Goal: Task Accomplishment & Management: Manage account settings

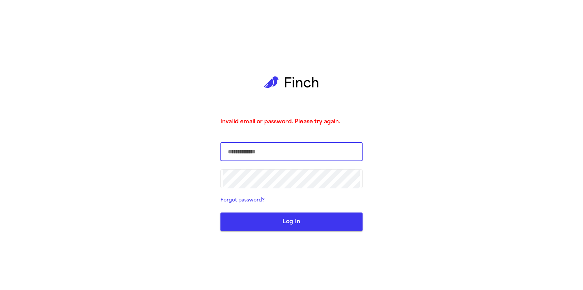
click at [255, 153] on input "text" at bounding box center [291, 151] width 137 height 19
type input "**********"
click at [264, 224] on button "Log In" at bounding box center [291, 222] width 142 height 19
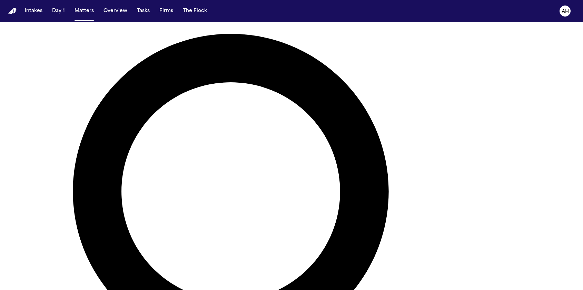
scroll to position [73, 0]
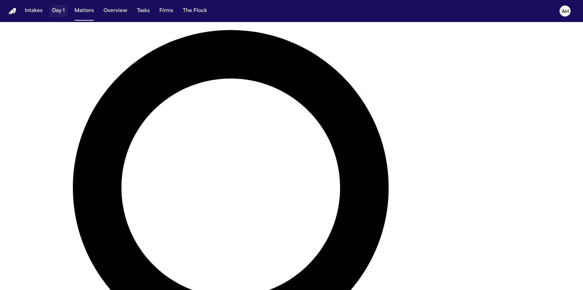
click at [61, 14] on button "Day 1" at bounding box center [58, 11] width 18 height 12
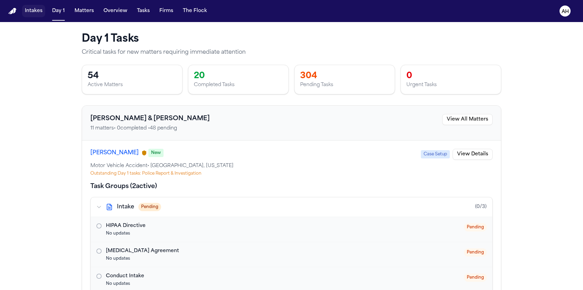
click at [36, 8] on button "Intakes" at bounding box center [33, 11] width 23 height 12
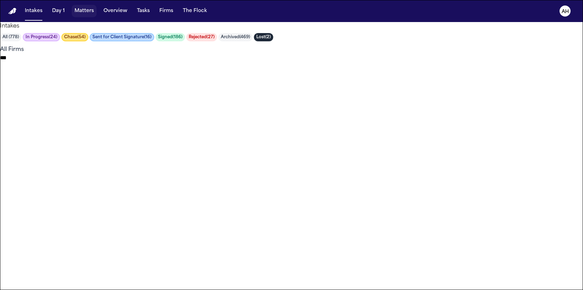
click at [87, 15] on button "Matters" at bounding box center [84, 11] width 25 height 12
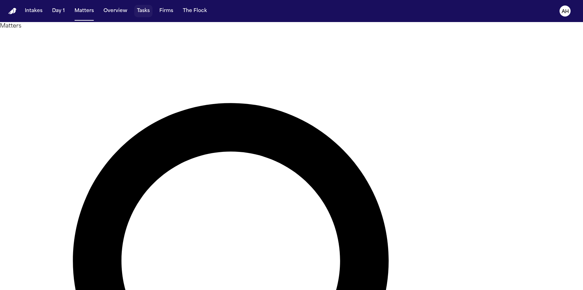
click at [145, 10] on button "Tasks" at bounding box center [143, 11] width 18 height 12
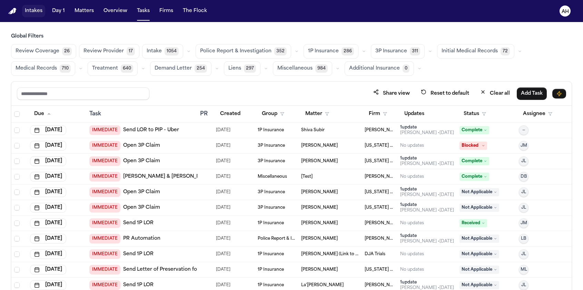
click at [33, 14] on button "Intakes" at bounding box center [33, 11] width 23 height 12
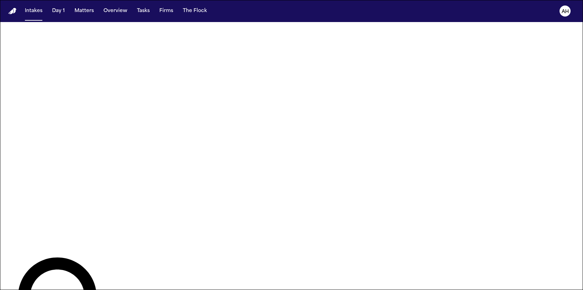
scroll to position [417, 0]
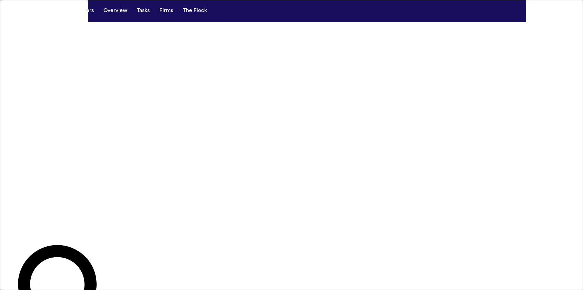
click at [60, 12] on button "Day 1" at bounding box center [58, 11] width 18 height 12
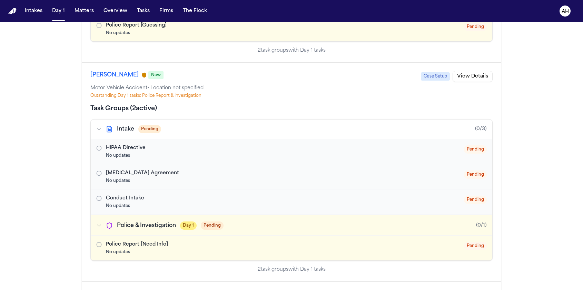
scroll to position [856, 0]
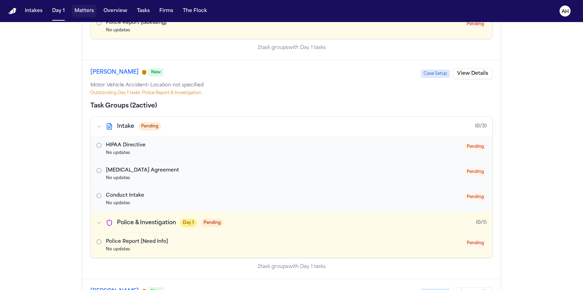
click at [85, 13] on button "Matters" at bounding box center [84, 11] width 25 height 12
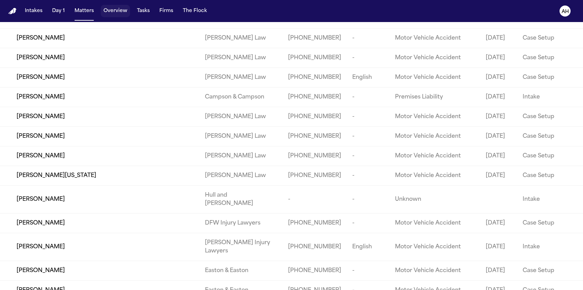
click at [119, 12] on button "Overview" at bounding box center [115, 11] width 29 height 12
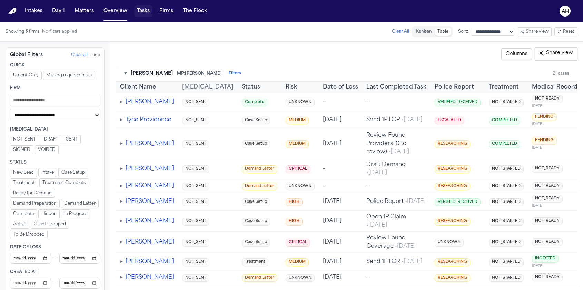
click at [145, 13] on button "Tasks" at bounding box center [143, 11] width 18 height 12
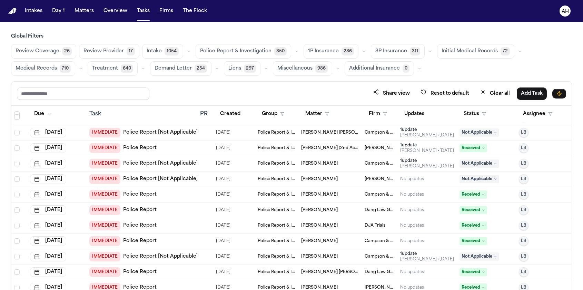
scroll to position [619, 0]
click at [164, 13] on button "Firms" at bounding box center [166, 11] width 19 height 12
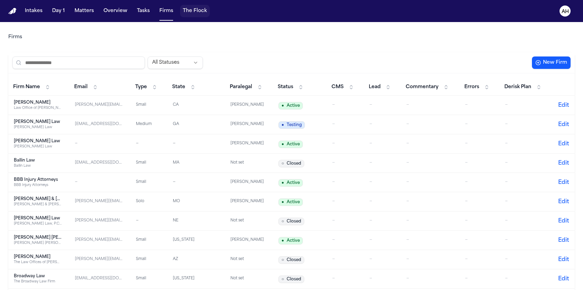
click at [195, 12] on button "The Flock" at bounding box center [195, 11] width 30 height 12
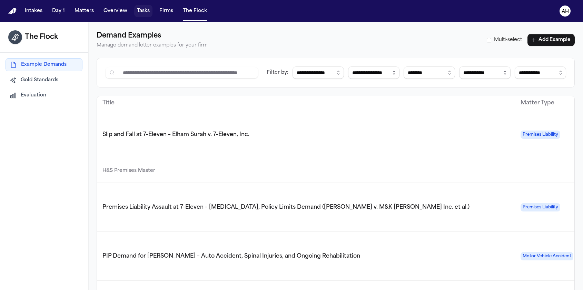
click at [143, 13] on button "Tasks" at bounding box center [143, 11] width 18 height 12
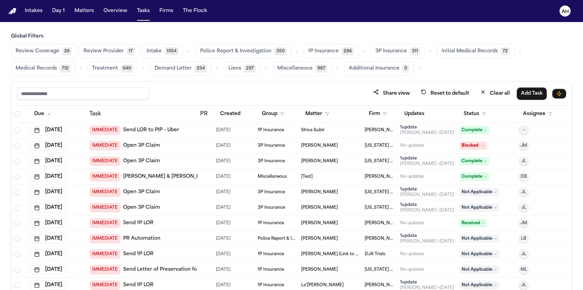
click at [204, 135] on td at bounding box center [205, 131] width 16 height 16
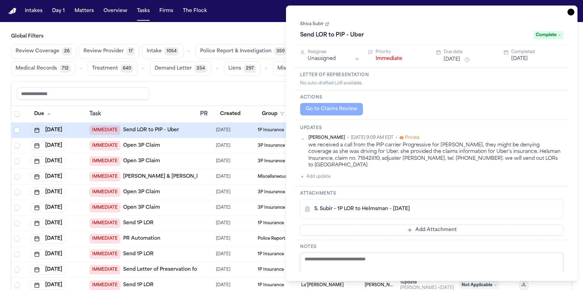
click at [570, 12] on icon "button" at bounding box center [570, 12] width 7 height 7
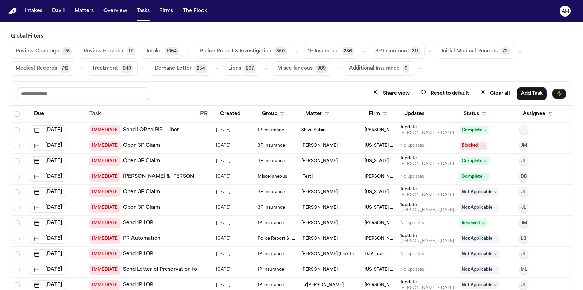
click at [171, 144] on div "IMMEDIATE Open 3P Claim" at bounding box center [141, 146] width 105 height 10
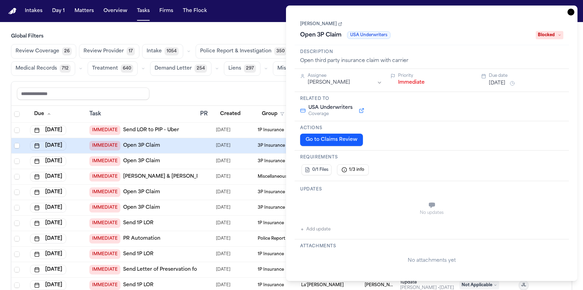
click at [571, 12] on icon "button" at bounding box center [570, 12] width 7 height 7
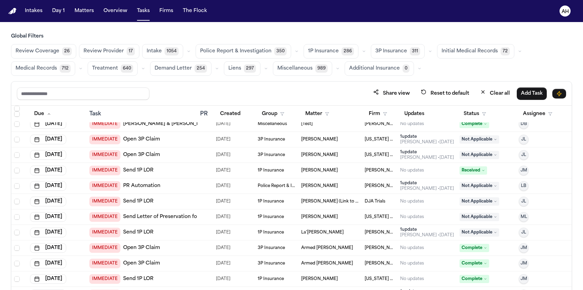
scroll to position [59, 0]
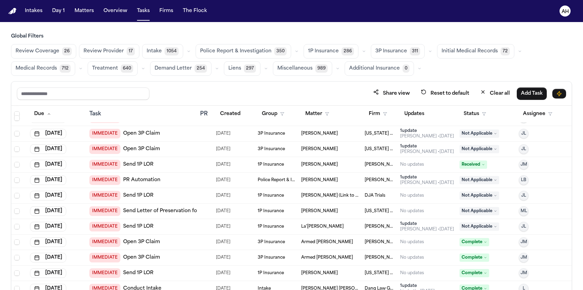
click at [168, 241] on div "IMMEDIATE Open 3P Claim" at bounding box center [141, 243] width 105 height 10
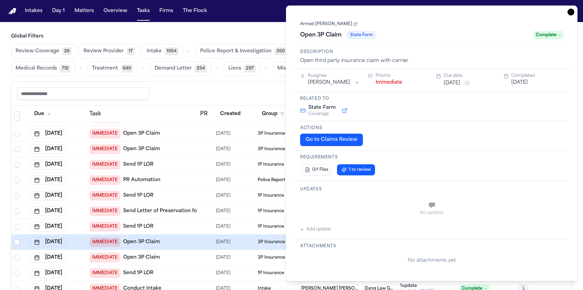
click at [569, 12] on icon "button" at bounding box center [570, 12] width 7 height 7
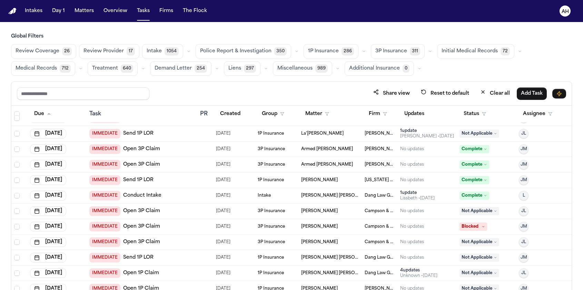
scroll to position [153, 0]
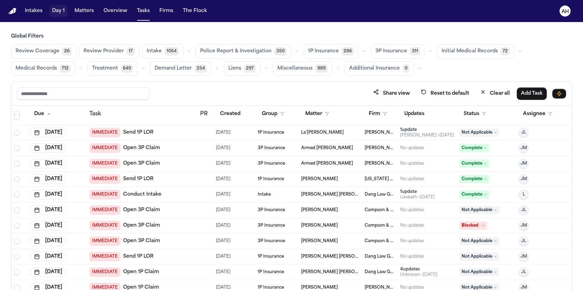
click at [63, 14] on button "Day 1" at bounding box center [58, 11] width 18 height 12
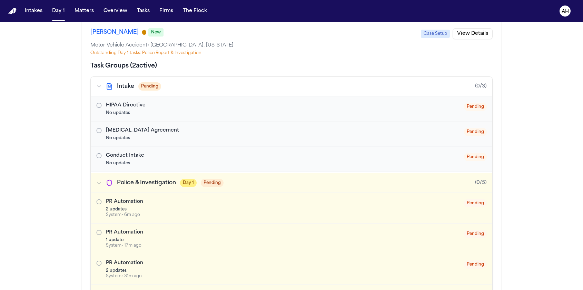
scroll to position [562, 0]
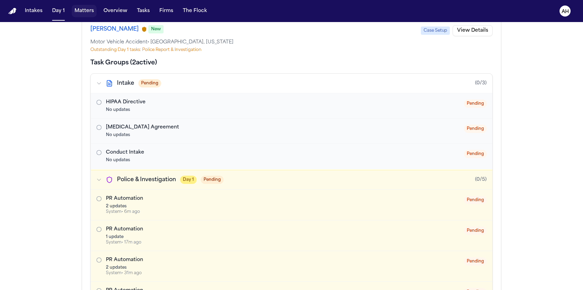
click at [83, 12] on button "Matters" at bounding box center [84, 11] width 25 height 12
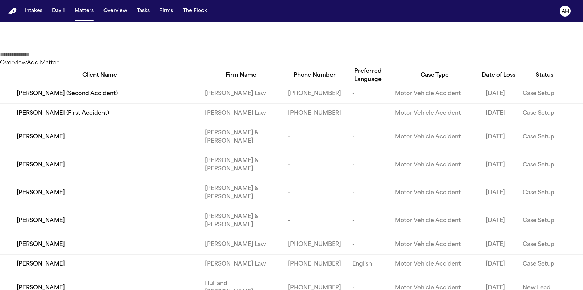
click at [13, 10] on img "Home" at bounding box center [12, 11] width 8 height 7
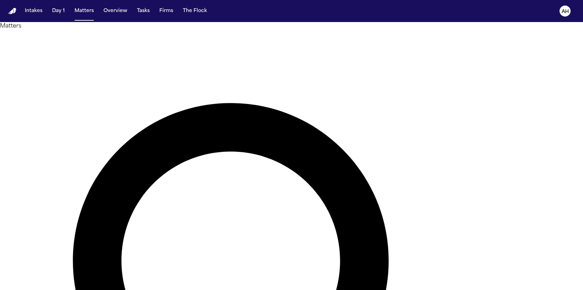
click at [11, 18] on nav "Intakes Day 1 Matters Overview Tasks Firms The Flock AH" at bounding box center [291, 11] width 583 height 22
click at [12, 14] on nav "Intakes Day 1 Matters Overview Tasks Firms The Flock AH" at bounding box center [291, 11] width 583 height 22
click at [17, 11] on nav "Intakes Day 1 Matters Overview Tasks Firms The Flock AH" at bounding box center [291, 11] width 583 height 22
click at [12, 11] on img "Home" at bounding box center [12, 11] width 8 height 7
click at [114, 11] on button "Overview" at bounding box center [115, 11] width 29 height 12
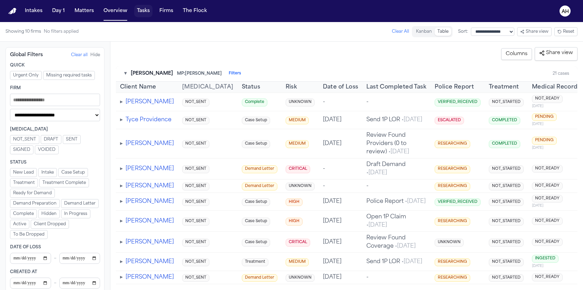
click at [145, 10] on button "Tasks" at bounding box center [143, 11] width 18 height 12
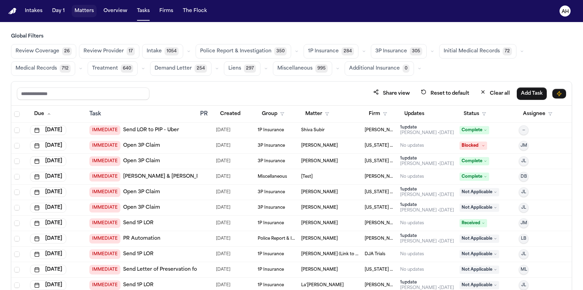
click at [85, 13] on button "Matters" at bounding box center [84, 11] width 25 height 12
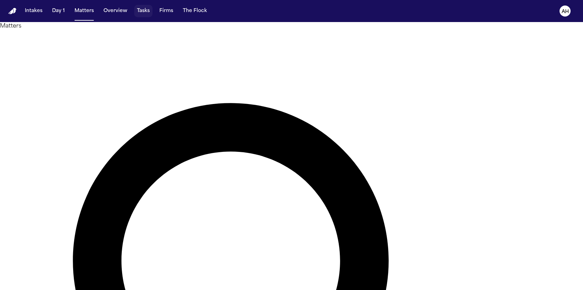
click at [147, 17] on button "Tasks" at bounding box center [143, 11] width 18 height 12
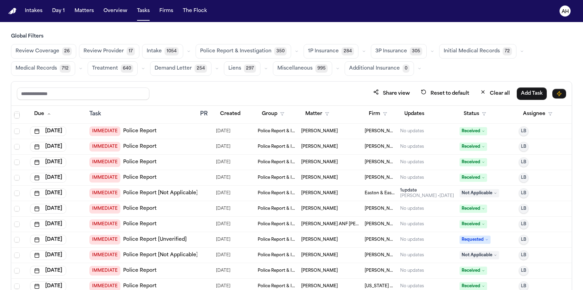
scroll to position [1057, 0]
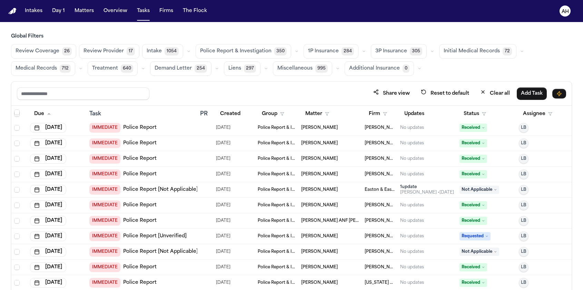
click at [108, 67] on span "Treatment" at bounding box center [105, 68] width 26 height 7
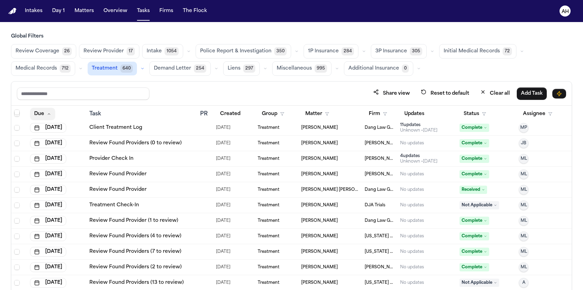
click at [40, 115] on button "Due" at bounding box center [42, 114] width 25 height 12
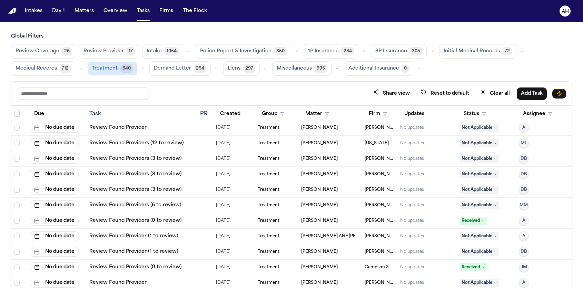
scroll to position [1493, 0]
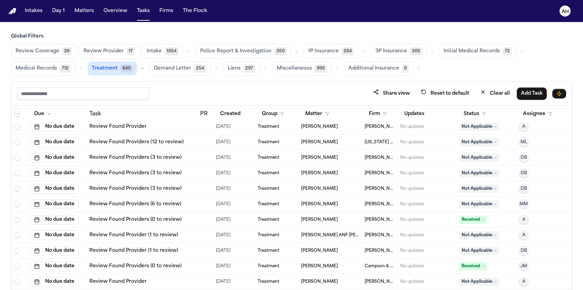
click at [316, 204] on span "Celina Perez" at bounding box center [319, 205] width 37 height 6
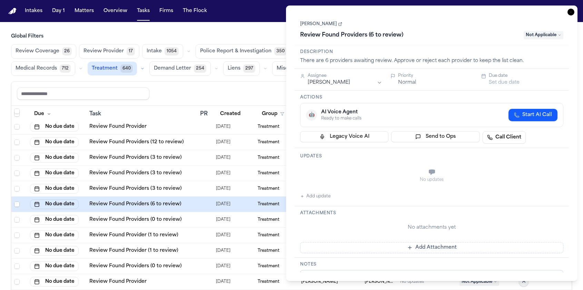
click at [573, 13] on icon "button" at bounding box center [570, 12] width 7 height 7
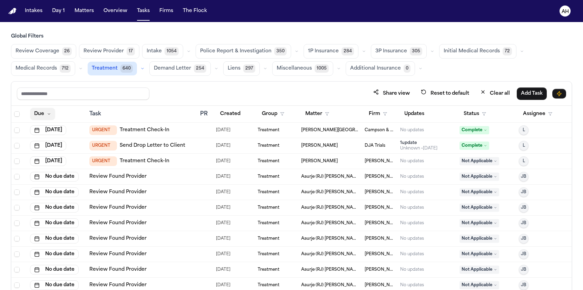
click at [48, 114] on icon "button" at bounding box center [49, 114] width 4 height 4
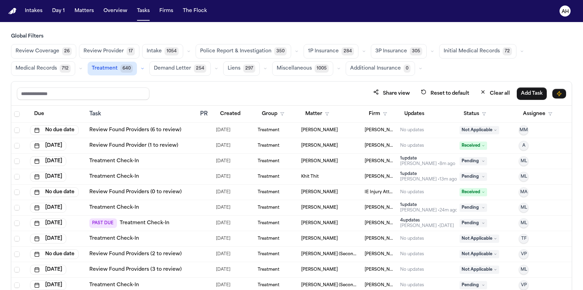
click at [105, 163] on link "Treatment Check-In" at bounding box center [114, 161] width 50 height 7
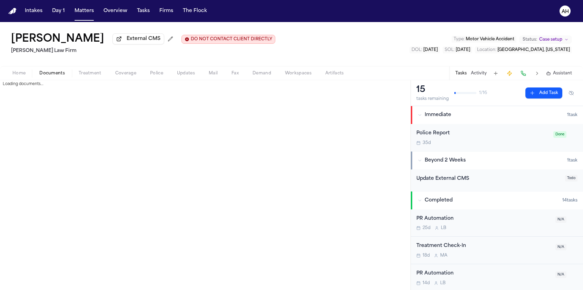
click at [33, 73] on button "Documents" at bounding box center [51, 73] width 39 height 8
click at [56, 76] on span "Documents" at bounding box center [52, 74] width 26 height 6
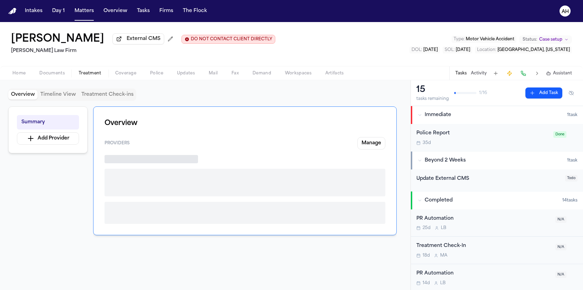
click at [91, 72] on span "Treatment" at bounding box center [90, 74] width 23 height 6
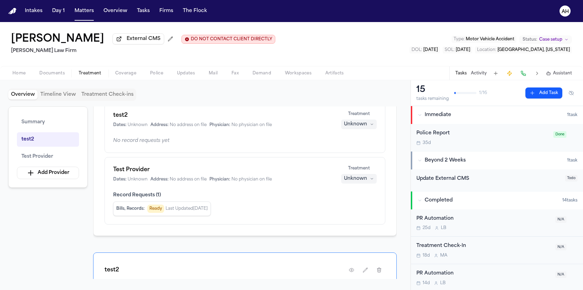
scroll to position [48, 0]
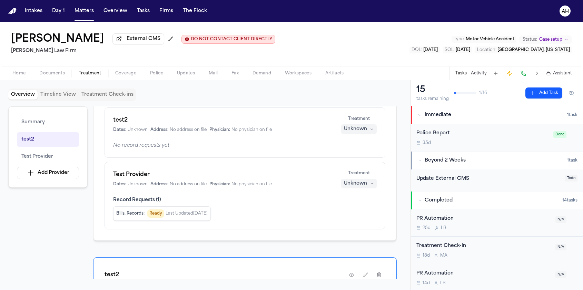
click at [265, 76] on span "Demand" at bounding box center [261, 74] width 19 height 6
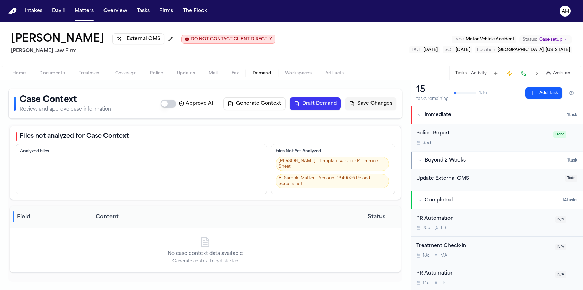
scroll to position [28, 0]
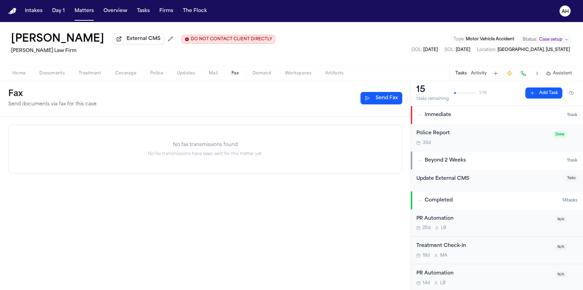
click at [238, 76] on span "Fax" at bounding box center [234, 74] width 7 height 6
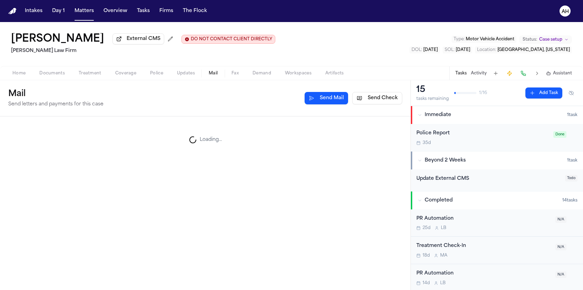
click at [215, 74] on span "Mail" at bounding box center [213, 74] width 9 height 6
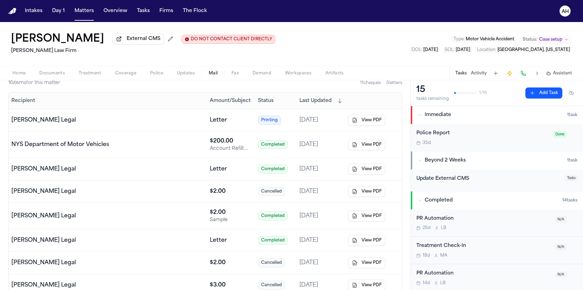
scroll to position [51, 0]
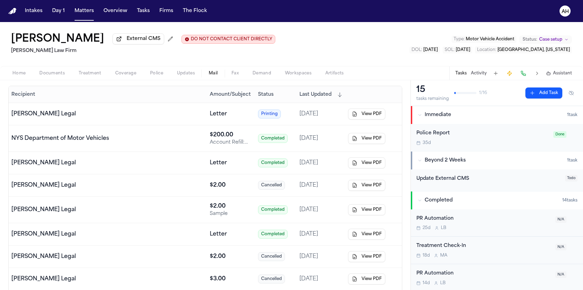
click at [357, 165] on button "View PDF" at bounding box center [366, 163] width 37 height 11
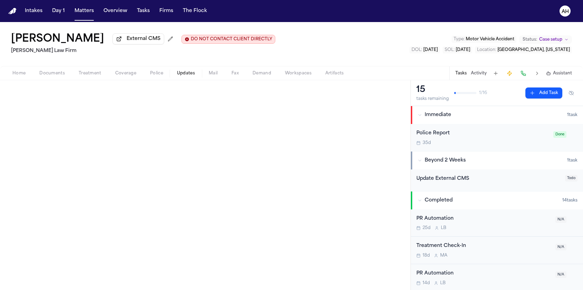
click at [183, 76] on span "Updates" at bounding box center [186, 74] width 18 height 6
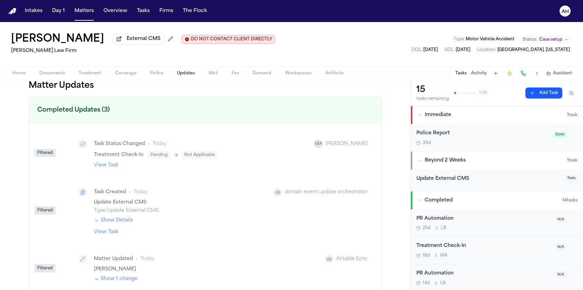
scroll to position [9, 0]
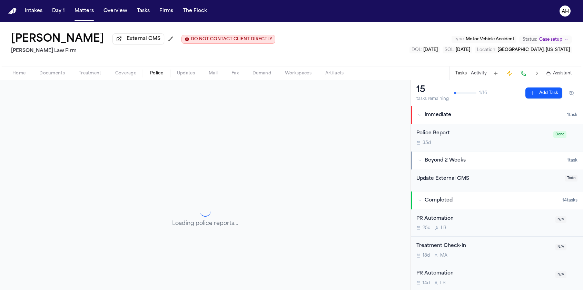
click at [160, 75] on span "Police" at bounding box center [156, 74] width 13 height 6
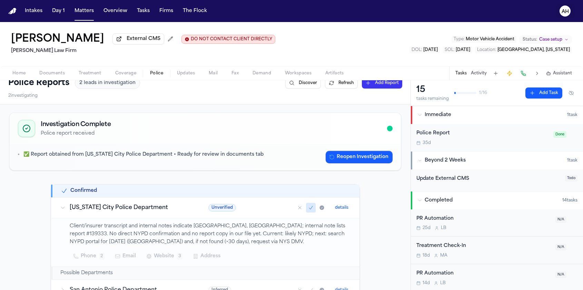
click at [563, 10] on text "AH" at bounding box center [564, 11] width 7 height 5
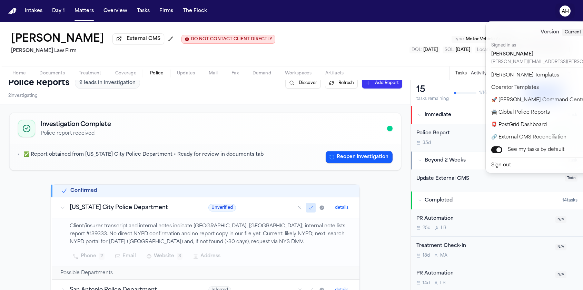
click at [499, 56] on div "Alicia Hunt" at bounding box center [566, 55] width 150 height 10
click at [375, 40] on div "Intakes Day 1 Matters Overview Tasks Firms The Flock AH Bennett Northcutt Exter…" at bounding box center [291, 145] width 583 height 290
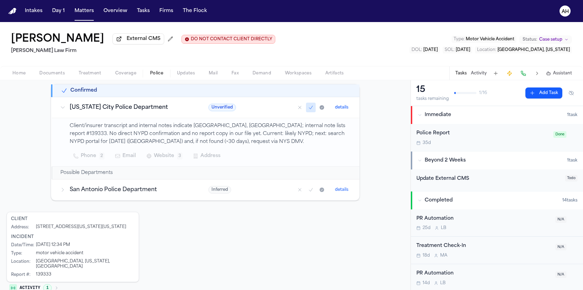
scroll to position [118, 0]
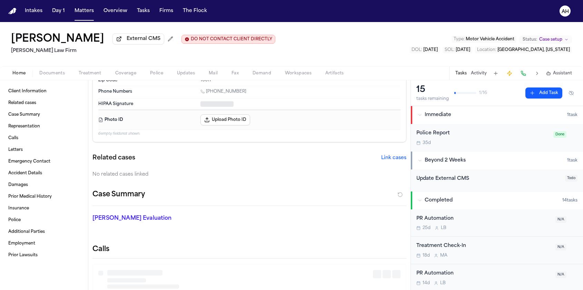
click at [18, 78] on button "Home" at bounding box center [19, 73] width 27 height 8
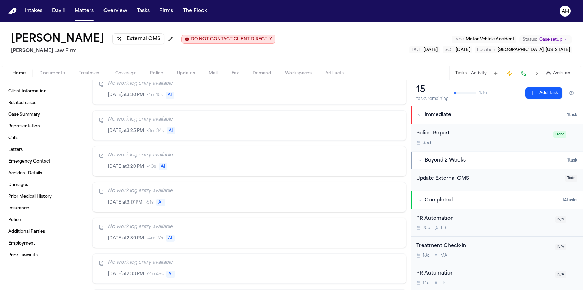
scroll to position [358, 0]
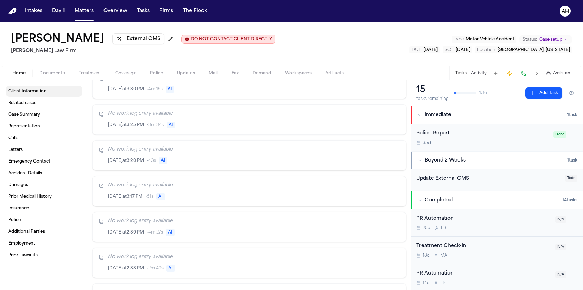
click at [32, 90] on span "Client Information" at bounding box center [27, 92] width 38 height 6
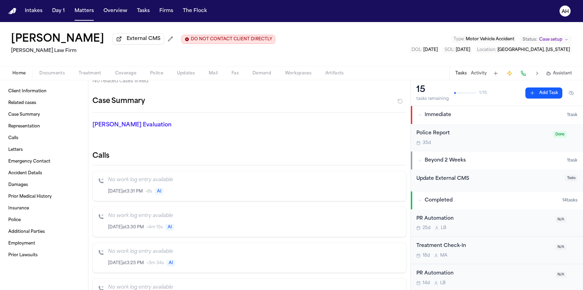
scroll to position [220, 0]
click at [27, 104] on span "Related cases" at bounding box center [22, 103] width 28 height 6
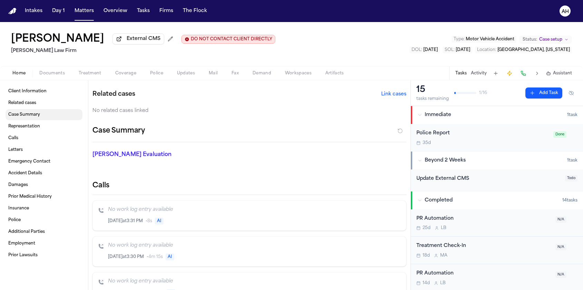
click at [26, 115] on span "Case Summary" at bounding box center [24, 115] width 32 height 6
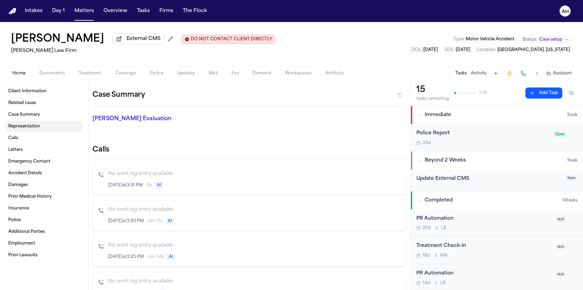
click at [25, 129] on span "Representation" at bounding box center [24, 127] width 32 height 6
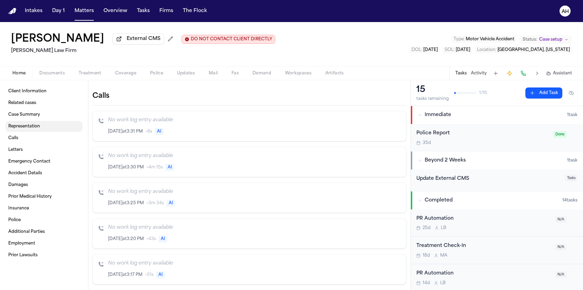
scroll to position [282, 0]
click at [24, 138] on link "Calls" at bounding box center [44, 138] width 77 height 11
click at [24, 155] on link "Letters" at bounding box center [44, 149] width 77 height 11
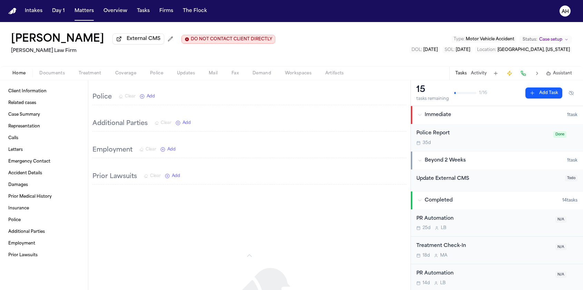
scroll to position [1200, 0]
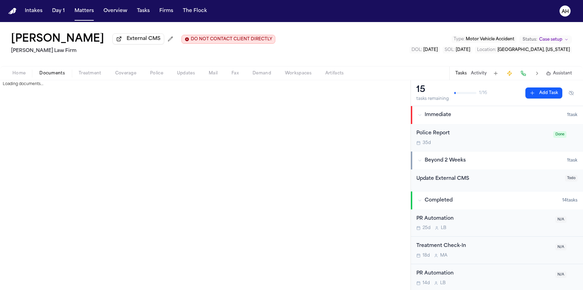
click at [51, 78] on span "button" at bounding box center [52, 77] width 34 height 1
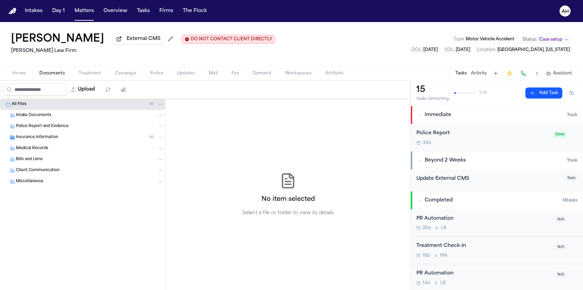
click at [73, 118] on div "Intake Documents" at bounding box center [90, 115] width 148 height 6
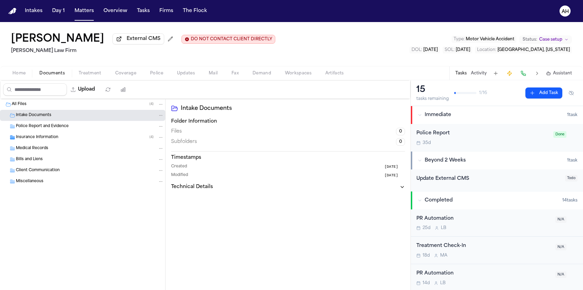
click at [70, 128] on div "Police Report and Evidence" at bounding box center [90, 126] width 148 height 6
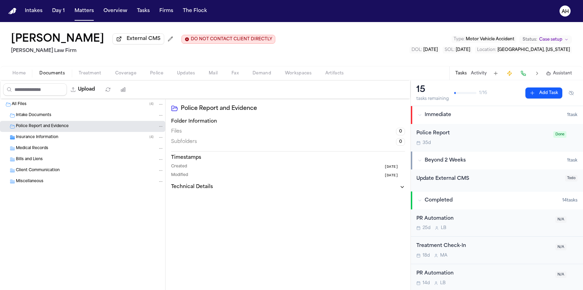
click at [69, 139] on div "Insurance Information ( 4 )" at bounding box center [90, 137] width 148 height 6
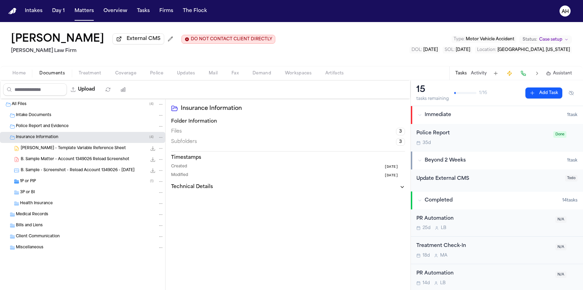
click at [62, 165] on div "B. Sample Matter - Account 1349026 Reload Screenshot 5.7 KB • PDF" at bounding box center [82, 159] width 165 height 11
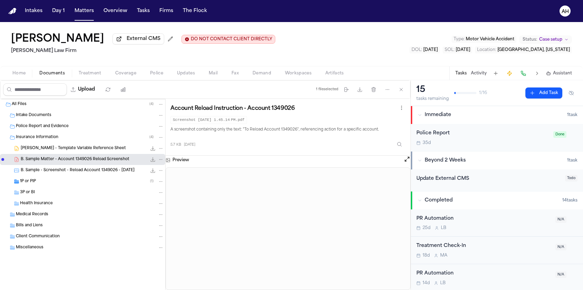
click at [91, 183] on div "1P or PIP ( 1 )" at bounding box center [92, 182] width 144 height 6
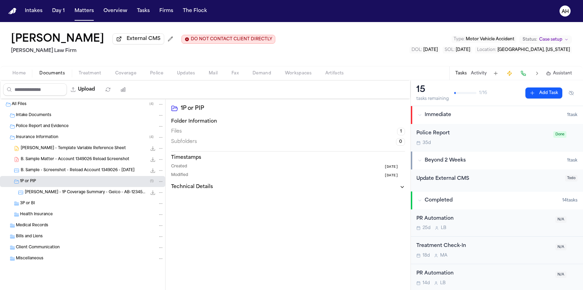
click at [89, 80] on div "Home Documents Treatment Coverage Police Updates Mail Fax Demand Workspaces Art…" at bounding box center [291, 73] width 583 height 14
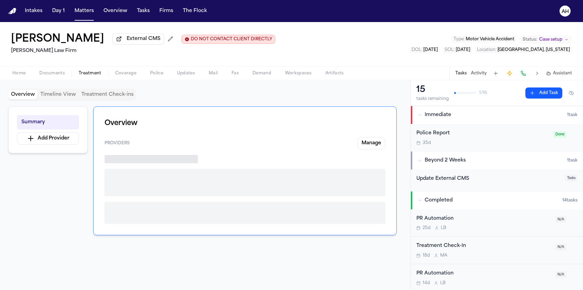
click at [90, 75] on span "Treatment" at bounding box center [90, 74] width 23 height 6
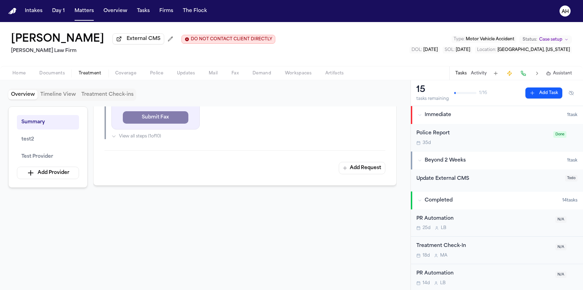
scroll to position [449, 0]
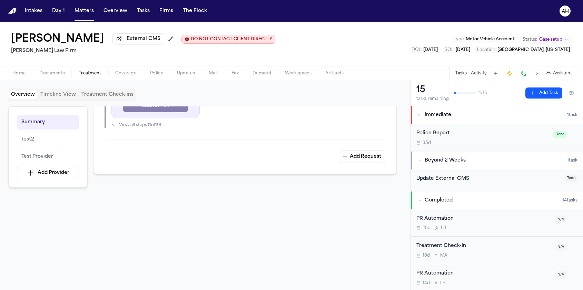
click at [127, 76] on span "Coverage" at bounding box center [125, 74] width 21 height 6
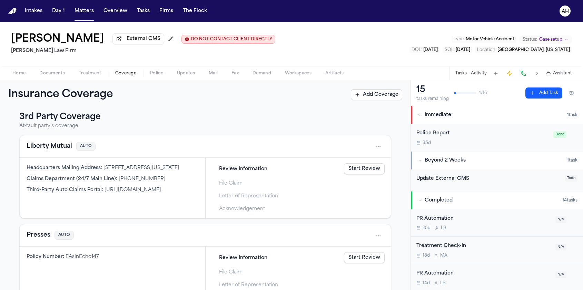
scroll to position [343, 0]
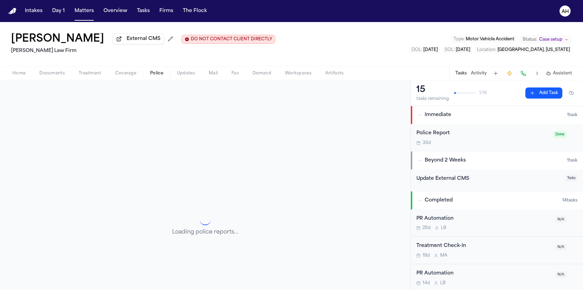
click at [152, 76] on span "Police" at bounding box center [156, 74] width 13 height 6
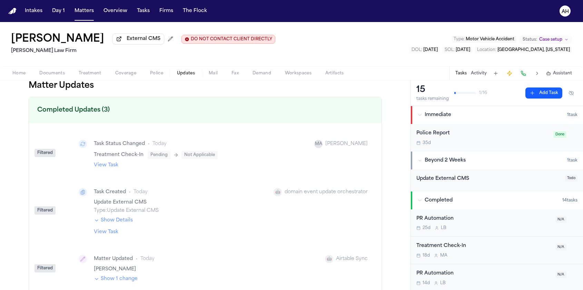
click at [188, 75] on span "Updates" at bounding box center [186, 74] width 18 height 6
click at [218, 78] on span "button" at bounding box center [212, 77] width 17 height 1
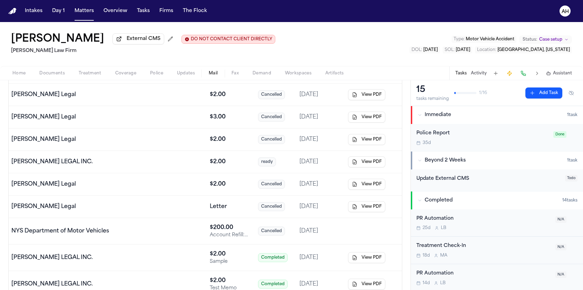
scroll to position [218, 0]
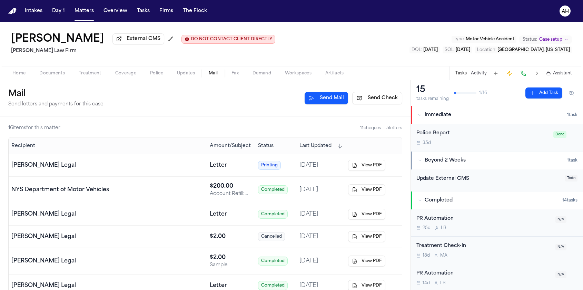
click at [238, 78] on span "button" at bounding box center [235, 77] width 16 height 1
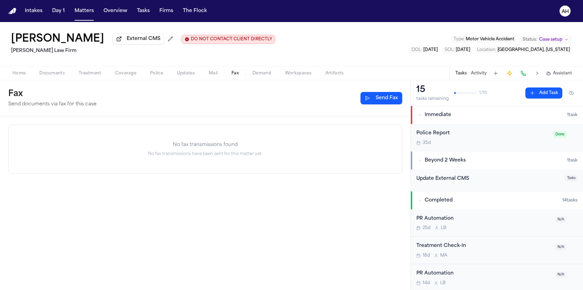
click at [544, 42] on span "Case setup" at bounding box center [550, 40] width 23 height 6
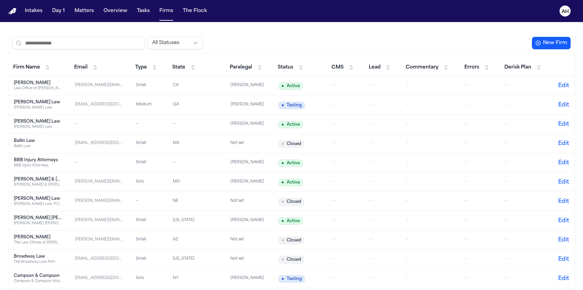
scroll to position [20, 0]
click at [83, 10] on button "Matters" at bounding box center [84, 11] width 25 height 12
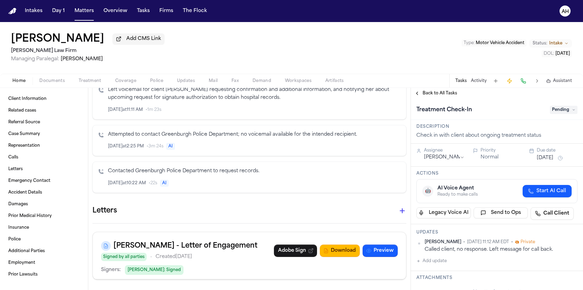
scroll to position [217, 0]
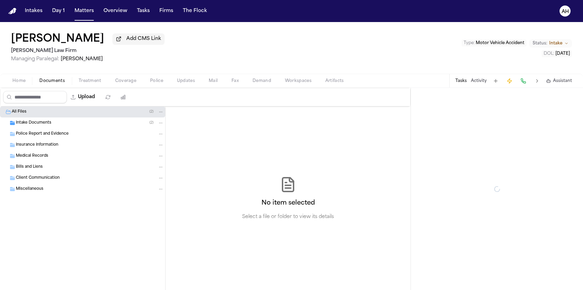
click at [52, 83] on span "Documents" at bounding box center [52, 81] width 26 height 6
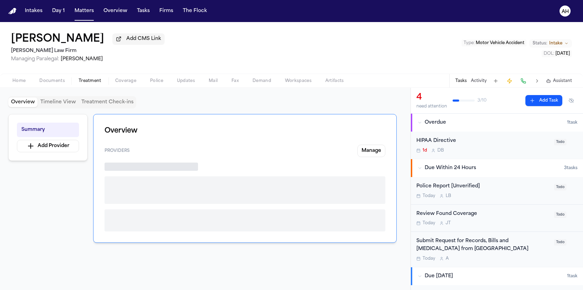
click at [83, 82] on span "Treatment" at bounding box center [90, 81] width 23 height 6
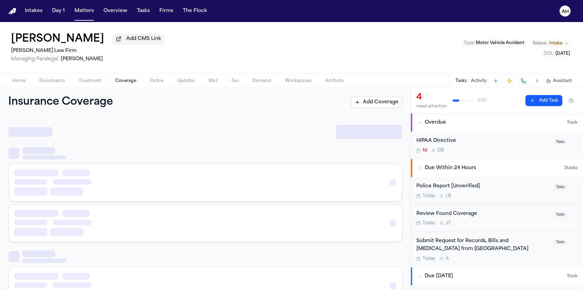
click at [121, 82] on span "Coverage" at bounding box center [125, 81] width 21 height 6
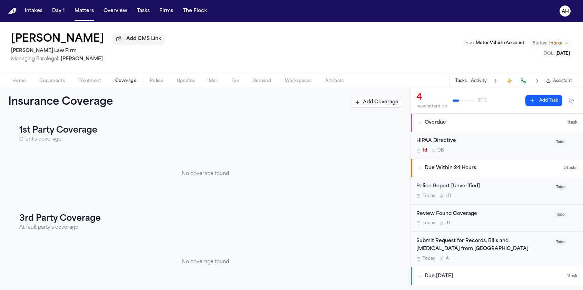
click at [159, 82] on span "Police" at bounding box center [156, 81] width 13 height 6
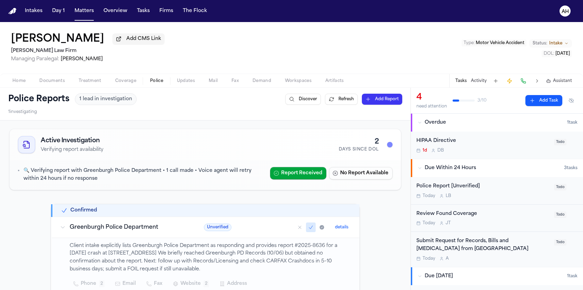
click at [185, 81] on span "Updates" at bounding box center [186, 81] width 18 height 6
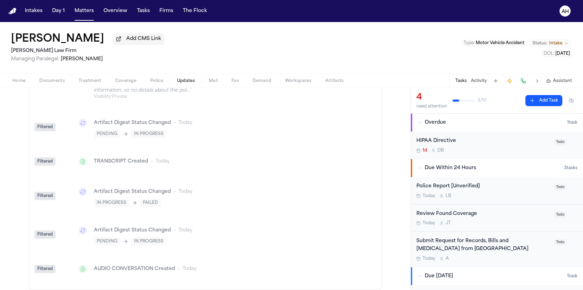
scroll to position [569, 0]
click at [77, 12] on button "Matters" at bounding box center [84, 11] width 25 height 12
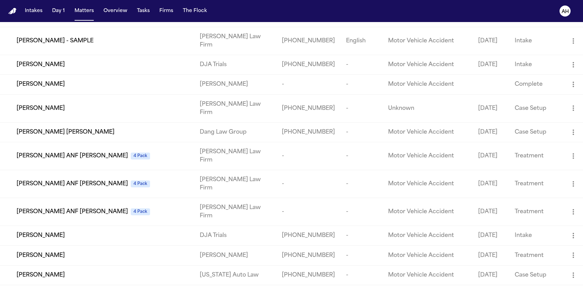
scroll to position [1381, 0]
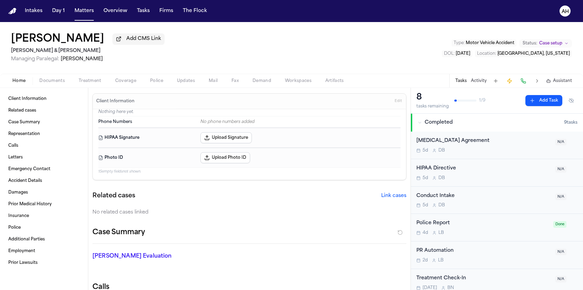
click at [94, 88] on div "Home Documents Treatment Coverage Police Updates Mail Fax Demand Workspaces Art…" at bounding box center [291, 81] width 583 height 14
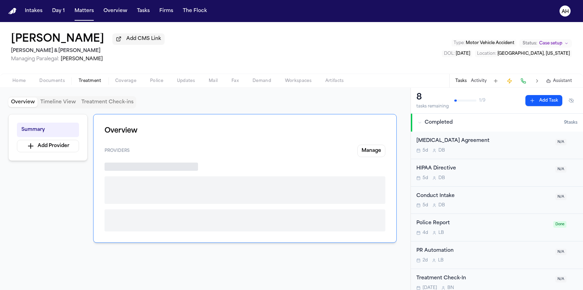
click at [94, 84] on span "Treatment" at bounding box center [90, 81] width 23 height 6
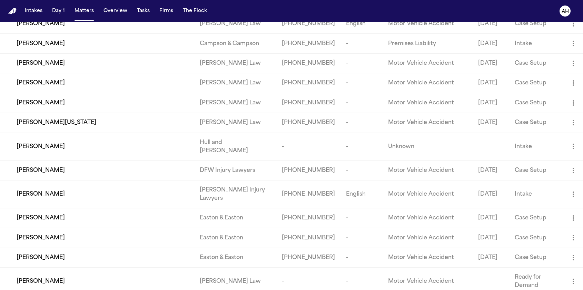
scroll to position [329, 0]
click at [46, 48] on span "[PERSON_NAME]" at bounding box center [41, 43] width 48 height 8
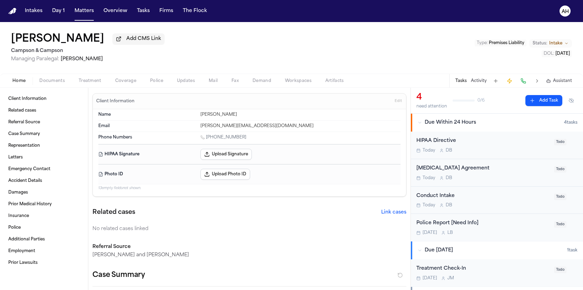
click at [52, 87] on div "Home Documents Treatment Coverage Police Updates Mail Fax Demand Workspaces Art…" at bounding box center [291, 81] width 583 height 14
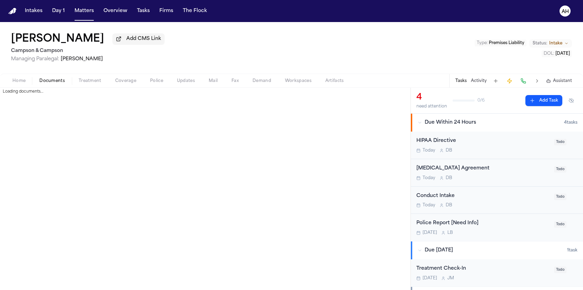
click at [54, 84] on span "Documents" at bounding box center [52, 81] width 26 height 6
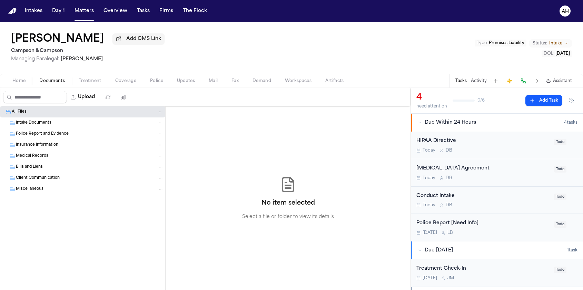
click at [114, 123] on div "Intake Documents" at bounding box center [90, 123] width 148 height 6
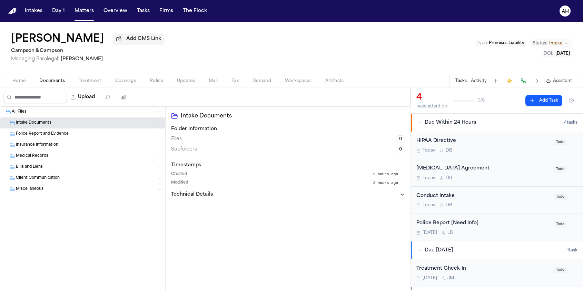
click at [112, 134] on div "Police Report and Evidence" at bounding box center [90, 134] width 148 height 6
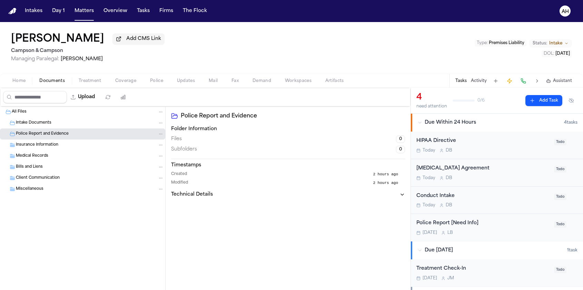
click at [110, 145] on div "Insurance Information" at bounding box center [90, 145] width 148 height 6
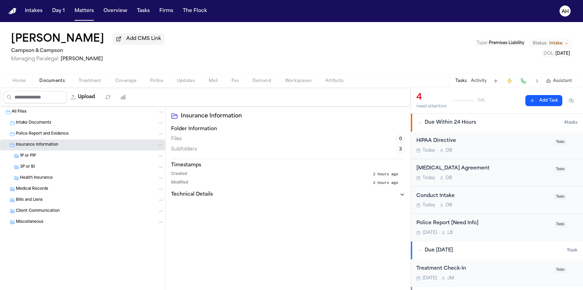
click at [100, 194] on div "Medical Records" at bounding box center [82, 189] width 165 height 11
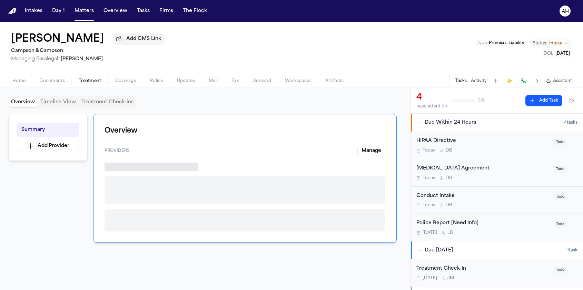
click at [89, 84] on span "Treatment" at bounding box center [90, 81] width 23 height 6
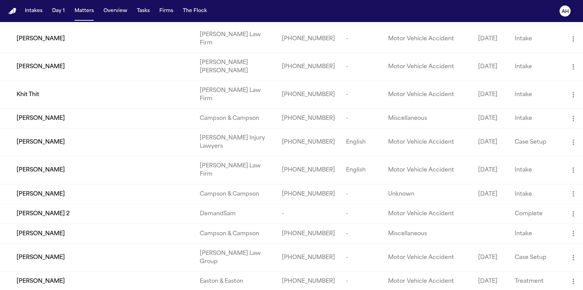
scroll to position [706, 0]
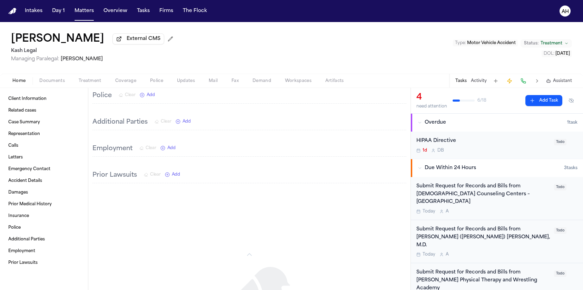
scroll to position [826, 0]
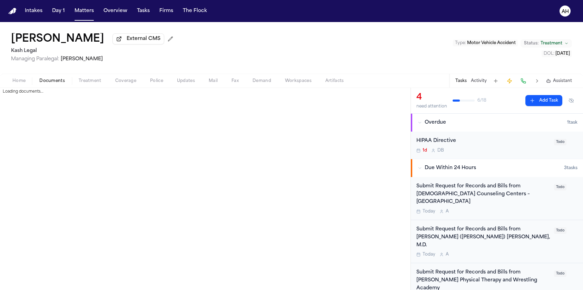
click at [52, 84] on span "Documents" at bounding box center [52, 81] width 26 height 6
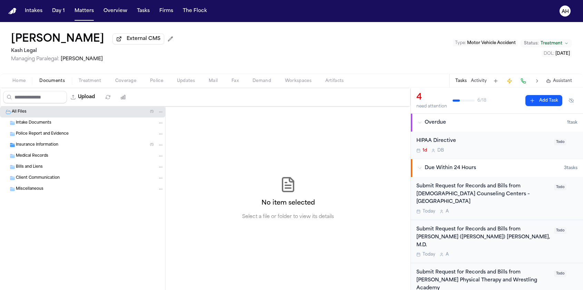
click at [77, 152] on div "Medical Records" at bounding box center [82, 156] width 165 height 11
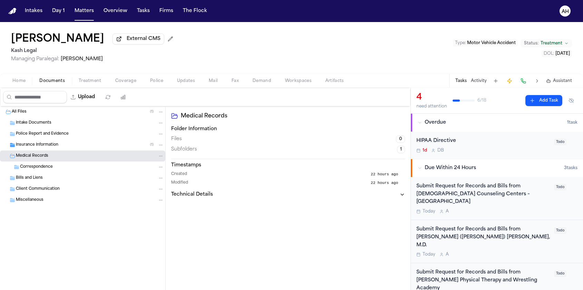
click at [77, 148] on div "Insurance Information ( 1 )" at bounding box center [90, 145] width 148 height 6
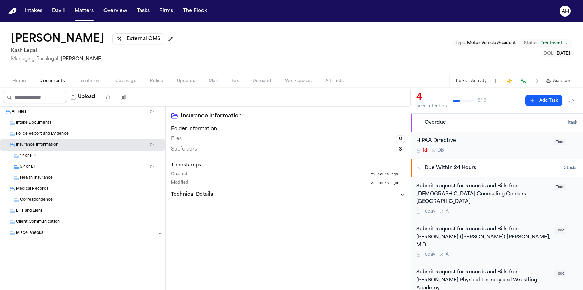
click at [72, 168] on div "3P or BI ( 1 )" at bounding box center [92, 167] width 144 height 6
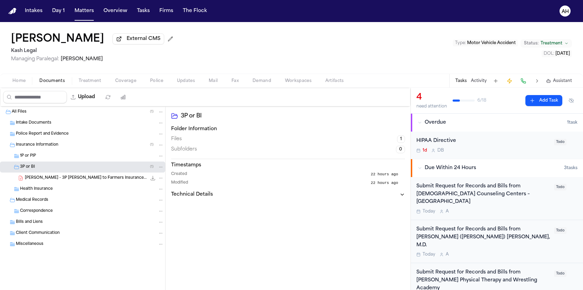
click at [71, 181] on span "M. Wang - 3P LOR to Farmers Insurance - 10.6.25" at bounding box center [86, 178] width 122 height 6
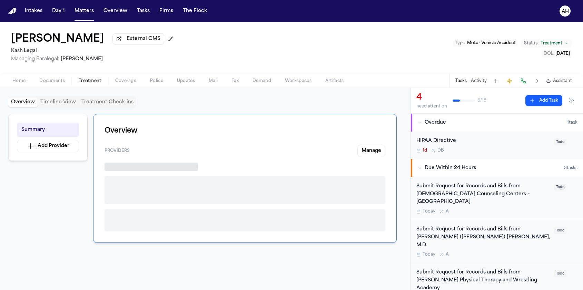
click at [83, 82] on span "Treatment" at bounding box center [90, 81] width 23 height 6
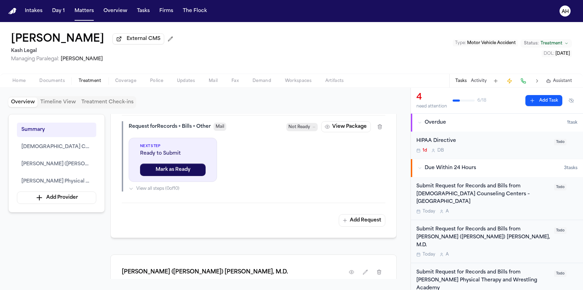
scroll to position [471, 0]
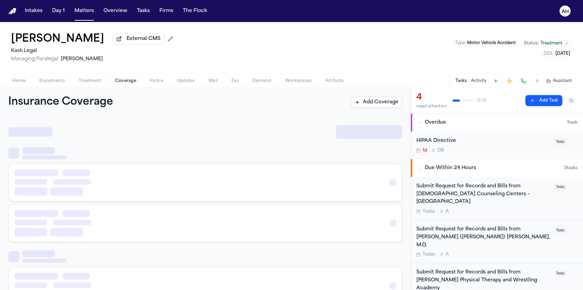
click at [131, 84] on span "Coverage" at bounding box center [125, 81] width 21 height 6
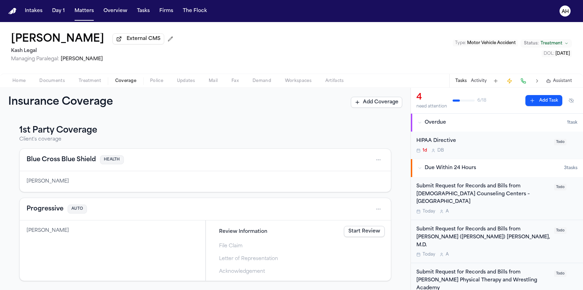
click at [155, 83] on span "Police" at bounding box center [156, 81] width 13 height 6
click at [124, 84] on span "Coverage" at bounding box center [125, 81] width 21 height 6
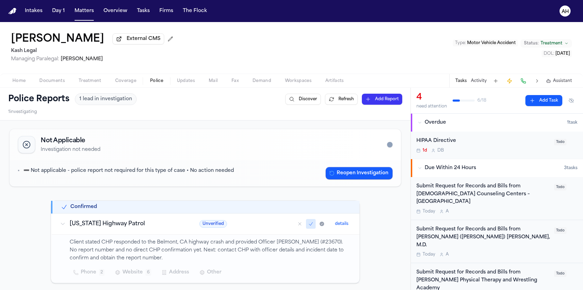
click at [157, 84] on span "Police" at bounding box center [156, 81] width 13 height 6
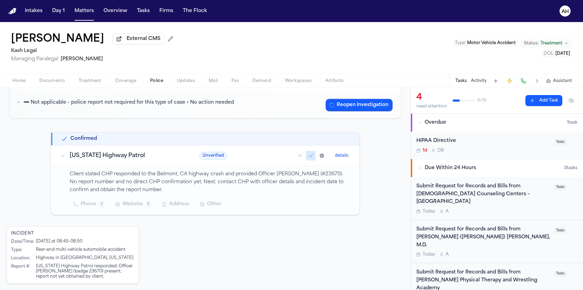
scroll to position [77, 0]
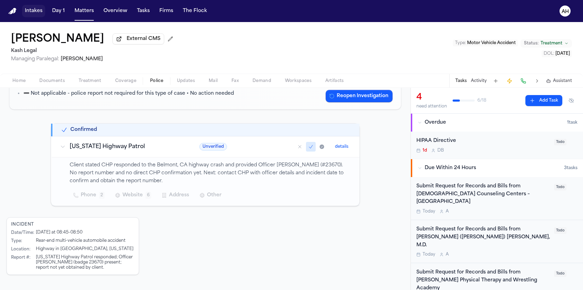
click at [38, 12] on button "Intakes" at bounding box center [33, 11] width 23 height 12
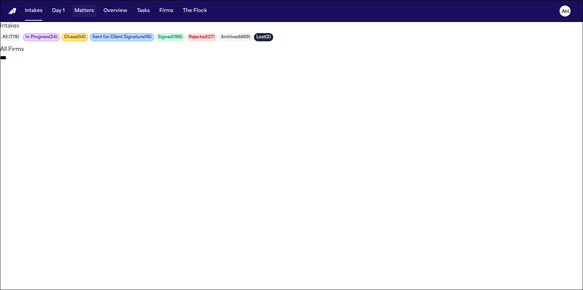
click at [85, 11] on button "Matters" at bounding box center [84, 11] width 25 height 12
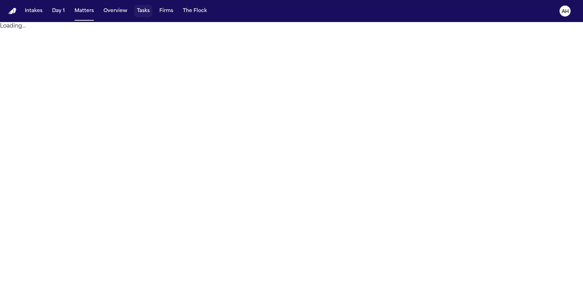
click at [147, 12] on button "Tasks" at bounding box center [143, 11] width 18 height 12
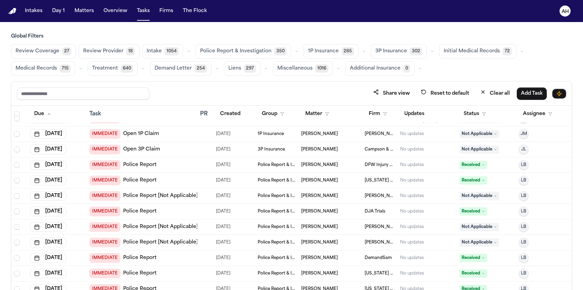
scroll to position [310, 0]
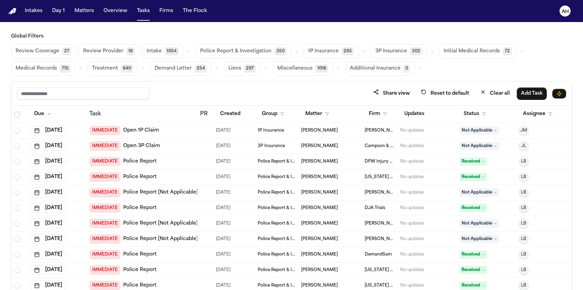
click at [171, 161] on div "IMMEDIATE Police Report" at bounding box center [141, 162] width 105 height 10
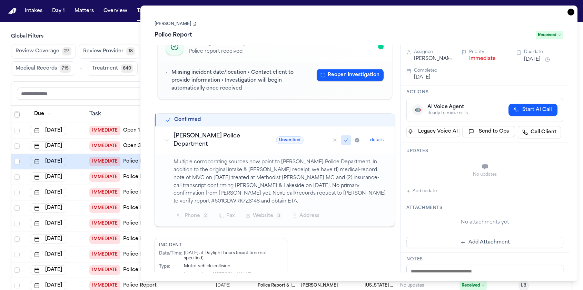
scroll to position [51, 0]
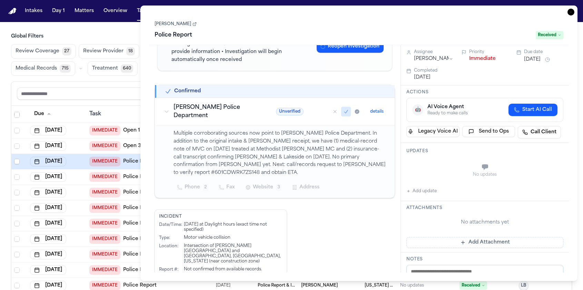
click at [182, 27] on link "Deborah Fernandez" at bounding box center [175, 24] width 42 height 6
click at [572, 12] on icon "button" at bounding box center [570, 12] width 7 height 7
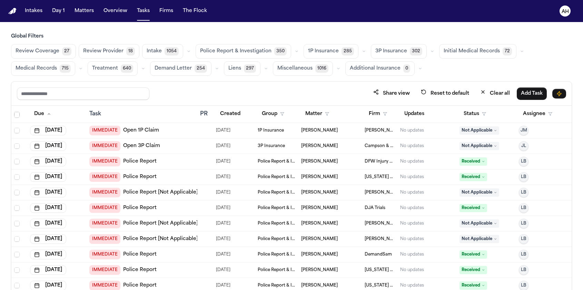
click at [227, 53] on span "Police Report & Investigation" at bounding box center [235, 51] width 71 height 7
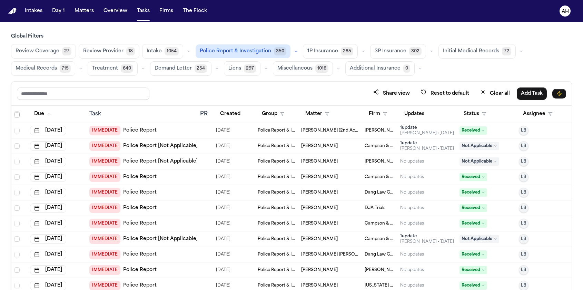
click at [227, 53] on span "Police Report & Investigation" at bounding box center [235, 51] width 71 height 7
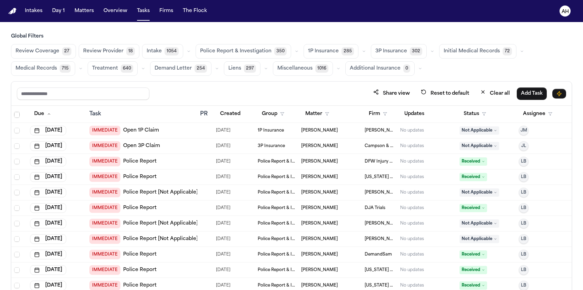
click at [241, 48] on span "Police Report & Investigation" at bounding box center [235, 51] width 71 height 7
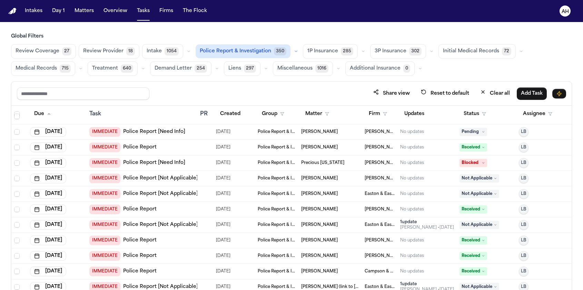
scroll to position [2502, 0]
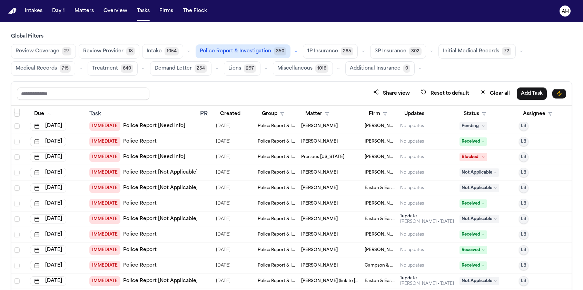
click at [310, 205] on span "Rebecca Travis" at bounding box center [319, 204] width 37 height 6
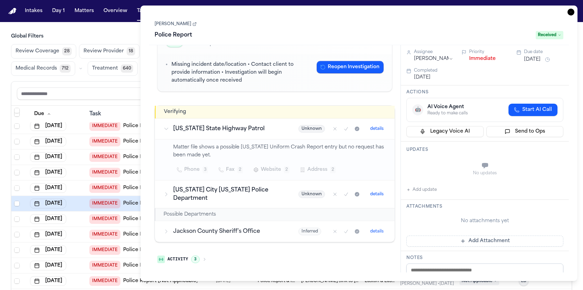
scroll to position [32, 0]
click at [270, 169] on span "Website" at bounding box center [271, 169] width 20 height 8
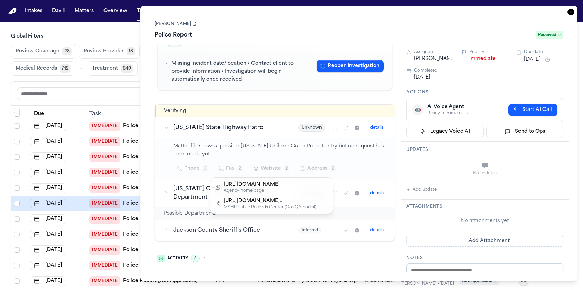
click at [263, 249] on div "Investigation Complete Police report received Missing incident date/location • …" at bounding box center [274, 143] width 241 height 248
click at [205, 260] on icon "button" at bounding box center [204, 258] width 4 height 4
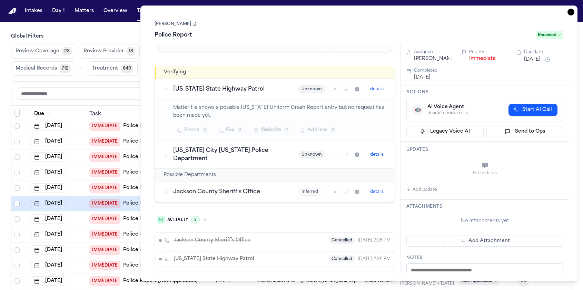
scroll to position [92, 0]
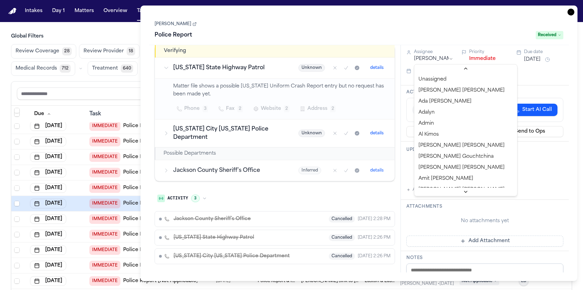
click at [447, 60] on html "Intakes Day 1 Matters Overview Tasks Firms The Flock AH Global Filters Review C…" at bounding box center [291, 145] width 583 height 290
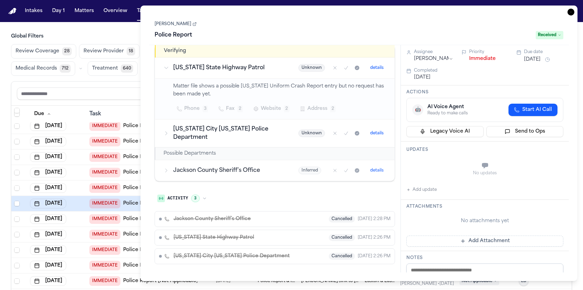
click at [457, 20] on html "Intakes Day 1 Matters Overview Tasks Firms The Flock AH Global Filters Review C…" at bounding box center [291, 145] width 583 height 290
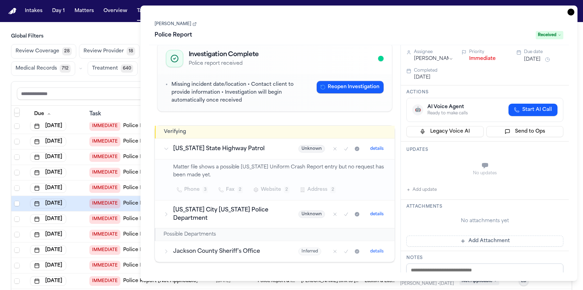
scroll to position [0, 0]
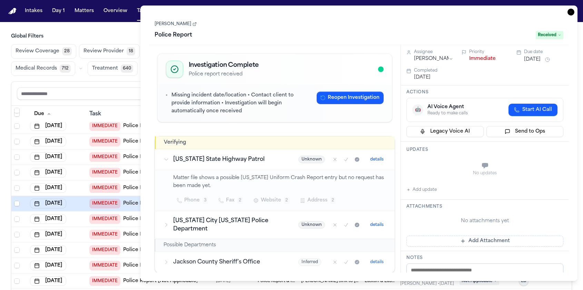
click at [175, 27] on link "Rebecca Travis" at bounding box center [175, 24] width 42 height 6
click at [572, 12] on icon "button" at bounding box center [570, 12] width 7 height 7
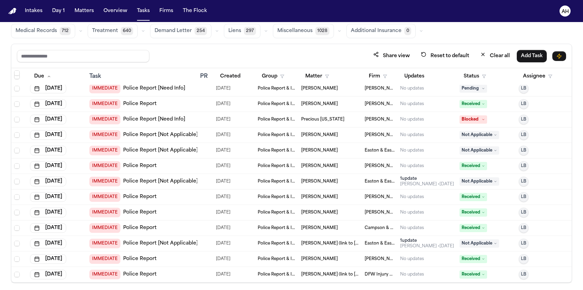
scroll to position [41, 0]
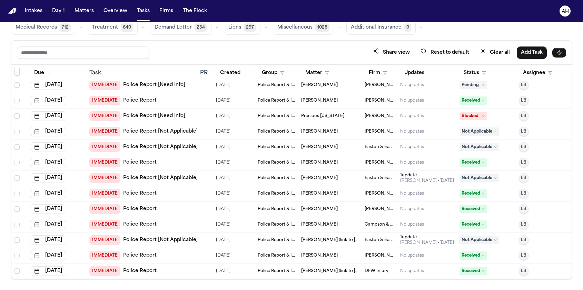
click at [326, 209] on span "Robert Newkirk Jr." at bounding box center [319, 209] width 37 height 6
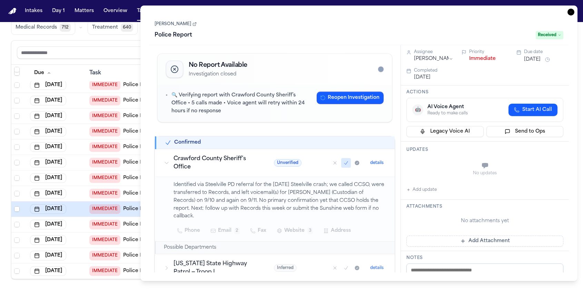
click at [176, 27] on link "Robert Newkirk Jr." at bounding box center [175, 24] width 42 height 6
click at [571, 12] on icon "button" at bounding box center [570, 12] width 7 height 7
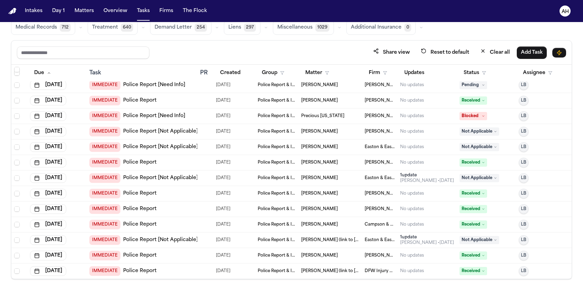
click at [184, 225] on div "IMMEDIATE Police Report" at bounding box center [141, 225] width 105 height 10
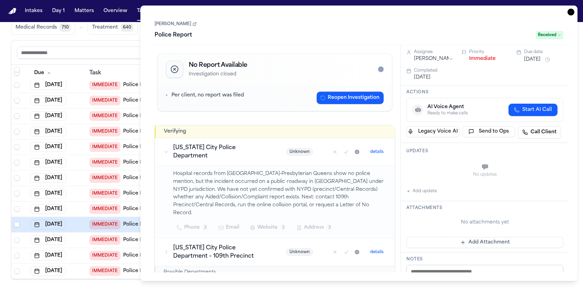
click at [571, 12] on icon "button" at bounding box center [570, 12] width 7 height 7
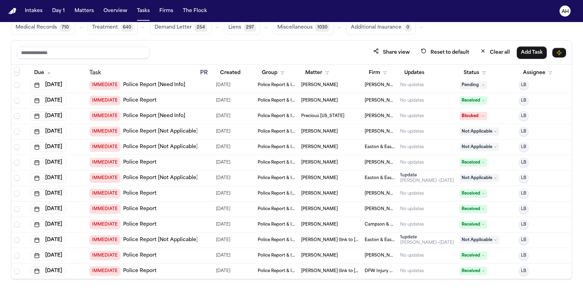
click at [150, 256] on link "Police Report" at bounding box center [139, 255] width 33 height 7
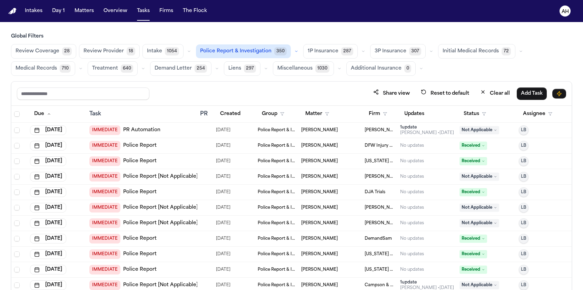
click at [178, 150] on div "IMMEDIATE Police Report" at bounding box center [141, 146] width 105 height 10
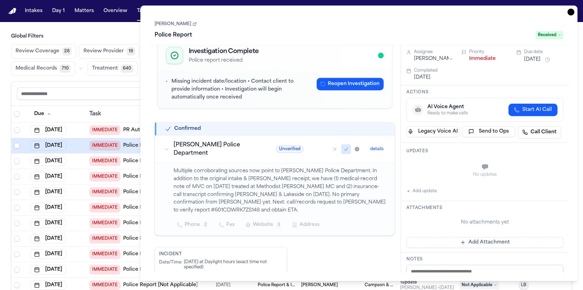
scroll to position [13, 0]
click at [191, 27] on link "Deborah Fernandez" at bounding box center [175, 24] width 42 height 6
click at [570, 13] on icon "button" at bounding box center [570, 12] width 7 height 7
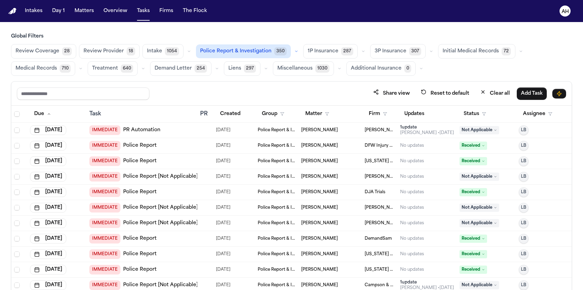
click at [187, 161] on div "IMMEDIATE Police Report" at bounding box center [141, 162] width 105 height 10
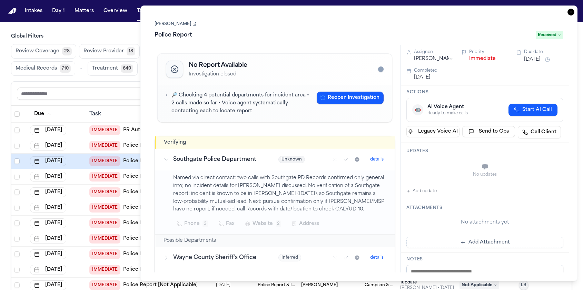
click at [180, 23] on link "Francois Fleming" at bounding box center [175, 24] width 42 height 6
click at [572, 13] on icon "button" at bounding box center [570, 12] width 7 height 7
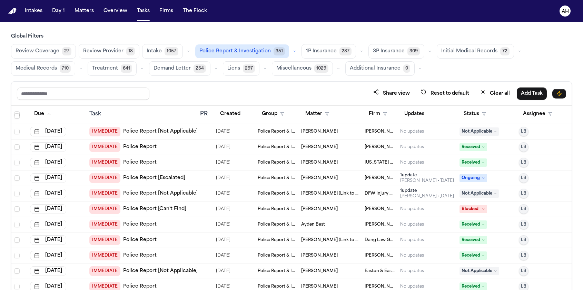
scroll to position [854, 0]
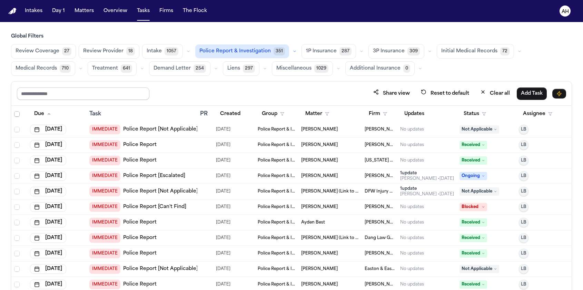
click at [134, 95] on input "text" at bounding box center [83, 94] width 132 height 12
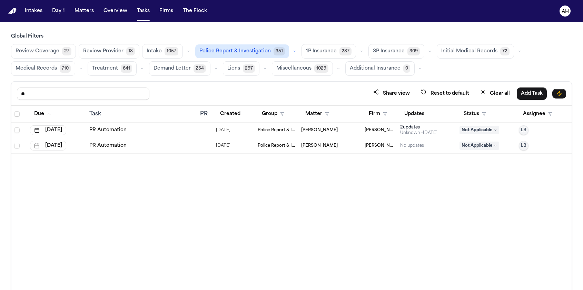
type input "*"
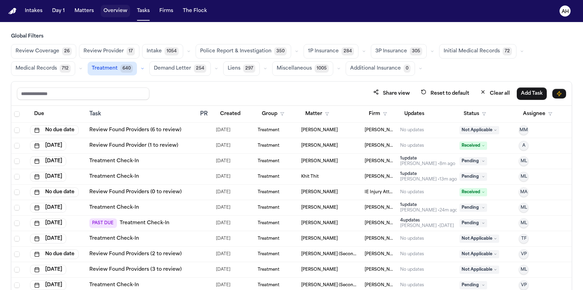
click at [115, 15] on button "Overview" at bounding box center [115, 11] width 29 height 12
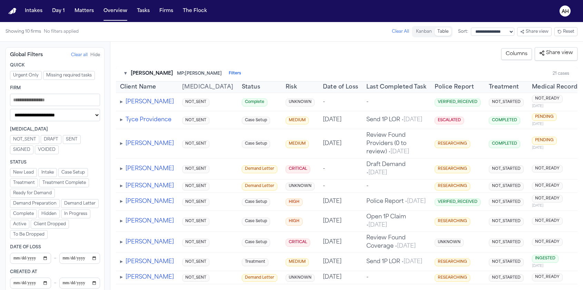
click at [68, 183] on span "Treatment Complete" at bounding box center [63, 183] width 43 height 6
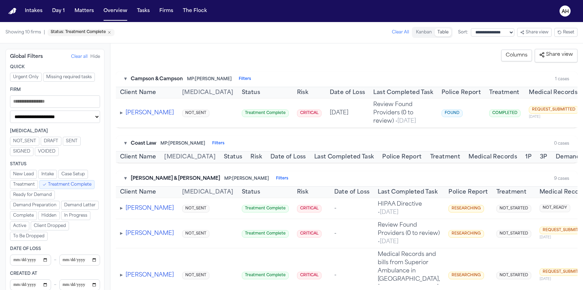
scroll to position [243, 0]
click at [142, 112] on button "[PERSON_NAME]" at bounding box center [149, 113] width 48 height 8
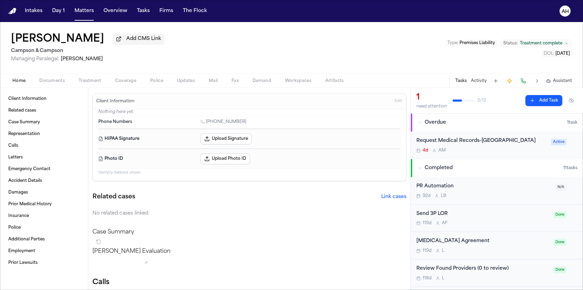
click at [154, 82] on span "Police" at bounding box center [156, 81] width 13 height 6
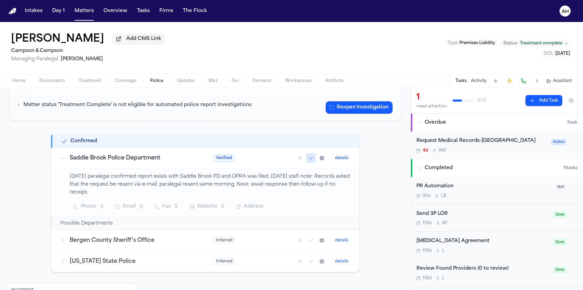
scroll to position [68, 0]
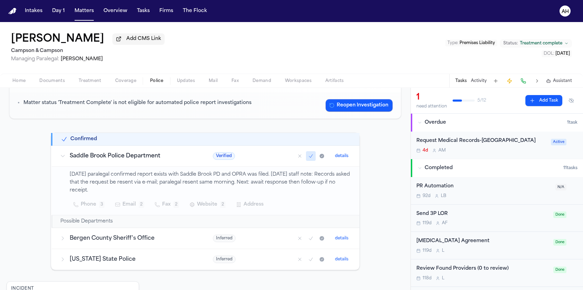
click at [65, 238] on icon at bounding box center [63, 239] width 6 height 6
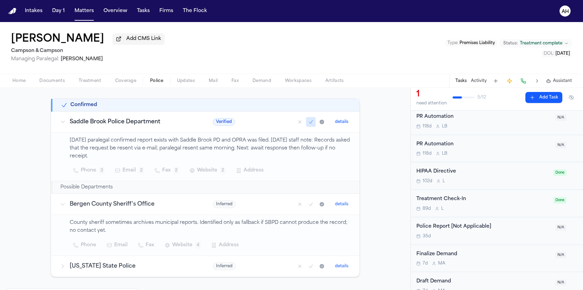
scroll to position [181, 0]
click at [382, 182] on div "Not Applicable Investigation not needed Matter status 'Treatment Complete' is n…" at bounding box center [205, 189] width 397 height 331
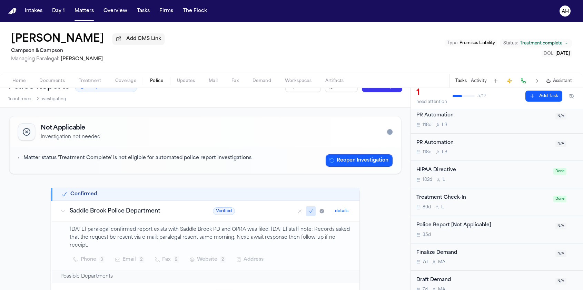
scroll to position [0, 0]
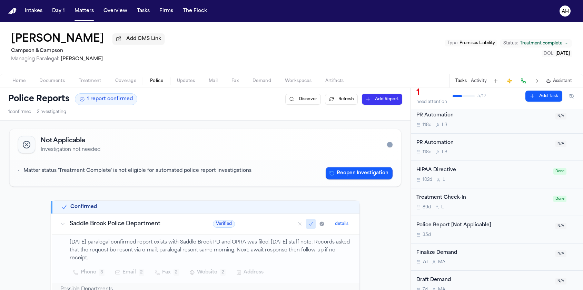
click at [18, 83] on span "Home" at bounding box center [18, 81] width 13 height 6
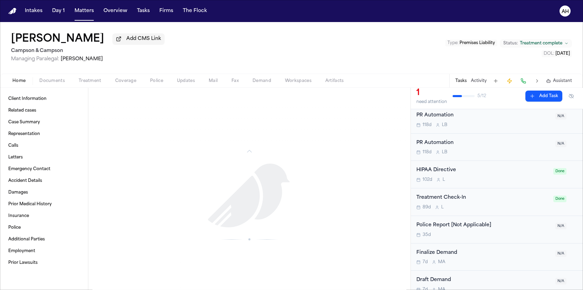
scroll to position [820, 0]
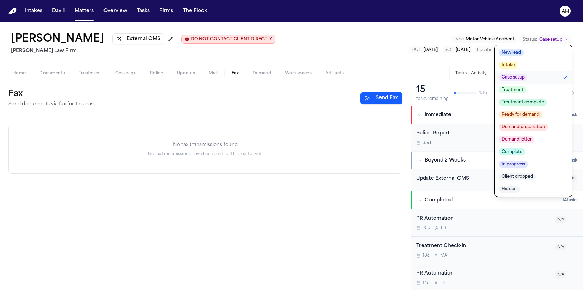
click at [266, 75] on span "Demand" at bounding box center [261, 74] width 19 height 6
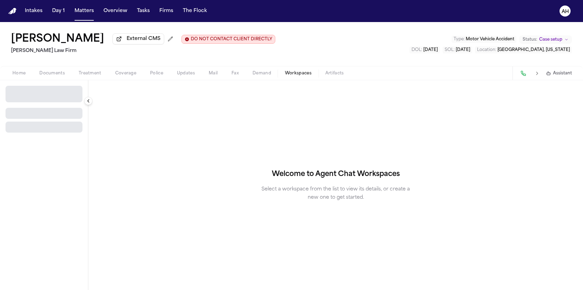
click at [293, 74] on span "Workspaces" at bounding box center [298, 74] width 27 height 6
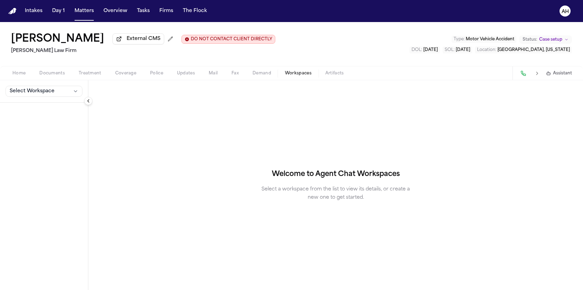
click at [334, 76] on span "Artifacts" at bounding box center [334, 74] width 19 height 6
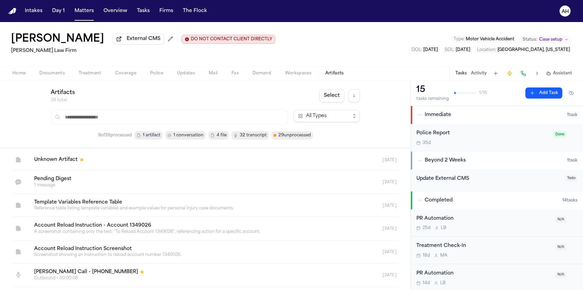
click at [199, 179] on link at bounding box center [197, 182] width 336 height 23
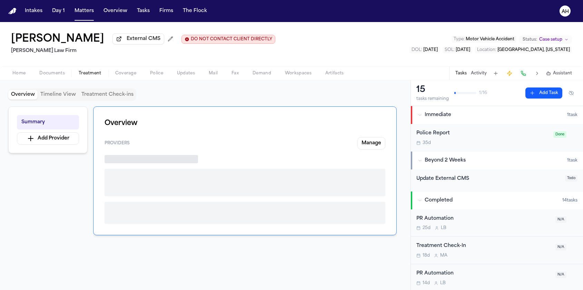
click at [93, 75] on span "Treatment" at bounding box center [90, 74] width 23 height 6
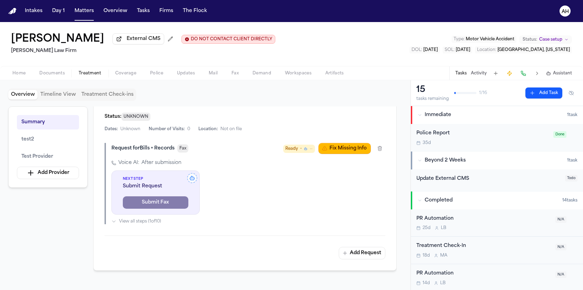
scroll to position [449, 0]
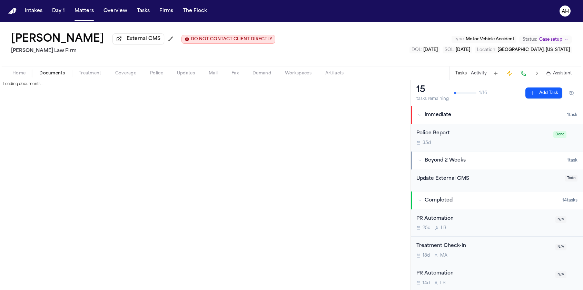
click at [52, 74] on span "Documents" at bounding box center [52, 74] width 26 height 6
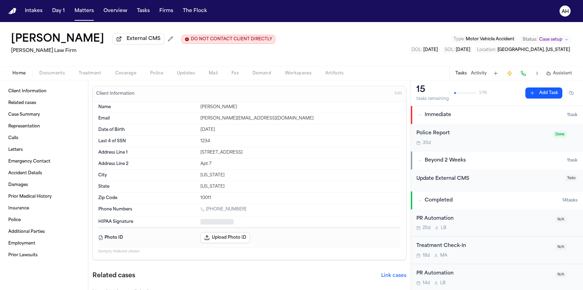
click at [22, 74] on span "Home" at bounding box center [18, 74] width 13 height 6
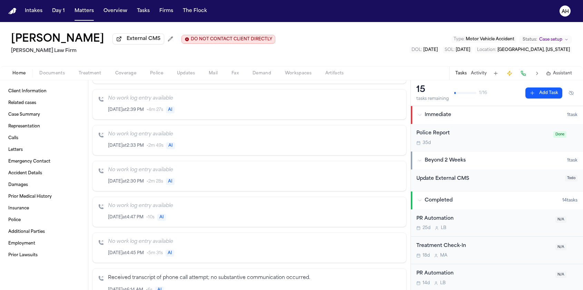
scroll to position [484, 0]
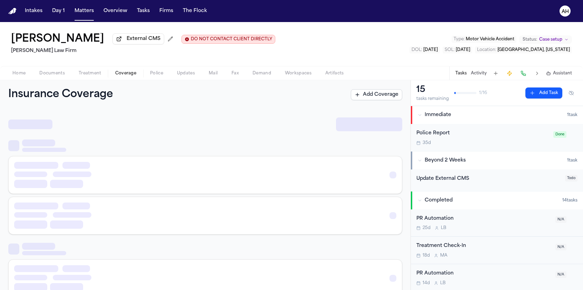
click at [126, 78] on span "button" at bounding box center [125, 77] width 29 height 1
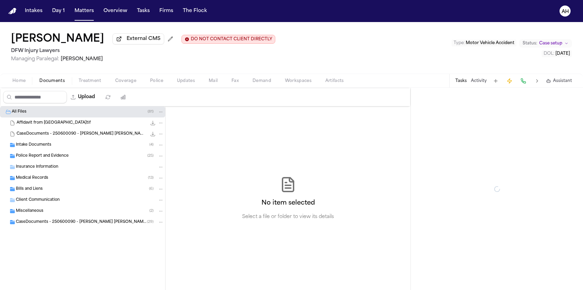
click at [55, 85] on span "button" at bounding box center [52, 84] width 34 height 1
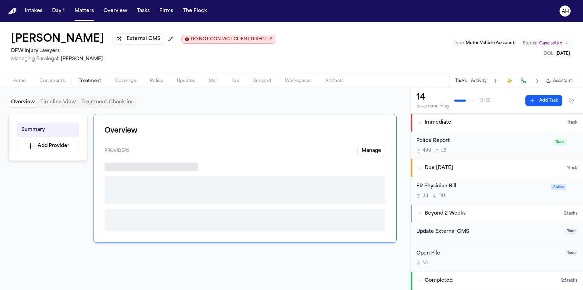
click at [84, 83] on span "Treatment" at bounding box center [90, 81] width 23 height 6
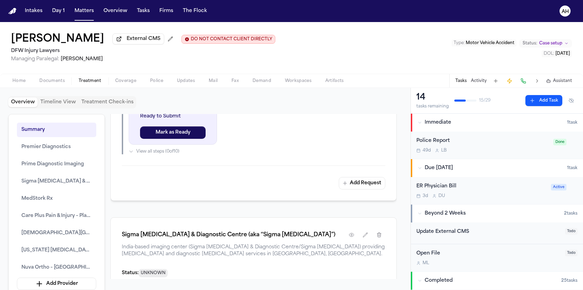
scroll to position [1025, 0]
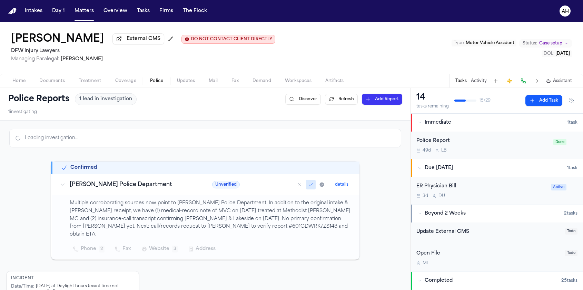
click at [157, 80] on span "Police" at bounding box center [156, 81] width 13 height 6
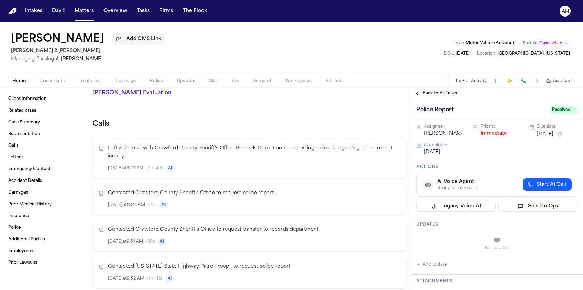
scroll to position [169, 0]
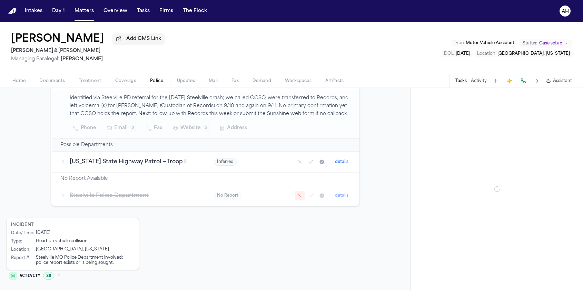
click at [159, 83] on span "Police" at bounding box center [156, 81] width 13 height 6
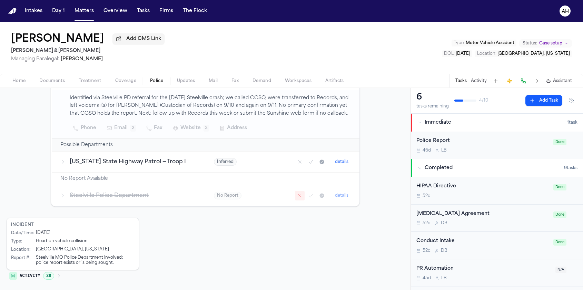
click at [58, 277] on icon "button" at bounding box center [59, 276] width 4 height 4
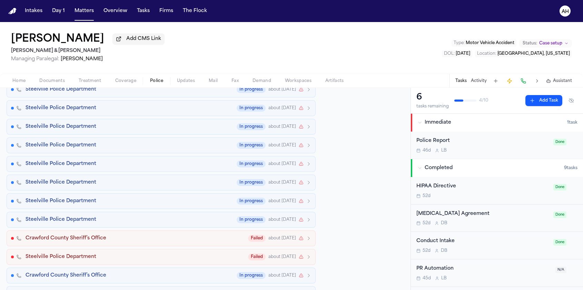
scroll to position [675, 0]
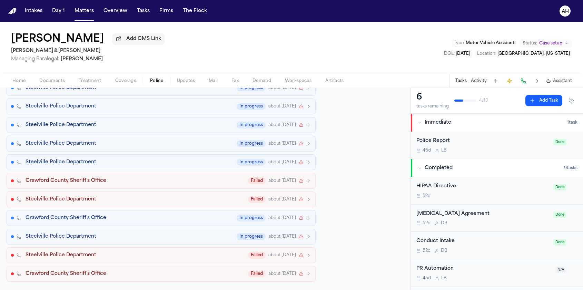
click at [95, 84] on span "Treatment" at bounding box center [90, 81] width 23 height 6
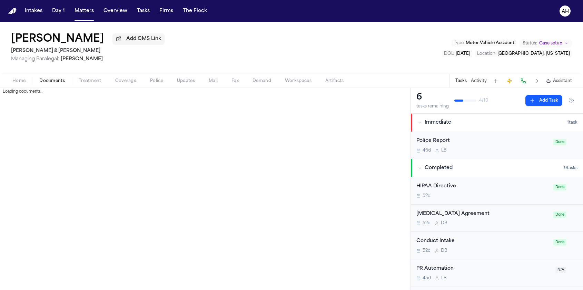
click at [54, 80] on span "Documents" at bounding box center [52, 81] width 26 height 6
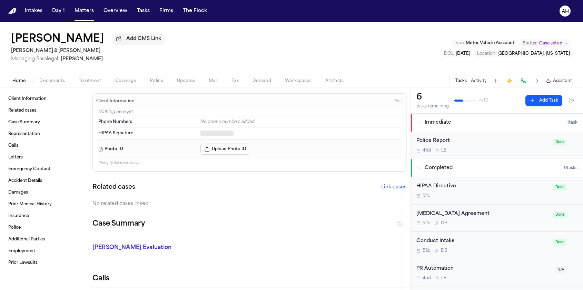
click at [7, 84] on button "Home" at bounding box center [19, 81] width 27 height 8
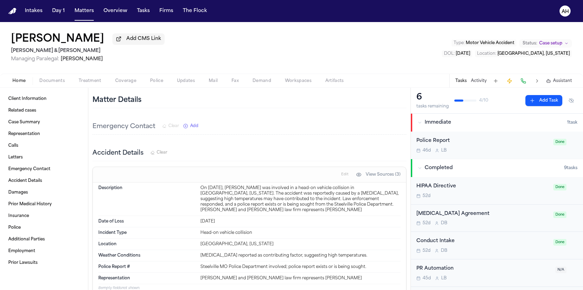
scroll to position [639, 0]
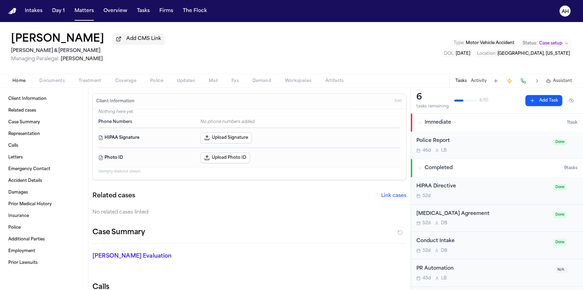
click at [61, 79] on span "Documents" at bounding box center [52, 81] width 26 height 6
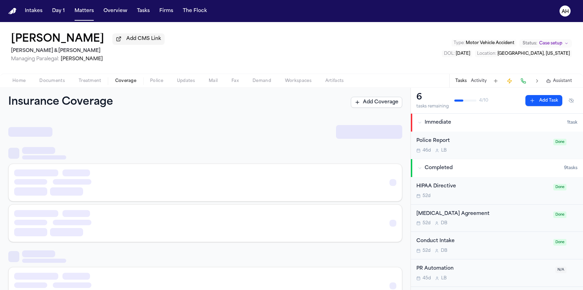
click at [127, 83] on span "Coverage" at bounding box center [125, 81] width 21 height 6
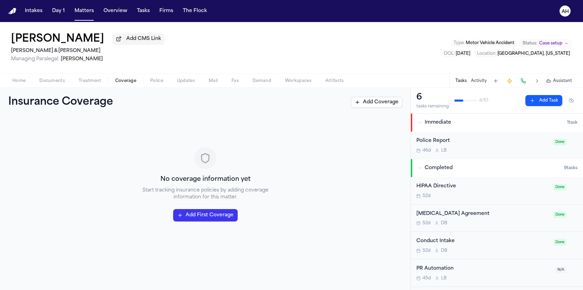
click at [19, 81] on span "Home" at bounding box center [18, 81] width 13 height 6
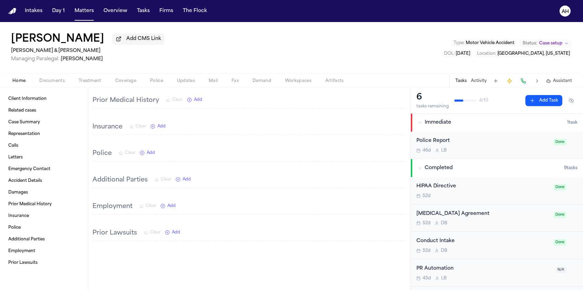
scroll to position [920, 0]
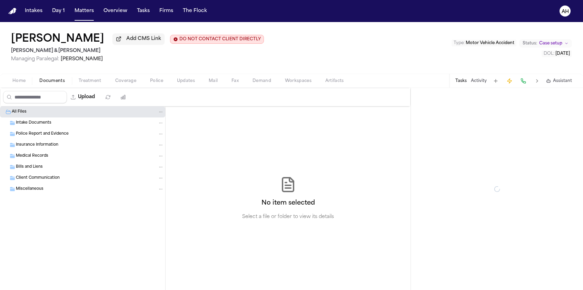
click at [61, 84] on span "Documents" at bounding box center [52, 81] width 26 height 6
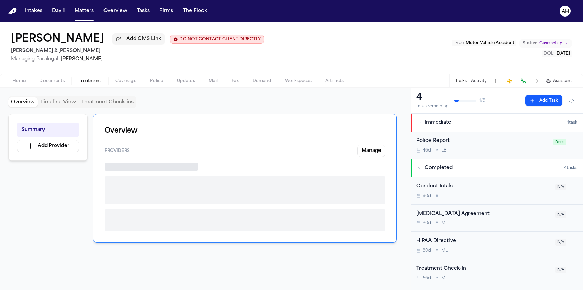
click at [80, 82] on span "Treatment" at bounding box center [90, 81] width 23 height 6
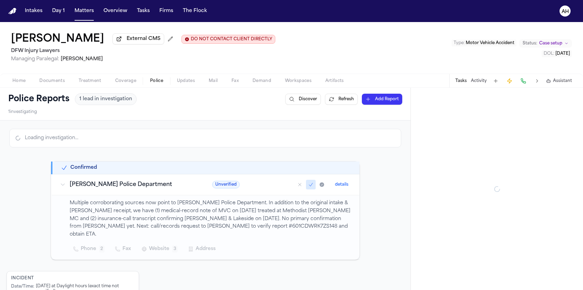
click at [158, 82] on span "Police" at bounding box center [156, 81] width 13 height 6
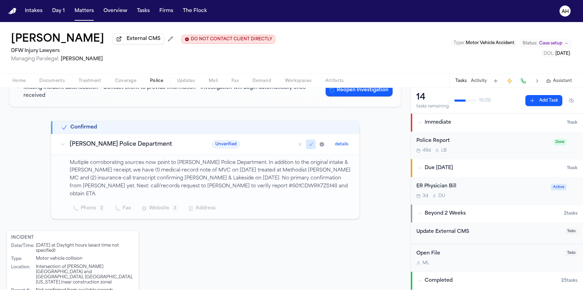
scroll to position [89, 0]
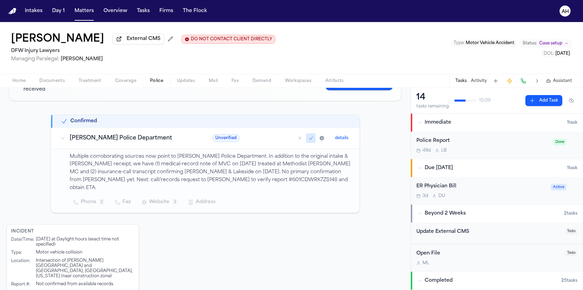
click at [556, 43] on span "Case setup" at bounding box center [550, 44] width 23 height 6
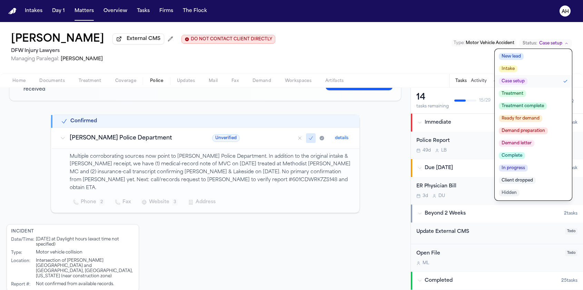
click at [425, 51] on div "[PERSON_NAME] External CMS DO NOT CONTACT CLIENT DIRECTLY DO NOT CONTACT DFW In…" at bounding box center [291, 48] width 583 height 52
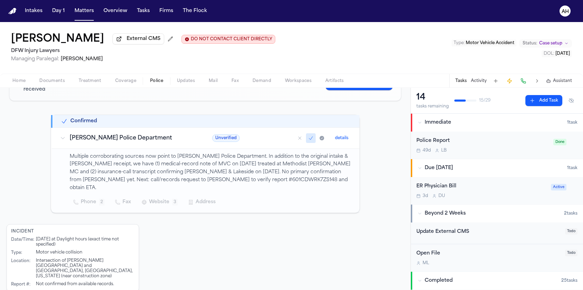
click at [203, 227] on div "Incident Date/Time : [DATE] at Daylight hours (exact time not specified) Type :…" at bounding box center [205, 258] width 397 height 68
click at [483, 150] on div "49d L B" at bounding box center [482, 151] width 133 height 6
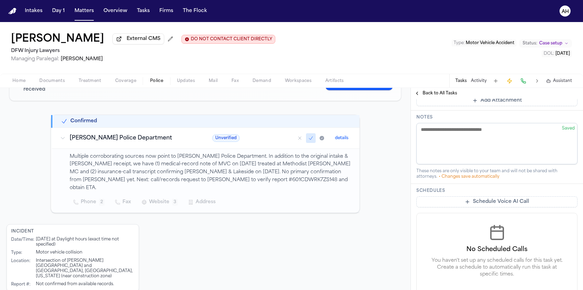
scroll to position [248, 0]
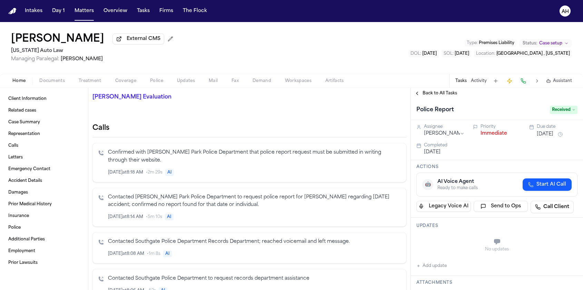
scroll to position [272, 0]
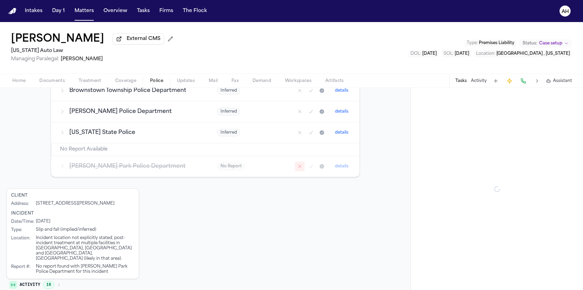
click at [162, 82] on span "Police" at bounding box center [156, 81] width 13 height 6
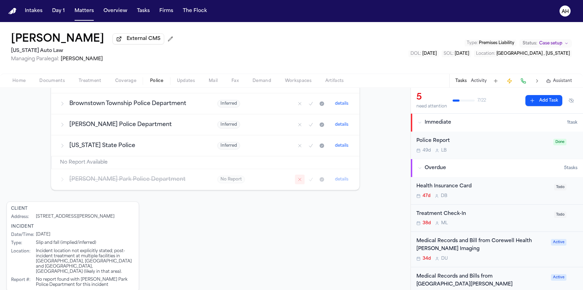
scroll to position [248, 0]
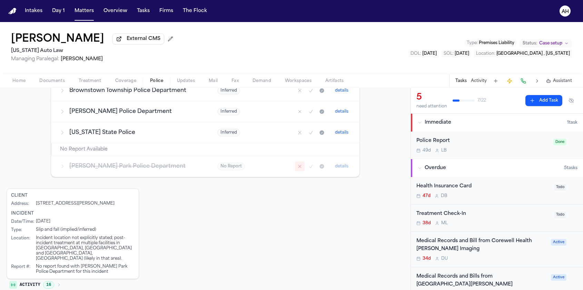
click at [59, 283] on icon "button" at bounding box center [58, 284] width 1 height 3
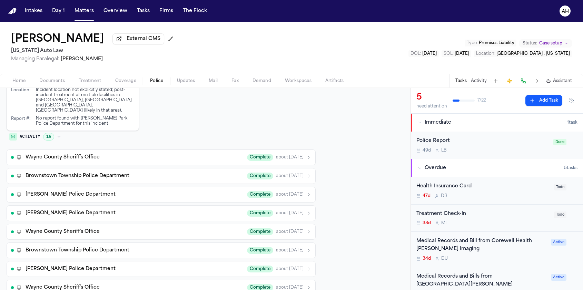
scroll to position [397, 0]
click at [159, 154] on div "Wayne County Sheriff’s Office Complete about 1 month ago" at bounding box center [168, 157] width 285 height 7
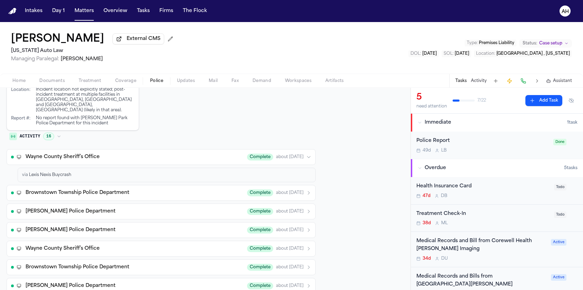
click at [159, 154] on div "Wayne County Sheriff’s Office Complete about 1 month ago" at bounding box center [168, 157] width 285 height 7
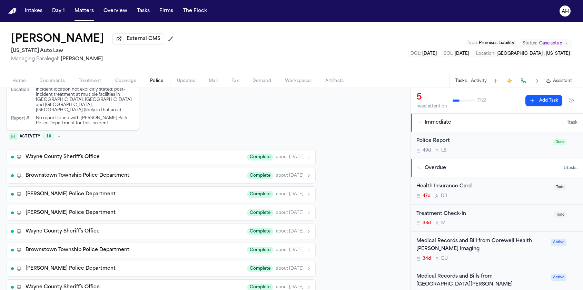
click at [156, 172] on div "Brownstown Township Police Department Complete about 1 month ago" at bounding box center [168, 175] width 285 height 7
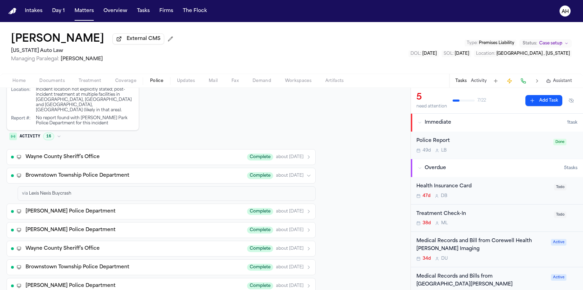
click at [156, 172] on div "Brownstown Township Police Department Complete about 1 month ago" at bounding box center [168, 175] width 285 height 7
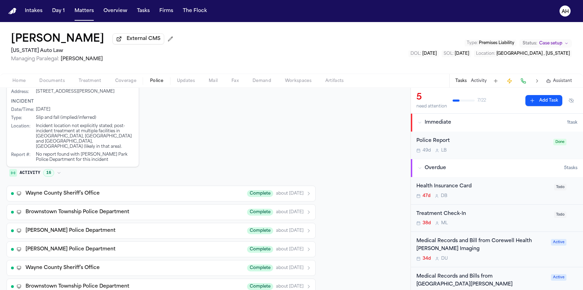
scroll to position [362, 0]
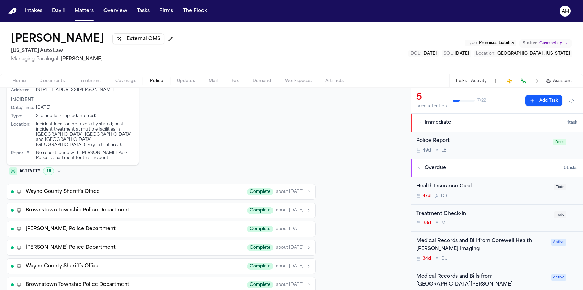
click at [123, 189] on div "Wayne County Sheriff’s Office Complete about 1 month ago" at bounding box center [168, 192] width 285 height 7
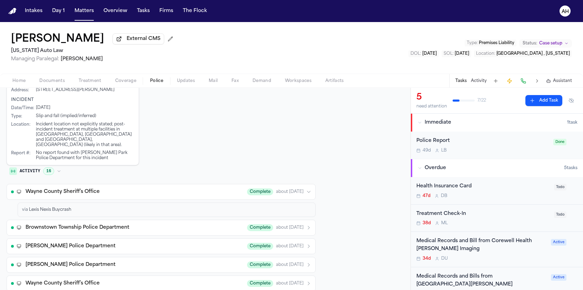
click at [113, 224] on span "Brownstown Township Police Department" at bounding box center [78, 227] width 104 height 7
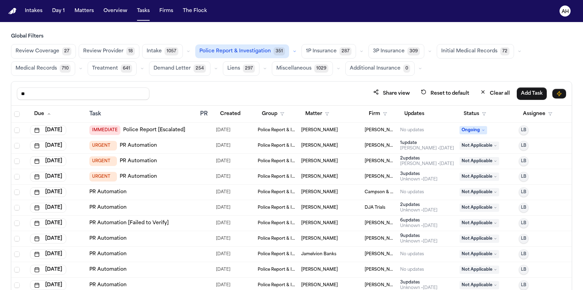
type input "*"
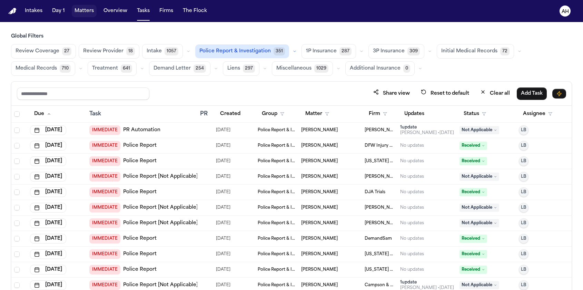
click at [83, 9] on button "Matters" at bounding box center [84, 11] width 25 height 12
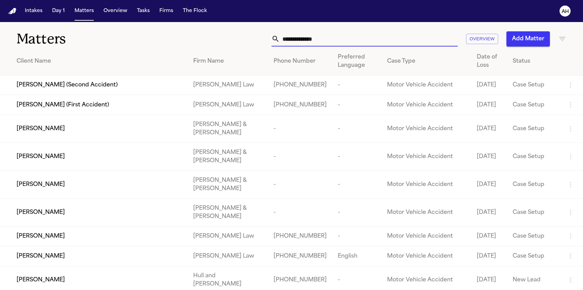
click at [329, 39] on input "text" at bounding box center [369, 38] width 178 height 15
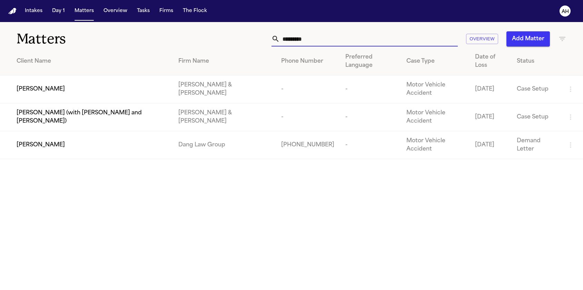
type input "*********"
click at [42, 85] on span "[PERSON_NAME]" at bounding box center [41, 89] width 48 height 8
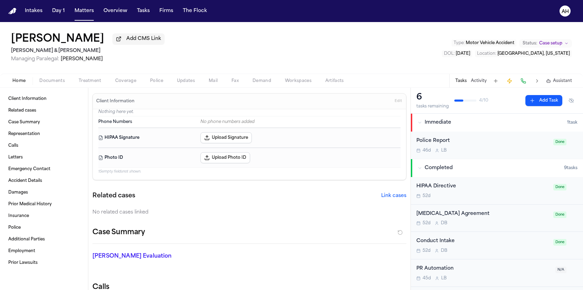
click at [154, 84] on span "Police" at bounding box center [156, 81] width 13 height 6
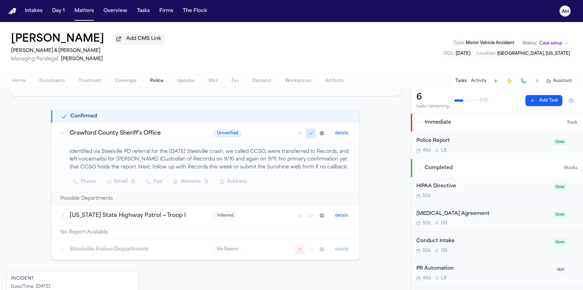
scroll to position [149, 0]
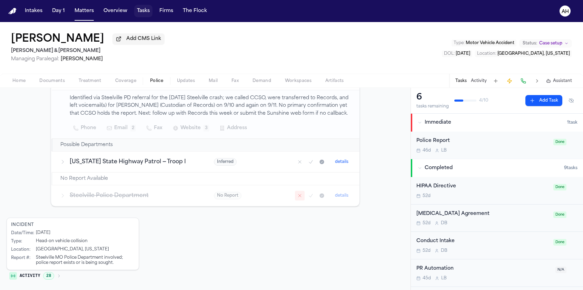
click at [142, 13] on button "Tasks" at bounding box center [143, 11] width 18 height 12
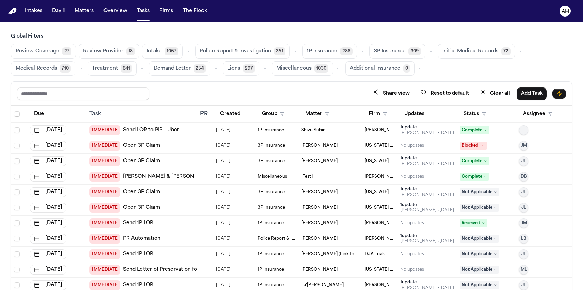
click at [106, 70] on span "Treatment" at bounding box center [105, 68] width 26 height 7
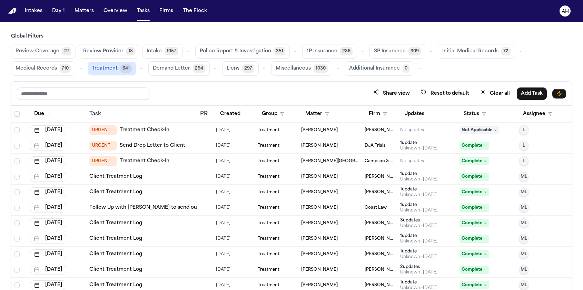
click at [316, 177] on span "[PERSON_NAME]" at bounding box center [319, 177] width 37 height 6
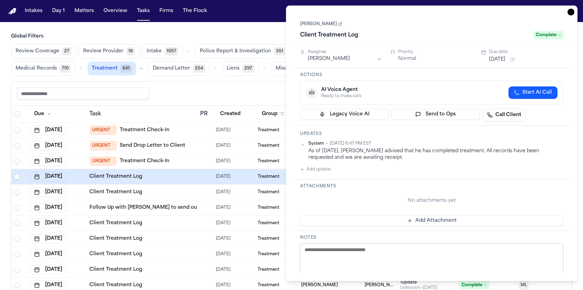
click at [313, 24] on link "[PERSON_NAME]" at bounding box center [321, 24] width 42 height 6
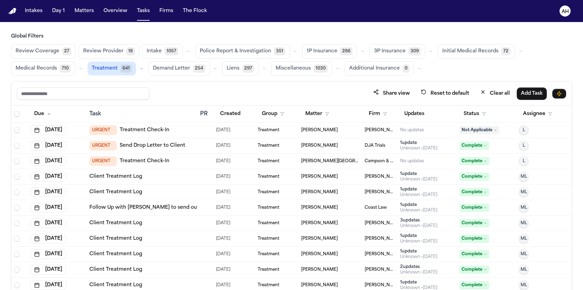
click at [166, 191] on div "Client Treatment Log" at bounding box center [141, 192] width 105 height 7
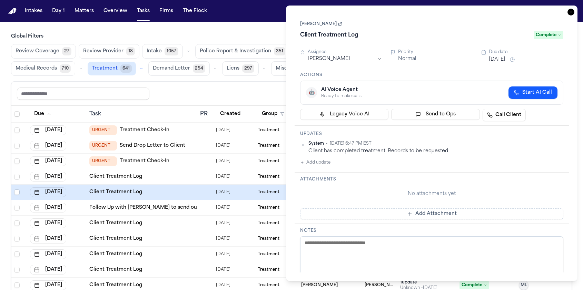
click at [323, 27] on link "[PERSON_NAME]" at bounding box center [321, 24] width 42 height 6
click at [571, 11] on icon "button" at bounding box center [570, 12] width 7 height 7
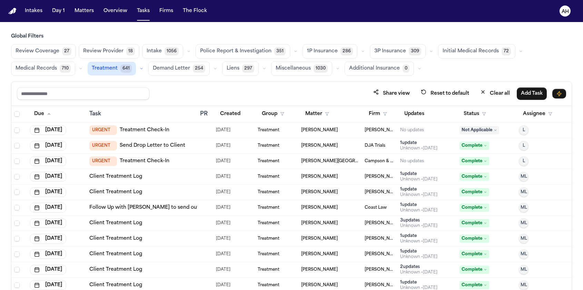
click at [220, 52] on span "Police Report & Investigation" at bounding box center [235, 51] width 71 height 7
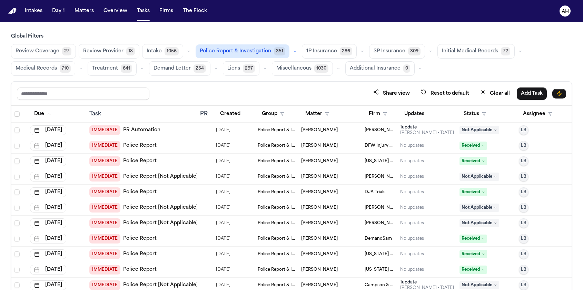
click at [220, 52] on span "Police Report & Investigation" at bounding box center [235, 51] width 71 height 7
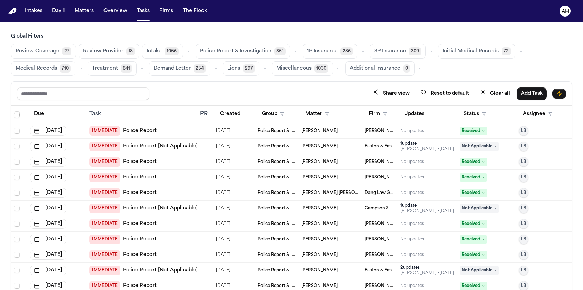
scroll to position [2032, 0]
click at [470, 117] on button "Status" at bounding box center [474, 114] width 31 height 12
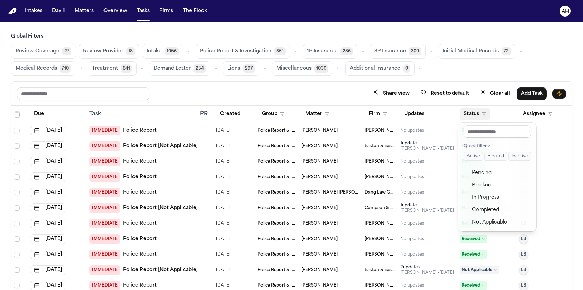
click at [504, 147] on div "Quick filters:" at bounding box center [496, 147] width 67 height 6
click at [541, 50] on div "Global Filters Review Coverage 27 Review Provider 18 Intake 1056 Police Report …" at bounding box center [291, 176] width 561 height 287
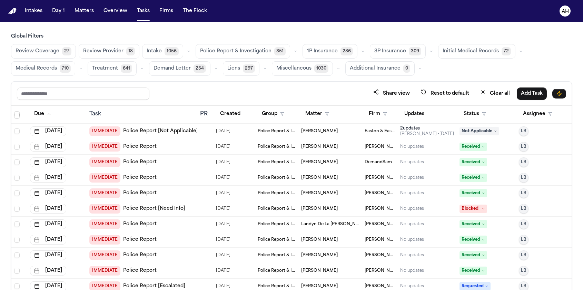
scroll to position [2182, 0]
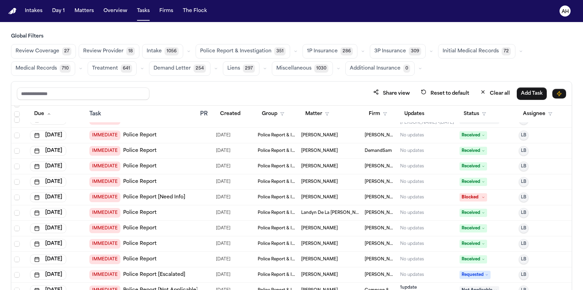
click at [315, 244] on span "Latoya Rodriguez" at bounding box center [319, 244] width 37 height 6
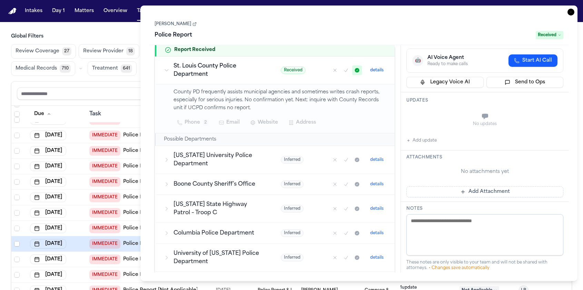
scroll to position [69, 0]
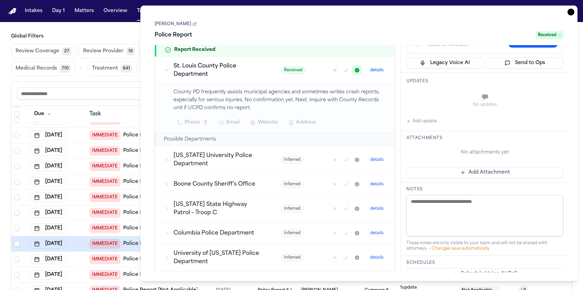
click at [184, 24] on link "Latoya Rodriguez" at bounding box center [175, 24] width 42 height 6
click at [570, 12] on icon "button" at bounding box center [570, 12] width 7 height 7
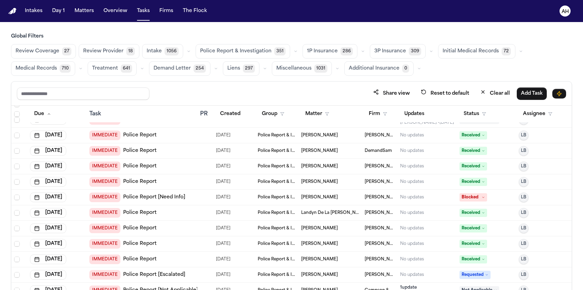
click at [319, 229] on span "Latisha Tyler" at bounding box center [319, 229] width 37 height 6
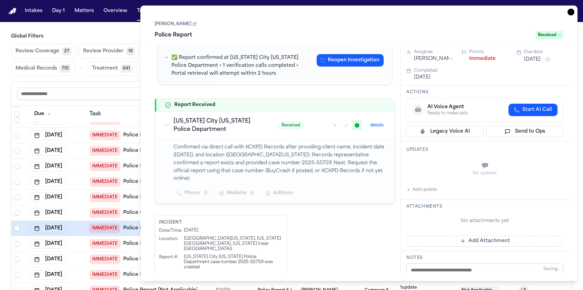
scroll to position [42, 0]
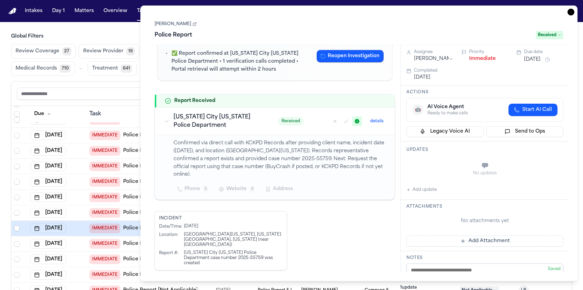
click at [208, 274] on icon "button" at bounding box center [207, 276] width 4 height 4
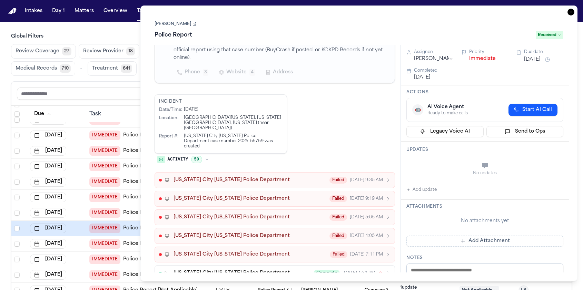
scroll to position [160, 0]
click at [306, 269] on div "Kansas City Kansas Police Department Complete Sep 9, 1:31 PM" at bounding box center [281, 272] width 217 height 7
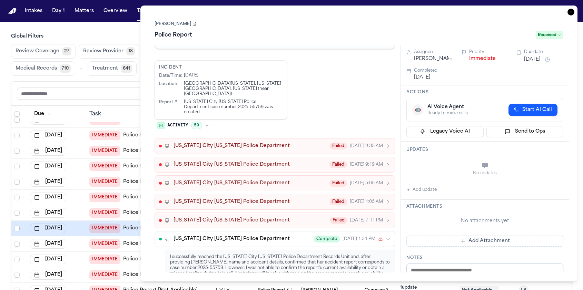
scroll to position [195, 0]
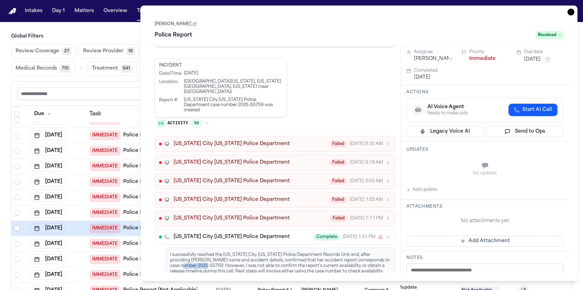
drag, startPoint x: 373, startPoint y: 244, endPoint x: 183, endPoint y: 249, distance: 190.3
click at [183, 252] on div "I successfully reached the Kansas City Kansas Police Department Records Unit an…" at bounding box center [280, 266] width 221 height 28
copy div "2025-55759"
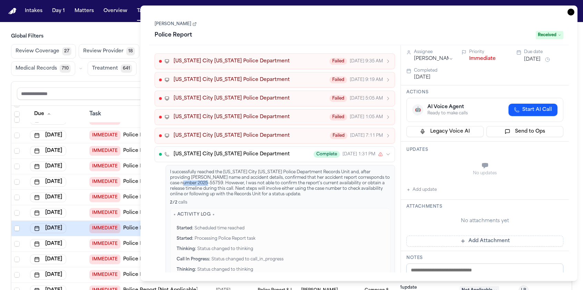
scroll to position [13, 0]
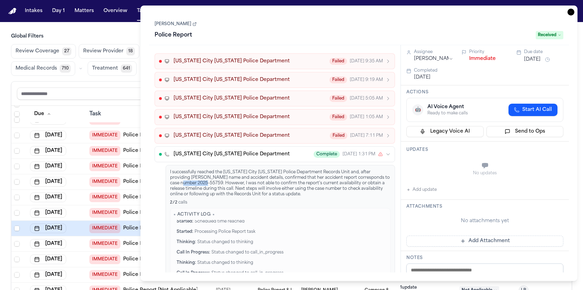
click at [569, 11] on icon "button" at bounding box center [570, 12] width 7 height 7
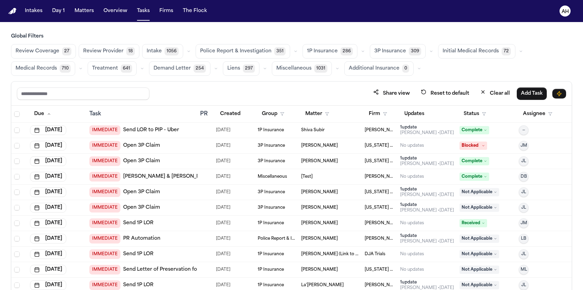
click at [238, 55] on span "Police Report & Investigation" at bounding box center [235, 51] width 71 height 7
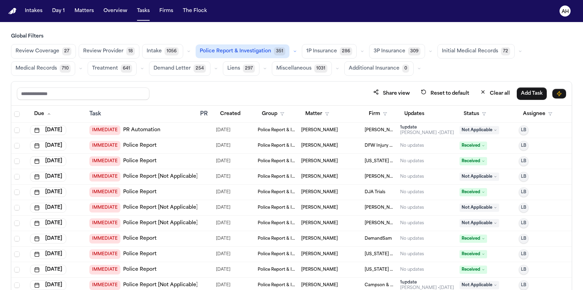
click at [317, 130] on span "[PERSON_NAME]" at bounding box center [319, 131] width 37 height 6
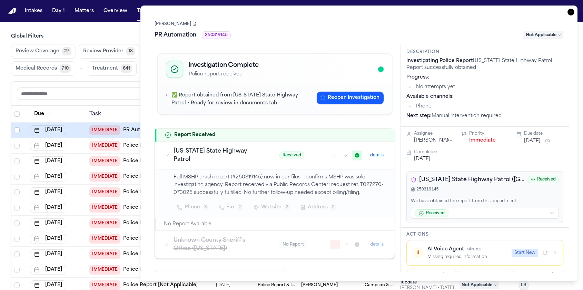
click at [174, 27] on link "[PERSON_NAME]" at bounding box center [175, 24] width 42 height 6
click at [571, 12] on icon "button" at bounding box center [570, 12] width 7 height 7
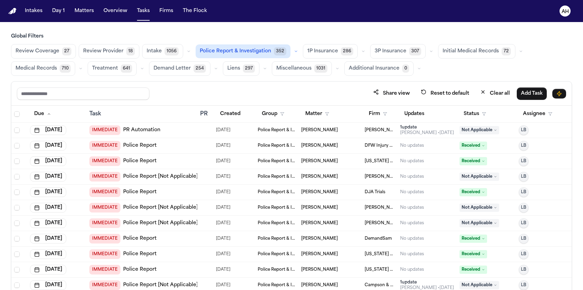
click at [315, 148] on span "Deborah Fernandez" at bounding box center [319, 146] width 37 height 6
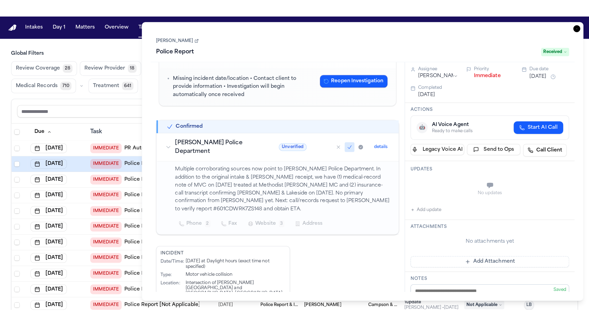
scroll to position [51, 0]
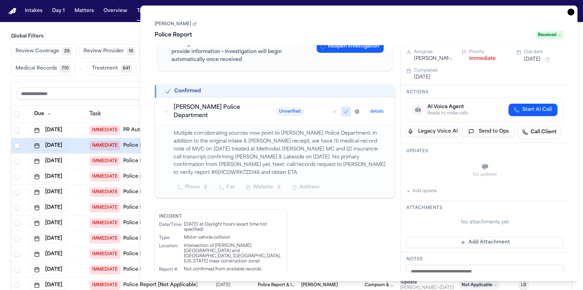
click at [162, 26] on link "Deborah Fernandez" at bounding box center [175, 24] width 42 height 6
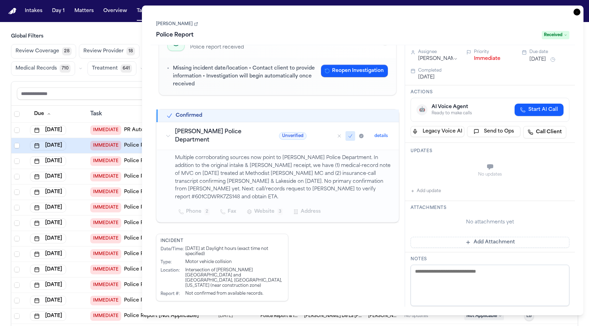
scroll to position [9, 0]
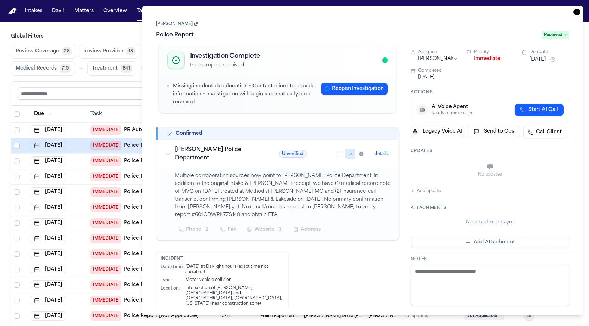
click at [579, 13] on icon "button" at bounding box center [577, 12] width 7 height 7
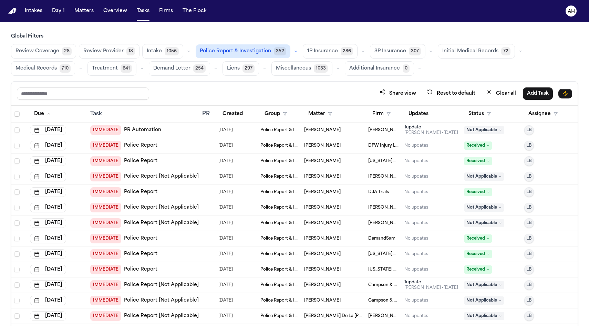
click at [325, 162] on span "[PERSON_NAME]" at bounding box center [322, 162] width 37 height 6
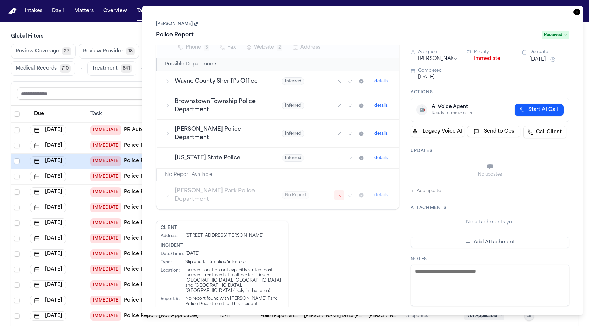
scroll to position [177, 0]
click at [206, 290] on icon "button" at bounding box center [208, 317] width 4 height 4
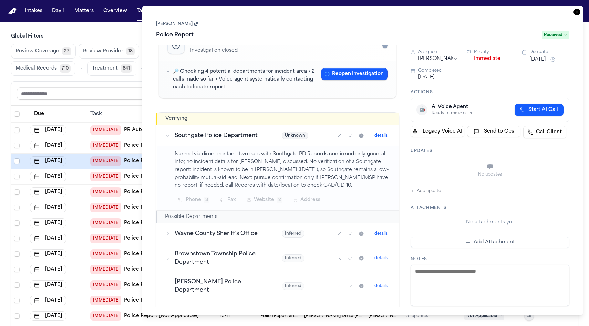
scroll to position [24, 0]
click at [579, 12] on icon "button" at bounding box center [577, 12] width 7 height 7
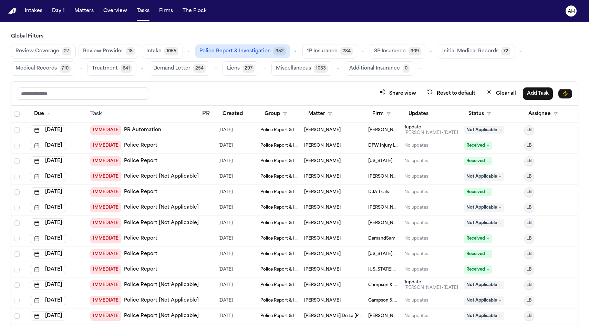
click at [312, 131] on span "Leana Snow" at bounding box center [322, 131] width 37 height 6
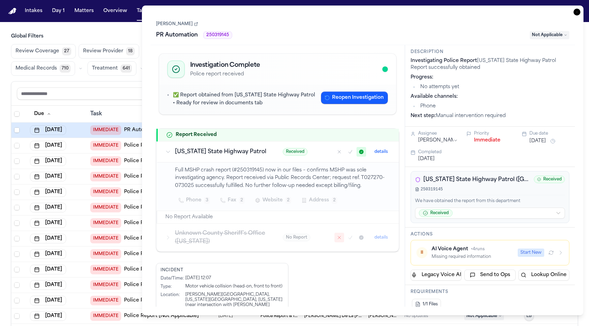
click at [174, 24] on link "Leana Snow" at bounding box center [177, 24] width 42 height 6
click at [577, 12] on icon "button" at bounding box center [577, 12] width 7 height 7
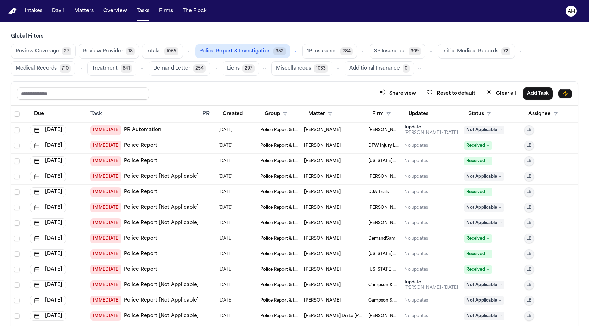
click at [426, 137] on td "1 update Bennett Northcutt • 69d ago" at bounding box center [432, 131] width 60 height 16
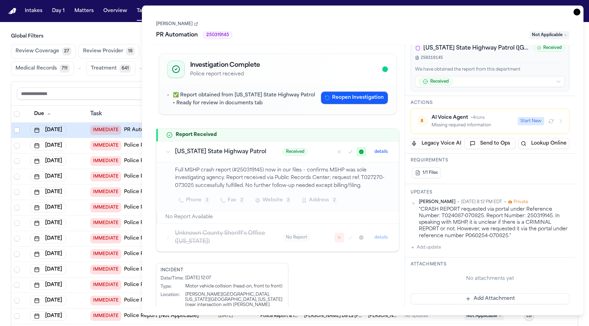
scroll to position [132, 0]
click at [579, 12] on icon "button" at bounding box center [577, 12] width 7 height 7
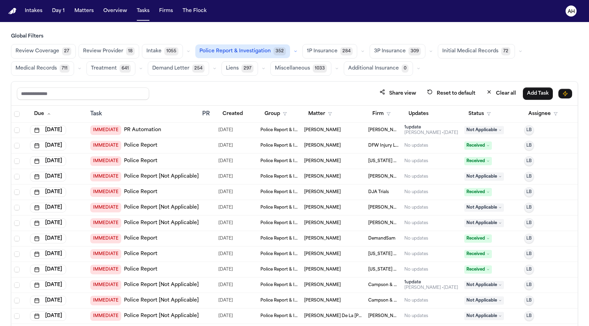
click at [321, 163] on span "Francois Fleming" at bounding box center [322, 162] width 37 height 6
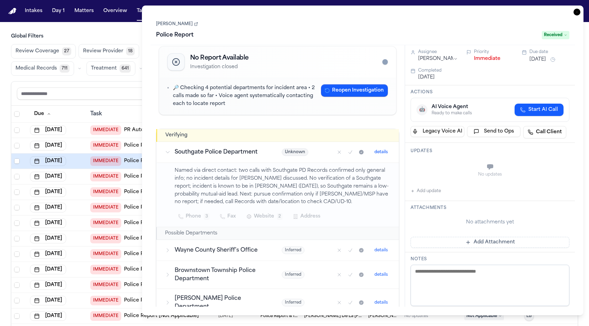
scroll to position [9, 0]
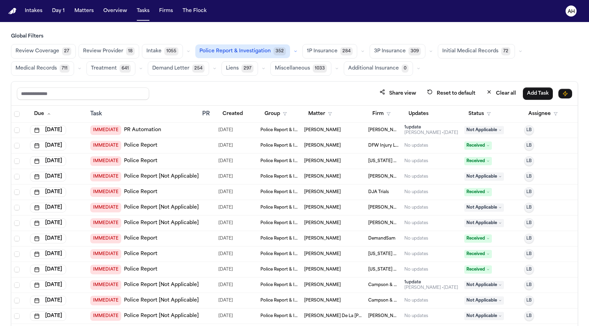
click at [131, 130] on link "PR Automation" at bounding box center [142, 130] width 37 height 7
click at [311, 160] on span "Francois Fleming" at bounding box center [322, 162] width 37 height 6
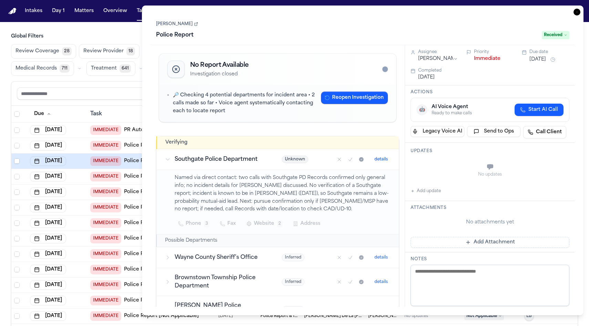
click at [181, 23] on link "Francois Fleming" at bounding box center [177, 24] width 42 height 6
click at [166, 159] on icon at bounding box center [168, 160] width 6 height 6
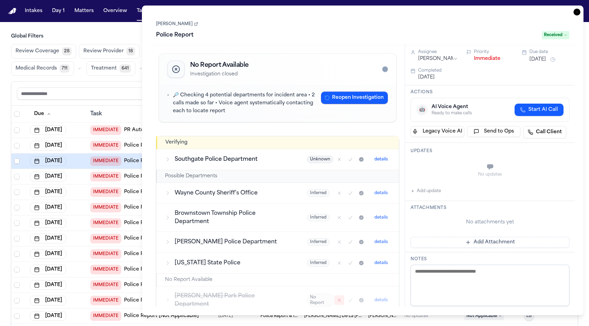
click at [168, 194] on icon at bounding box center [168, 194] width 6 height 6
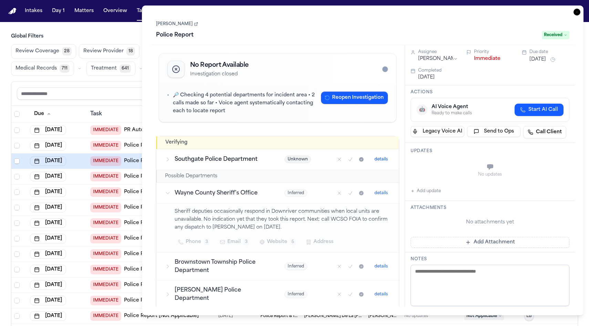
click at [168, 194] on icon at bounding box center [168, 194] width 6 height 6
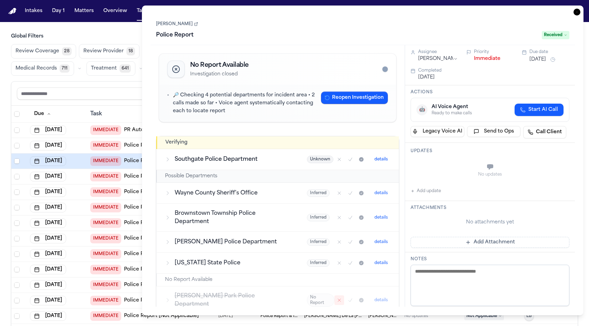
click at [169, 162] on icon at bounding box center [168, 160] width 6 height 6
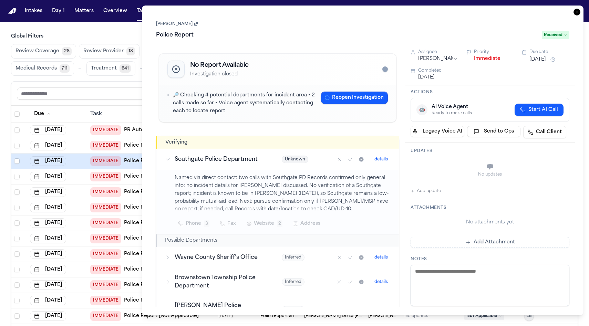
click at [577, 12] on icon "button" at bounding box center [577, 12] width 7 height 7
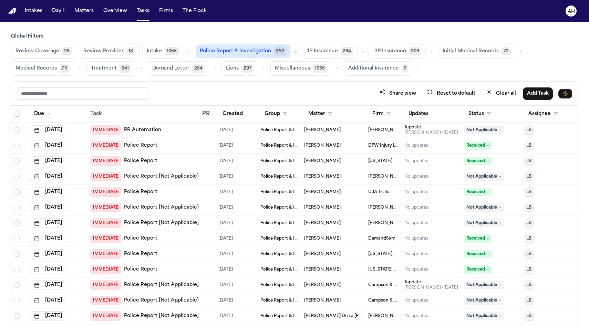
click at [311, 179] on span "Tonia Johnson" at bounding box center [322, 177] width 37 height 6
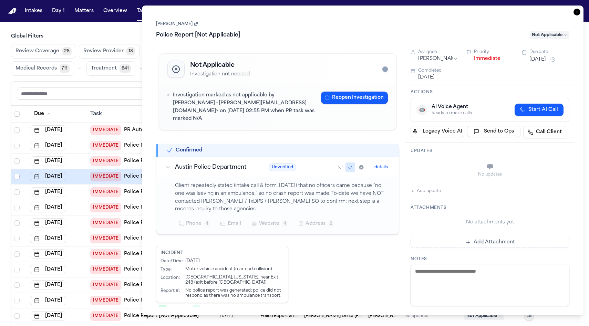
click at [169, 23] on link "Tonia Johnson" at bounding box center [177, 24] width 42 height 6
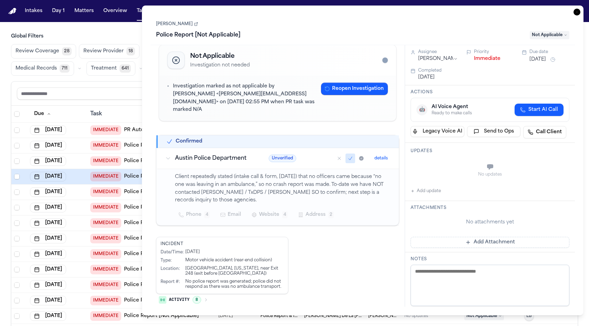
click at [205, 290] on icon "button" at bounding box center [206, 300] width 4 height 4
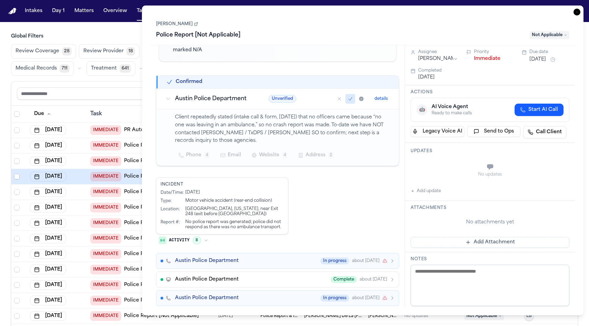
scroll to position [162, 0]
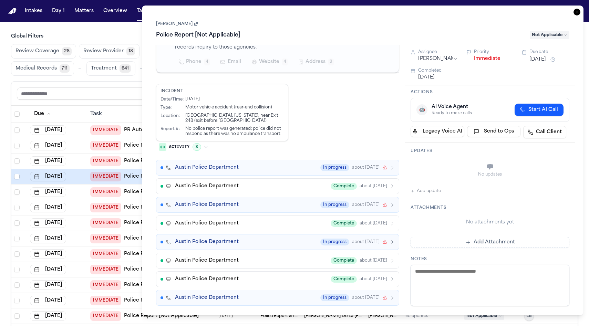
click at [576, 14] on icon "button" at bounding box center [577, 12] width 7 height 7
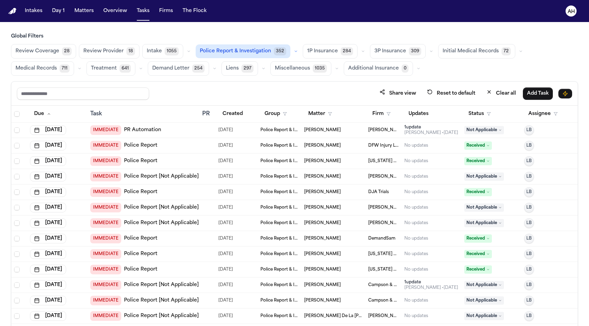
click at [334, 193] on span "Jocelyn Rowel-Venegas" at bounding box center [322, 193] width 37 height 6
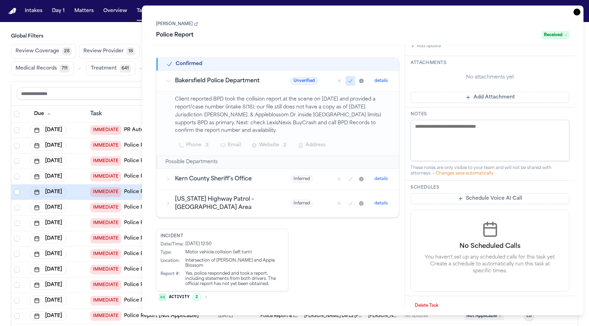
scroll to position [154, 0]
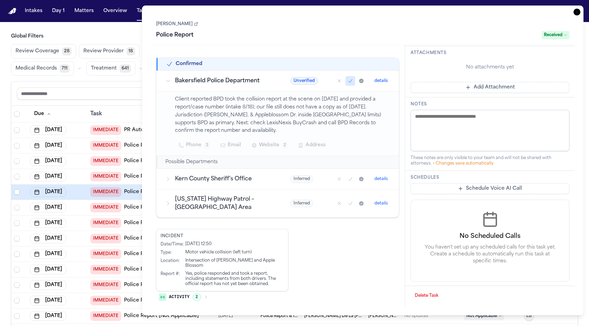
click at [205, 290] on icon "button" at bounding box center [206, 297] width 4 height 4
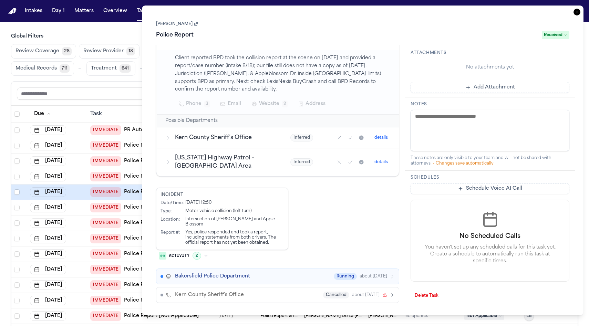
click at [287, 275] on div "Bakersfield Police Department Running about 1 month ago" at bounding box center [285, 276] width 220 height 7
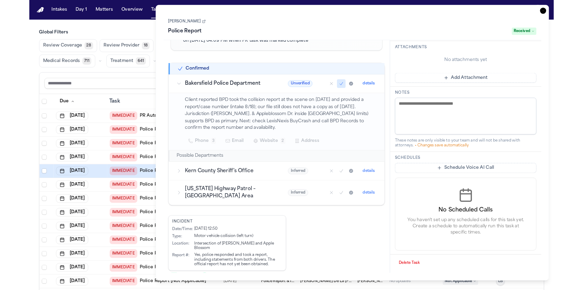
scroll to position [63, 0]
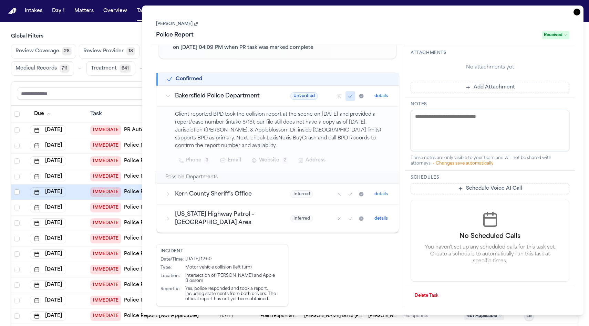
click at [184, 27] on link "[PERSON_NAME]" at bounding box center [177, 24] width 42 height 6
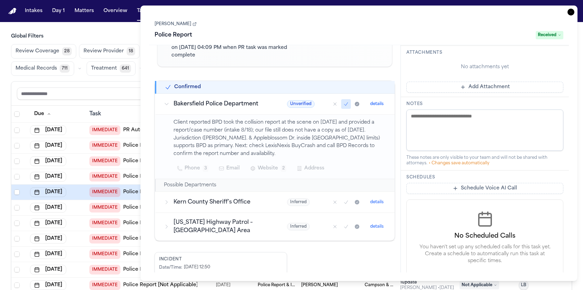
click at [571, 12] on icon "button" at bounding box center [570, 12] width 7 height 7
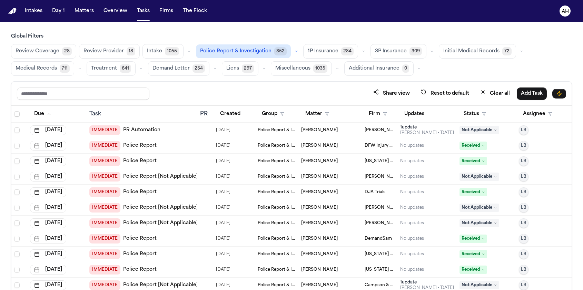
click at [315, 133] on td "Leana Snow" at bounding box center [329, 131] width 63 height 16
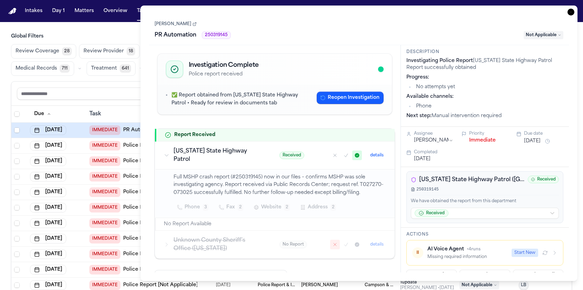
click at [172, 26] on link "Leana Snow" at bounding box center [175, 24] width 42 height 6
click at [570, 10] on icon "button" at bounding box center [570, 12] width 7 height 7
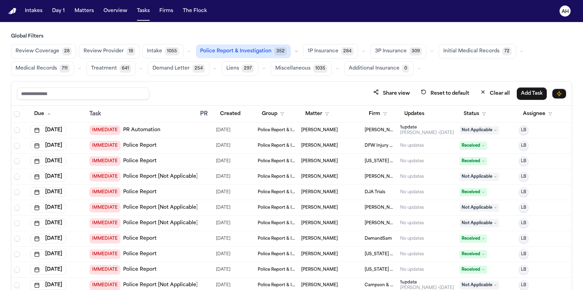
click at [323, 212] on td "Lana Killgore" at bounding box center [329, 208] width 63 height 16
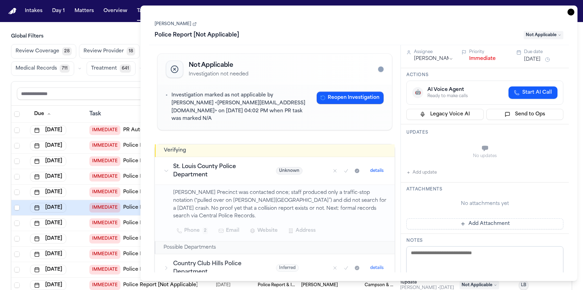
click at [173, 25] on link "Lana Killgore" at bounding box center [175, 24] width 42 height 6
click at [567, 13] on icon "button" at bounding box center [570, 12] width 7 height 7
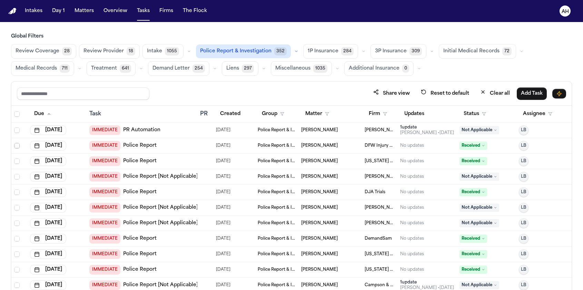
click at [16, 145] on span "Select row" at bounding box center [17, 146] width 6 height 6
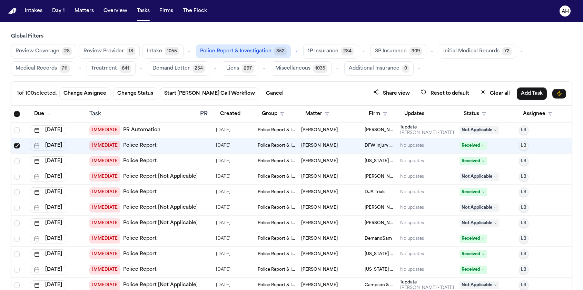
click at [16, 145] on span "Select row" at bounding box center [17, 146] width 6 height 6
click at [190, 131] on div "IMMEDIATE PR Automation" at bounding box center [141, 130] width 105 height 10
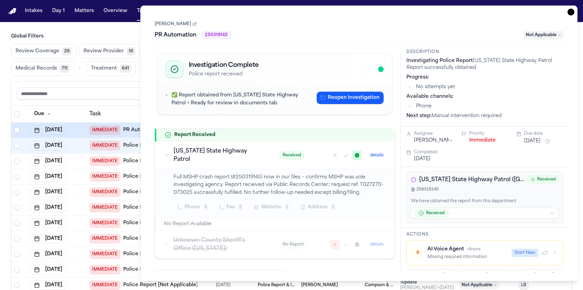
click at [572, 11] on icon "button" at bounding box center [570, 12] width 7 height 7
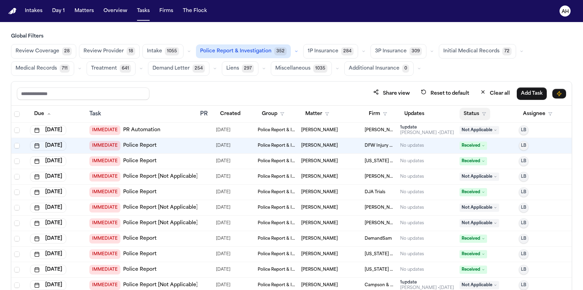
click at [467, 113] on button "Status" at bounding box center [474, 114] width 31 height 12
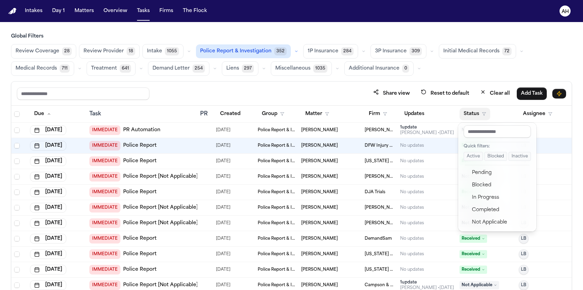
click at [559, 68] on div "Global Filters Review Coverage 28 Review Provider 18 Intake 1055 Police Report …" at bounding box center [291, 176] width 561 height 287
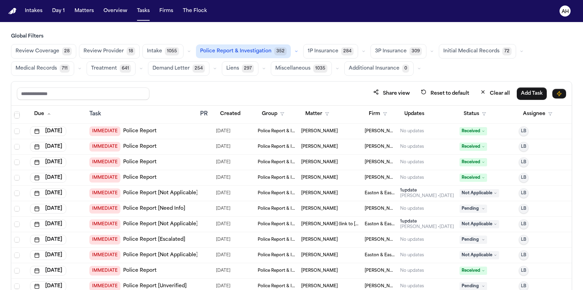
scroll to position [4203, 0]
click at [475, 110] on button "Status" at bounding box center [474, 114] width 31 height 12
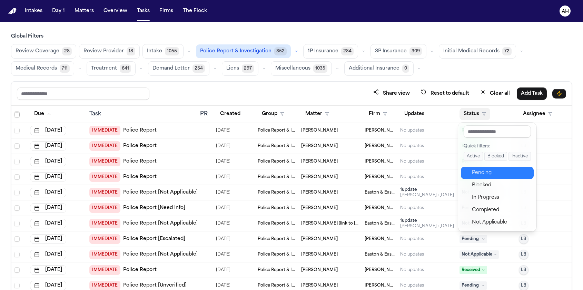
click at [498, 174] on div "Pending" at bounding box center [501, 173] width 58 height 8
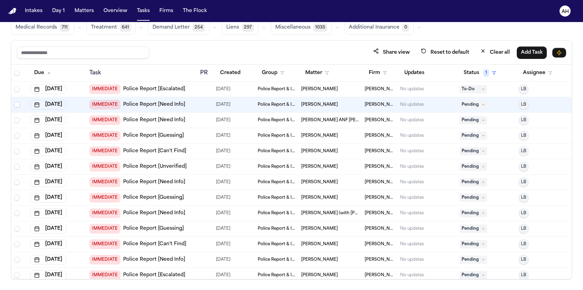
click at [312, 106] on span "Peter Chin" at bounding box center [319, 105] width 37 height 6
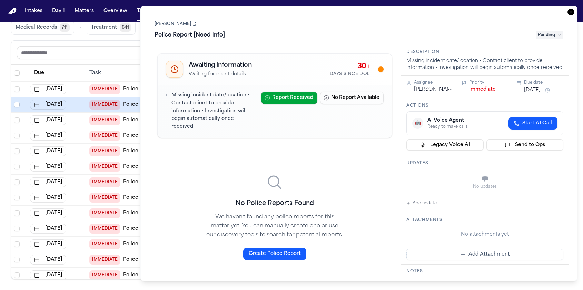
click at [170, 27] on link "Peter Chin" at bounding box center [175, 24] width 42 height 6
click at [570, 13] on icon "button" at bounding box center [570, 12] width 7 height 7
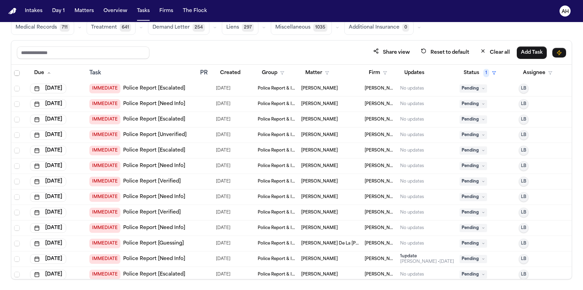
scroll to position [188, 0]
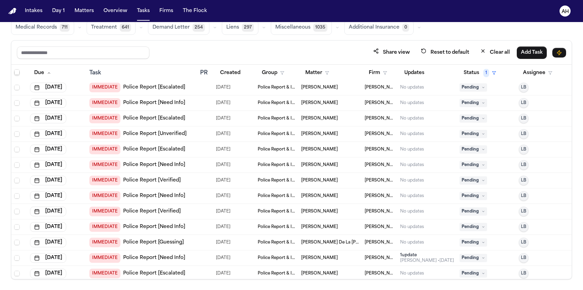
click at [309, 134] on span "Marcayla Denmon" at bounding box center [319, 134] width 37 height 6
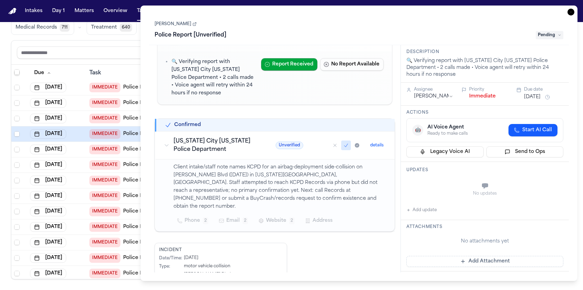
scroll to position [56, 0]
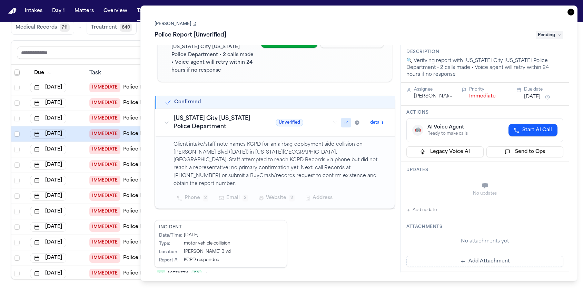
click at [201, 268] on button "Activity 50" at bounding box center [182, 274] width 57 height 12
click at [204, 268] on button "Activity 50" at bounding box center [182, 274] width 57 height 12
click at [206, 272] on icon "button" at bounding box center [206, 273] width 1 height 3
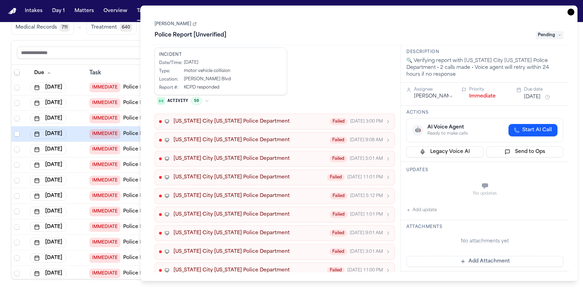
scroll to position [229, 0]
click at [293, 118] on div "Kansas City Missouri Police Department Failed Sep 24, 3:00 PM" at bounding box center [281, 121] width 217 height 7
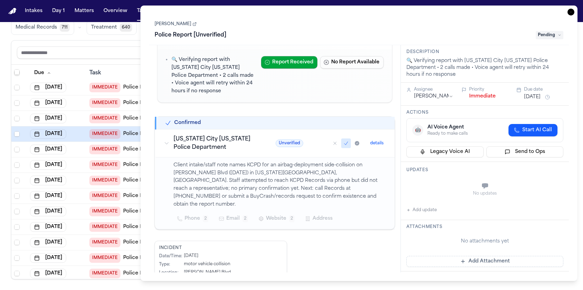
scroll to position [0, 0]
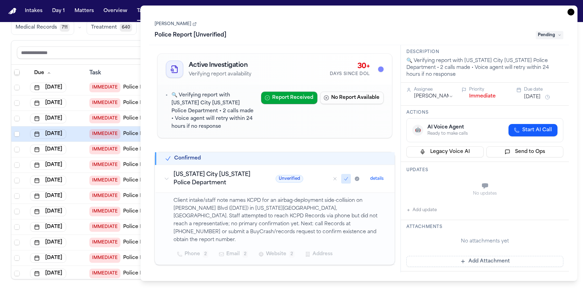
click at [180, 27] on link "Marcayla Denmon" at bounding box center [175, 24] width 42 height 6
click at [573, 12] on icon "button" at bounding box center [570, 12] width 7 height 7
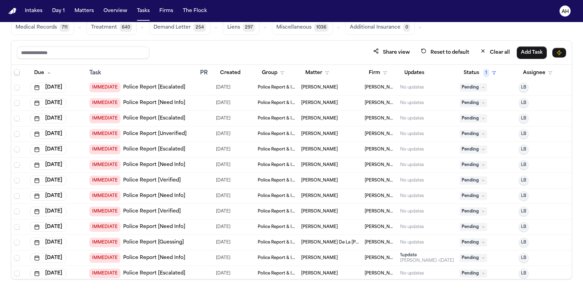
click at [321, 150] on span "Kimberly Agee" at bounding box center [319, 150] width 37 height 6
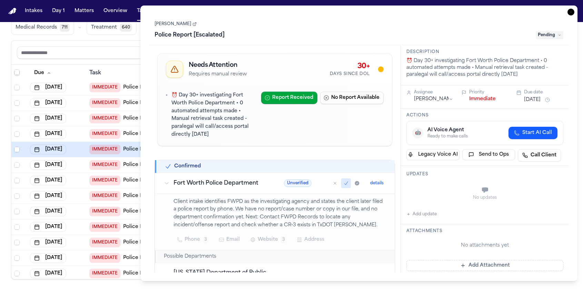
click at [175, 26] on link "Kimberly Agee" at bounding box center [175, 24] width 42 height 6
click at [190, 243] on span "Phone" at bounding box center [192, 240] width 16 height 8
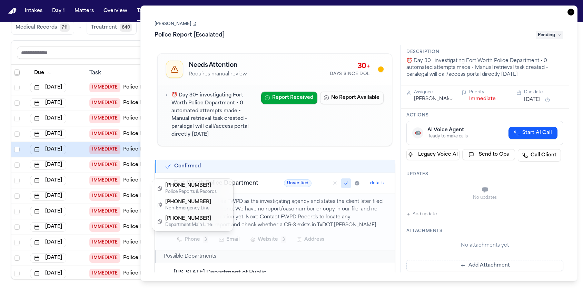
click at [235, 241] on div "Phone 3 Email Website 3 Address" at bounding box center [279, 240] width 213 height 12
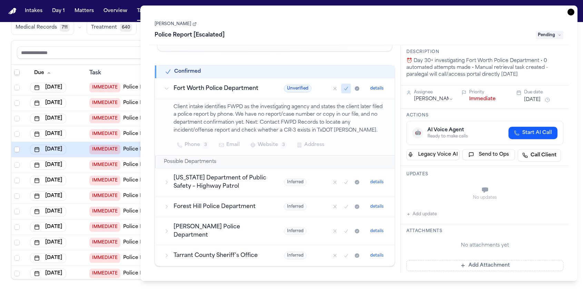
scroll to position [185, 0]
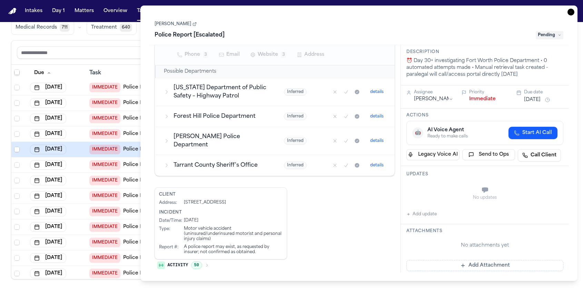
click at [200, 262] on span "50" at bounding box center [196, 266] width 11 height 8
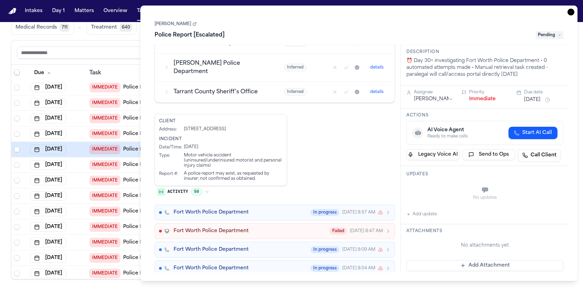
scroll to position [259, 0]
click at [280, 210] on button "Fort Worth Police Department In progress Oct 3, 8:57 AM" at bounding box center [274, 212] width 241 height 16
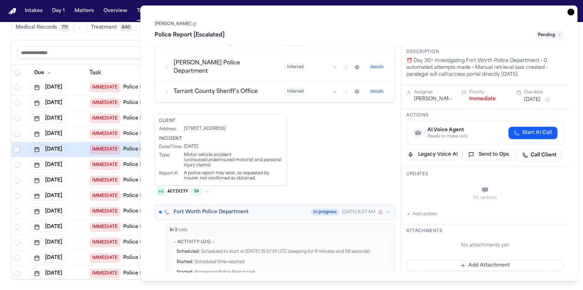
click at [280, 210] on button "Fort Worth Police Department In progress Oct 3, 8:57 AM" at bounding box center [274, 212] width 241 height 16
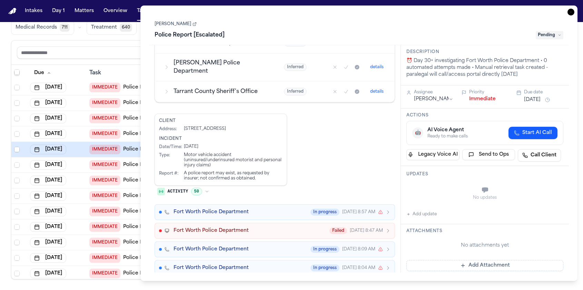
click at [571, 9] on icon "button" at bounding box center [570, 12] width 7 height 7
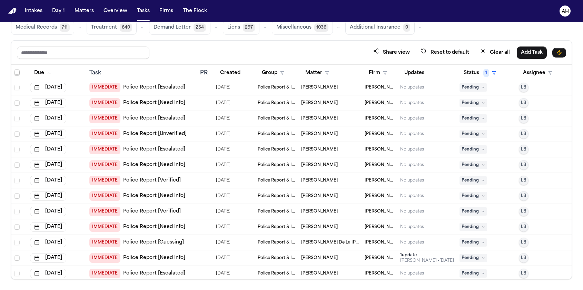
click at [313, 167] on span "Paul Langford" at bounding box center [319, 165] width 37 height 6
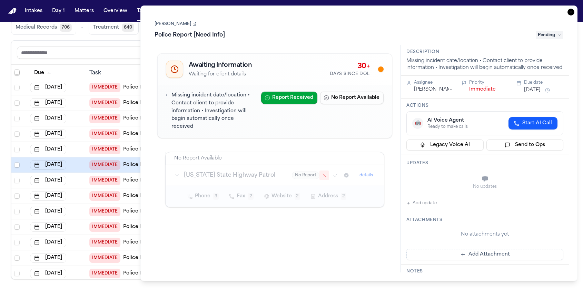
click at [175, 25] on link "Paul Langford" at bounding box center [175, 24] width 42 height 6
click at [197, 194] on button "Phone 3" at bounding box center [203, 196] width 39 height 12
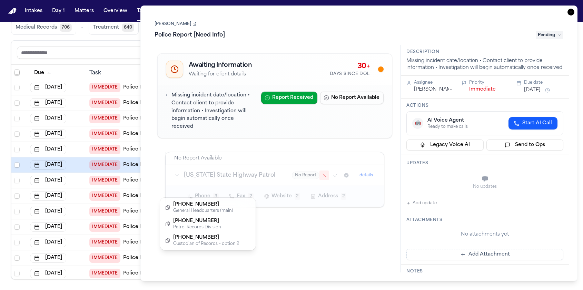
click at [322, 224] on div "Awaiting Information Waiting for client details 30+ Days Since DOL Missing inci…" at bounding box center [275, 159] width 252 height 228
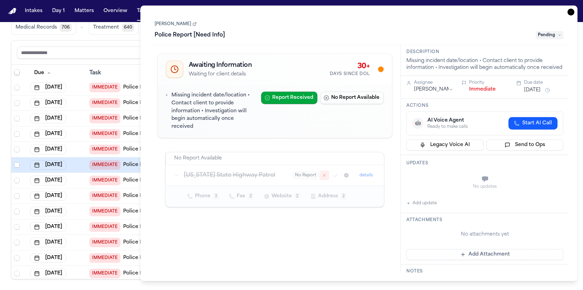
click at [570, 13] on icon "button" at bounding box center [570, 12] width 7 height 7
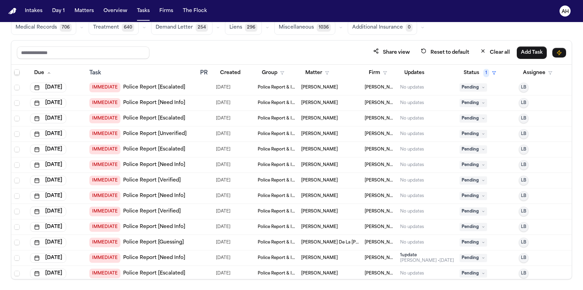
click at [313, 183] on td "Lyncie Bussart" at bounding box center [329, 181] width 63 height 16
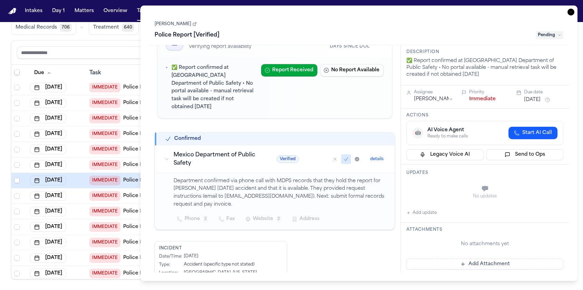
scroll to position [61, 0]
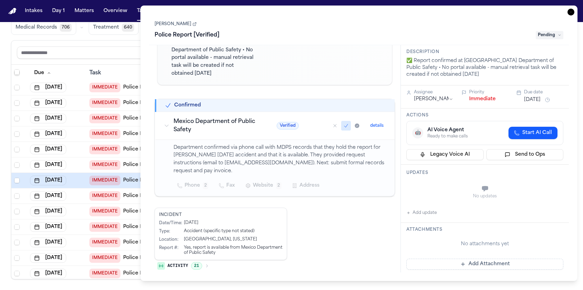
click at [207, 264] on icon "button" at bounding box center [206, 265] width 1 height 3
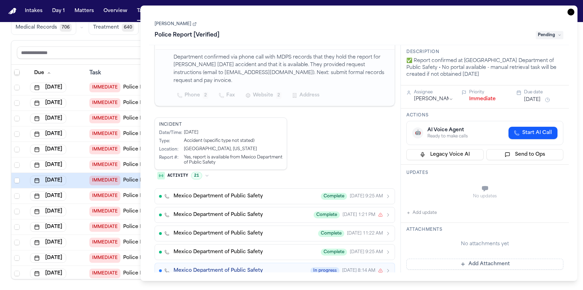
scroll to position [151, 0]
click at [289, 194] on button "Mexico Department of Public Safety Complete Sep 11, 9:25 AM" at bounding box center [274, 197] width 241 height 16
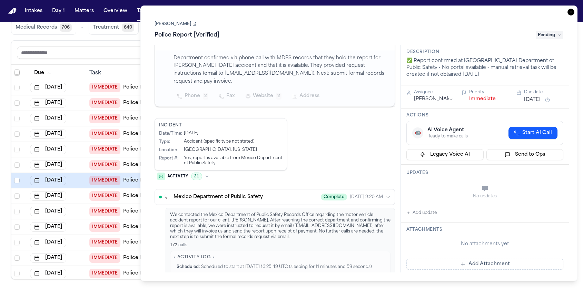
click at [174, 24] on link "Lyncie Bussart" at bounding box center [175, 24] width 42 height 6
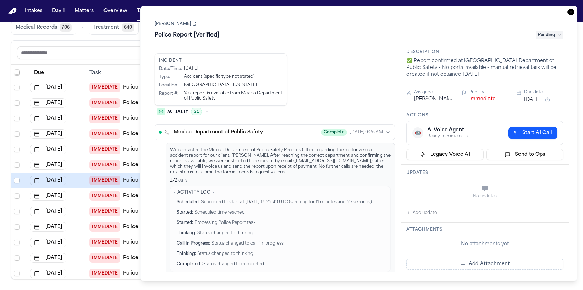
scroll to position [215, 0]
click at [569, 11] on icon "button" at bounding box center [570, 12] width 7 height 7
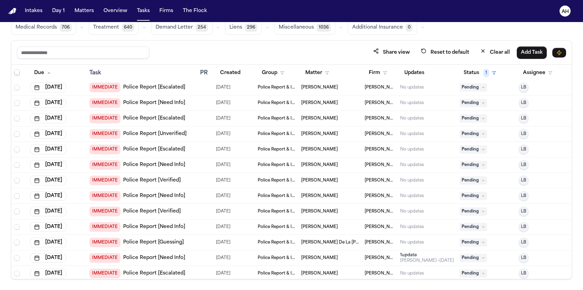
click at [312, 198] on span "Marilyn Andge" at bounding box center [319, 196] width 37 height 6
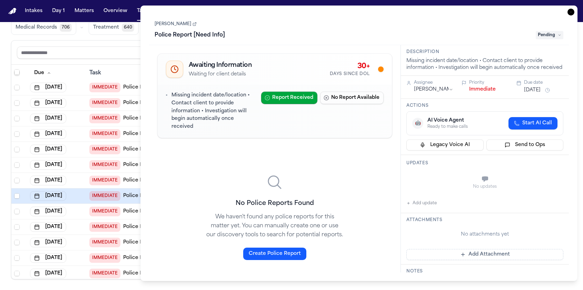
click at [182, 26] on link "Marilyn Andge" at bounding box center [175, 24] width 42 height 6
click at [569, 12] on icon "button" at bounding box center [570, 12] width 7 height 7
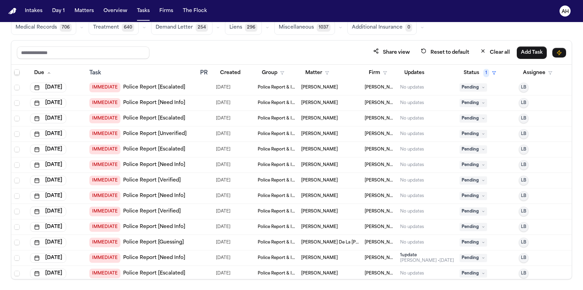
click at [319, 211] on span "Ki'myra Thomas" at bounding box center [319, 212] width 37 height 6
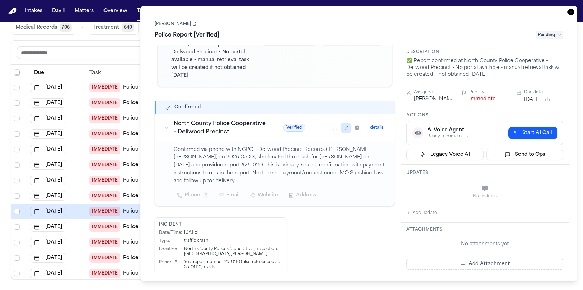
scroll to position [66, 0]
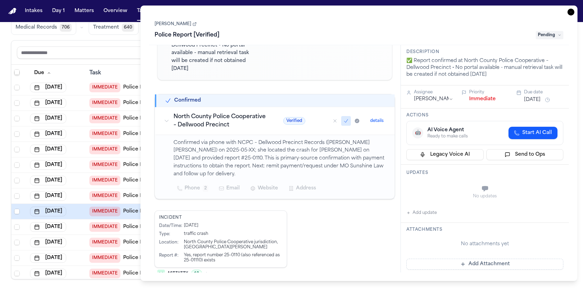
click at [203, 268] on button "Activity 18" at bounding box center [182, 274] width 57 height 12
click at [570, 13] on icon "button" at bounding box center [570, 12] width 7 height 7
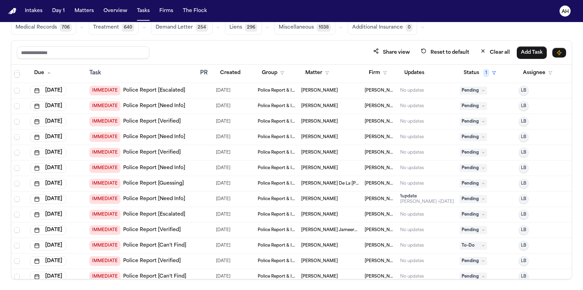
scroll to position [248, 0]
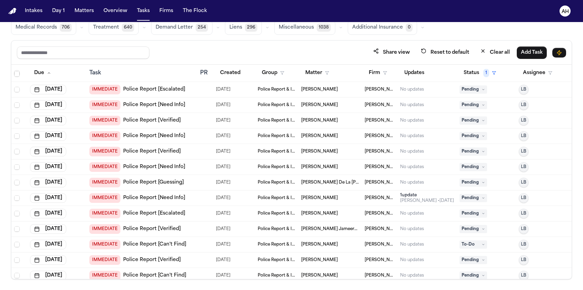
click at [320, 169] on span "Enzie Walton" at bounding box center [319, 167] width 37 height 6
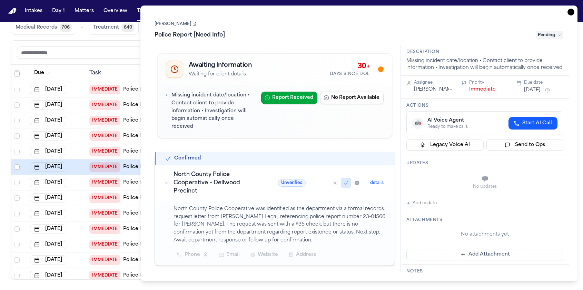
click at [571, 13] on icon "button" at bounding box center [570, 12] width 7 height 7
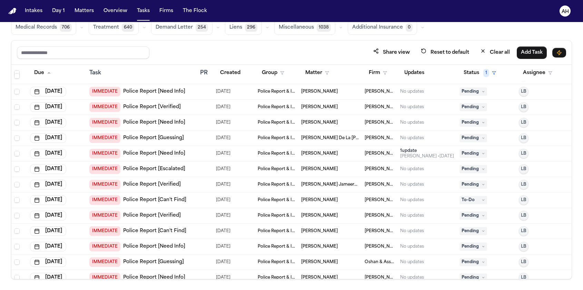
scroll to position [298, 0]
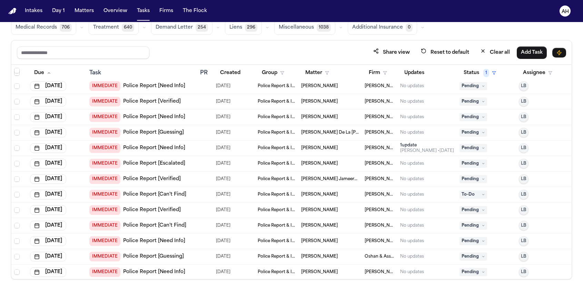
click at [315, 134] on span "Zachary De La Cruz" at bounding box center [330, 133] width 58 height 6
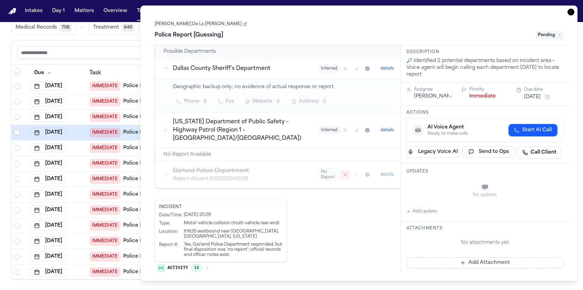
scroll to position [117, 0]
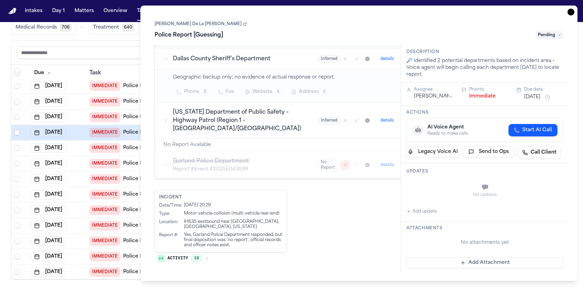
click at [179, 26] on link "Zachary De La Cruz" at bounding box center [200, 24] width 92 height 6
click at [570, 13] on icon "button" at bounding box center [570, 12] width 7 height 7
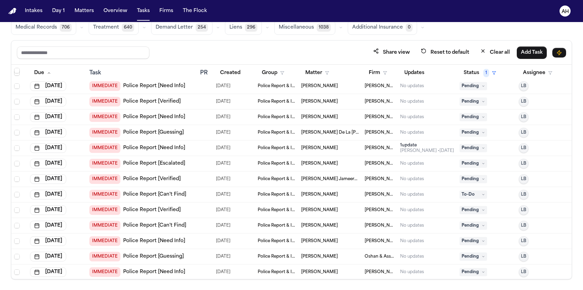
click at [323, 149] on span "Gregory Clifford" at bounding box center [319, 148] width 37 height 6
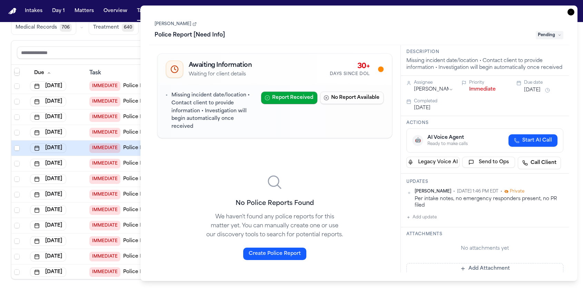
click at [181, 25] on link "Gregory Clifford" at bounding box center [175, 24] width 42 height 6
click at [572, 12] on icon "button" at bounding box center [570, 12] width 7 height 7
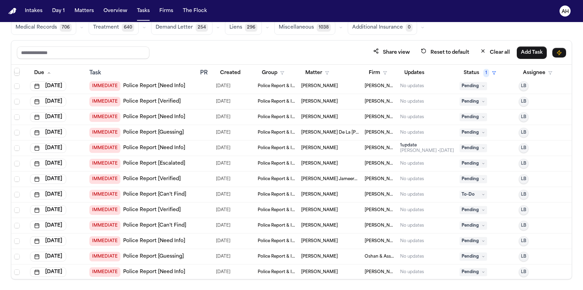
click at [325, 164] on span "Jhonnathan Patino" at bounding box center [319, 164] width 37 height 6
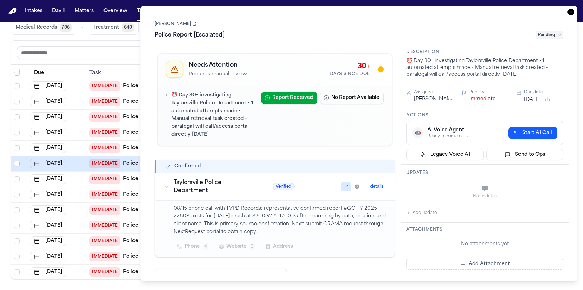
click at [184, 27] on link "Jhonnathan Patino" at bounding box center [175, 24] width 42 height 6
click at [570, 12] on icon "button" at bounding box center [570, 12] width 7 height 7
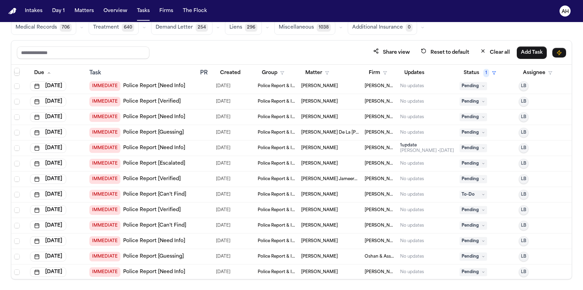
click at [315, 180] on span "Tiya Jameera Alexander Rogers" at bounding box center [330, 179] width 58 height 6
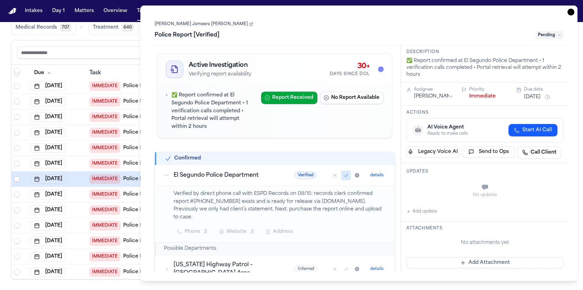
click at [182, 27] on link "Tiya Jameera Alexander Rogers" at bounding box center [203, 24] width 99 height 6
click at [570, 12] on icon "button" at bounding box center [570, 12] width 7 height 7
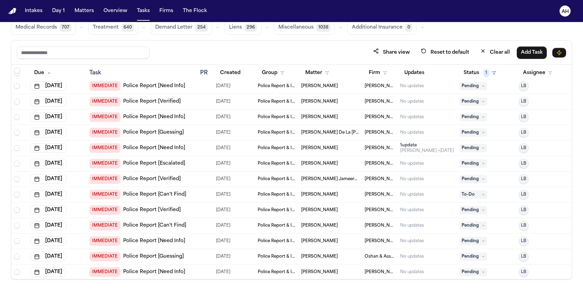
click at [325, 165] on span "Jhonnathan Patino" at bounding box center [319, 164] width 37 height 6
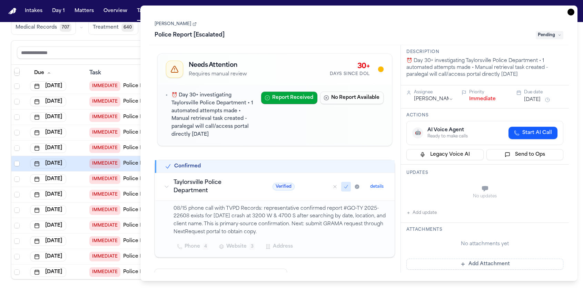
click at [187, 27] on link "Jhonnathan Patino" at bounding box center [175, 24] width 42 height 6
click at [571, 12] on icon "button" at bounding box center [570, 12] width 7 height 7
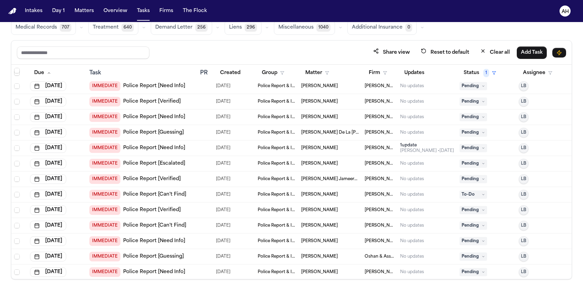
click at [317, 195] on span "Marco Mena" at bounding box center [319, 195] width 37 height 6
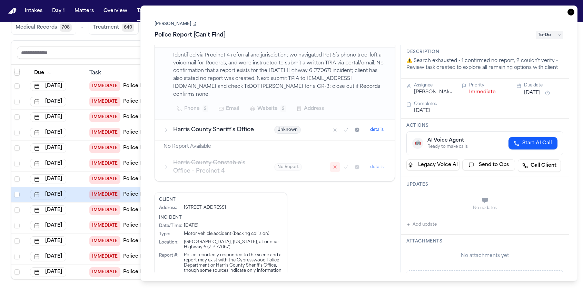
scroll to position [156, 0]
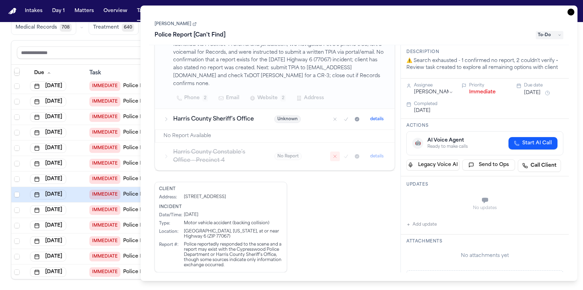
click at [203, 276] on icon "button" at bounding box center [204, 278] width 4 height 4
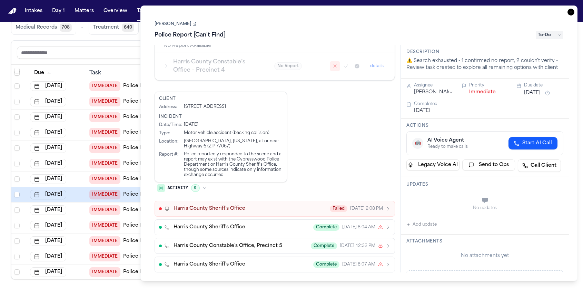
scroll to position [251, 0]
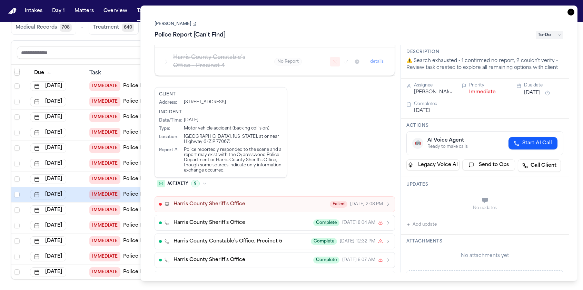
click at [277, 201] on div "Harris County Sheriff’s Office Failed yesterday 2:08 PM" at bounding box center [281, 204] width 217 height 7
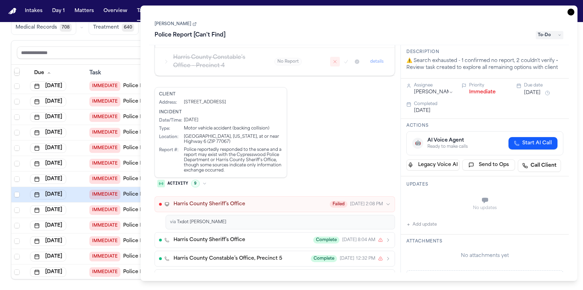
click at [277, 201] on div "Harris County Sheriff’s Office Failed yesterday 2:08 PM" at bounding box center [281, 204] width 217 height 7
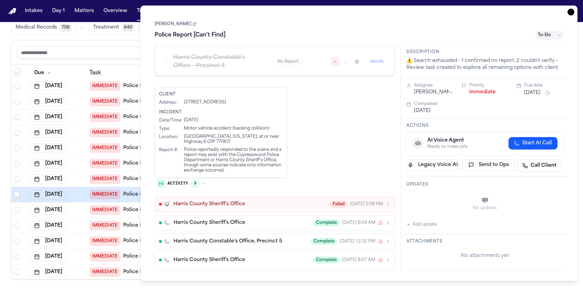
click at [573, 11] on icon "button" at bounding box center [570, 12] width 7 height 7
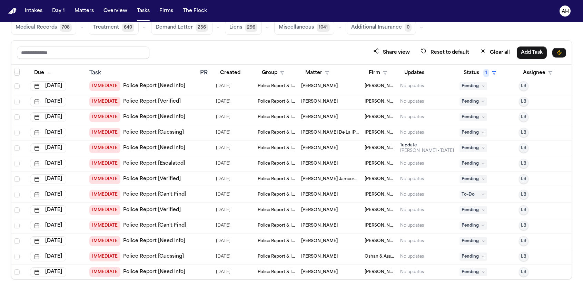
click at [317, 210] on span "Stefano Cuba" at bounding box center [319, 211] width 37 height 6
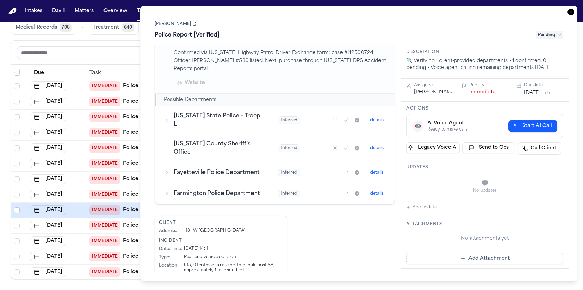
scroll to position [152, 0]
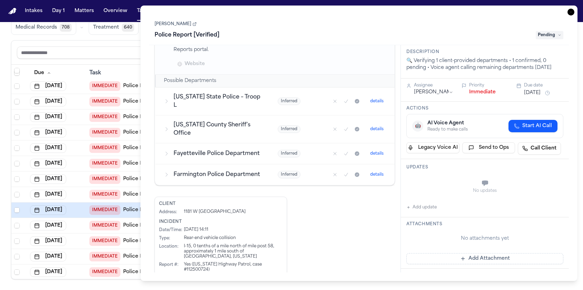
click at [205, 281] on icon "button" at bounding box center [207, 283] width 4 height 4
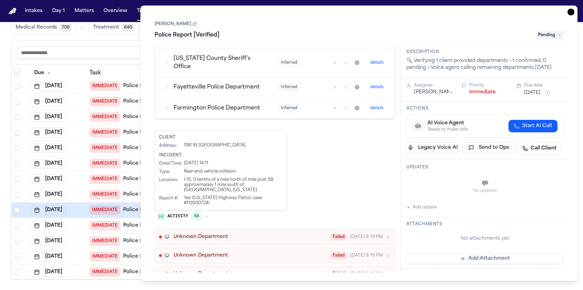
scroll to position [220, 0]
click at [263, 233] on div "Unknown Department Failed yesterday 9:19 PM" at bounding box center [281, 236] width 217 height 7
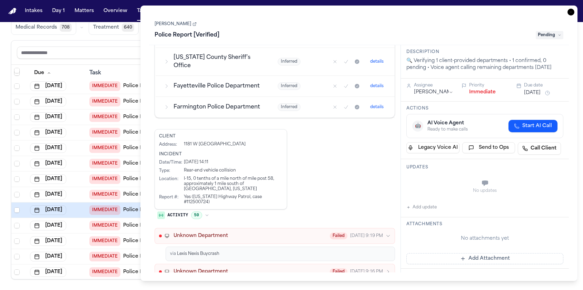
click at [263, 233] on div "Unknown Department Failed yesterday 9:19 PM" at bounding box center [281, 236] width 217 height 7
click at [572, 12] on icon "button" at bounding box center [570, 12] width 7 height 7
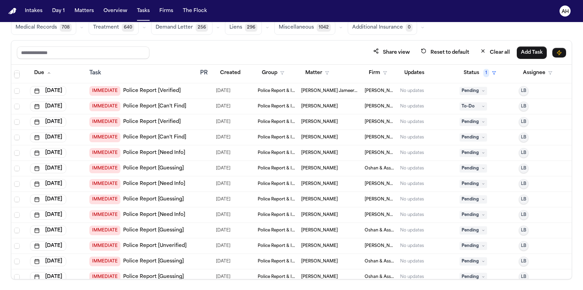
scroll to position [387, 0]
click at [319, 137] on span "Jesica Chamorro Carbajal" at bounding box center [319, 137] width 37 height 6
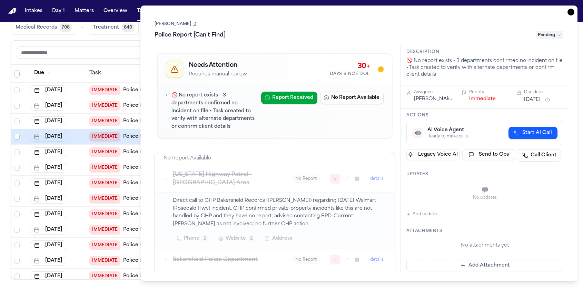
click at [196, 24] on link "Jesica Chamorro Carbajal" at bounding box center [175, 24] width 42 height 6
click at [570, 13] on icon "button" at bounding box center [570, 12] width 7 height 7
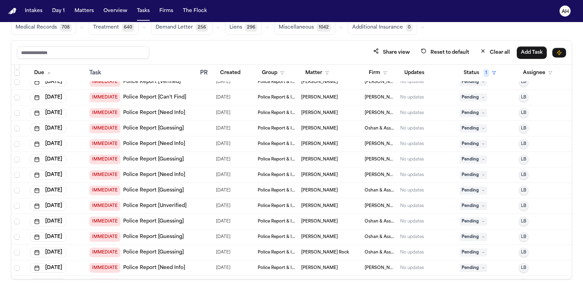
scroll to position [427, 0]
click at [319, 114] on span "Alicia May" at bounding box center [319, 113] width 37 height 6
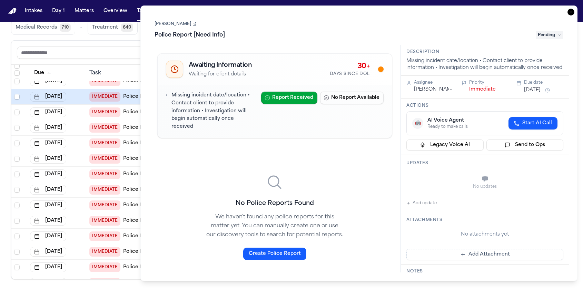
click at [243, 248] on button "Create Police Report" at bounding box center [274, 254] width 63 height 12
click at [571, 16] on div "**********" at bounding box center [358, 144] width 437 height 276
click at [571, 13] on icon "button" at bounding box center [570, 12] width 7 height 7
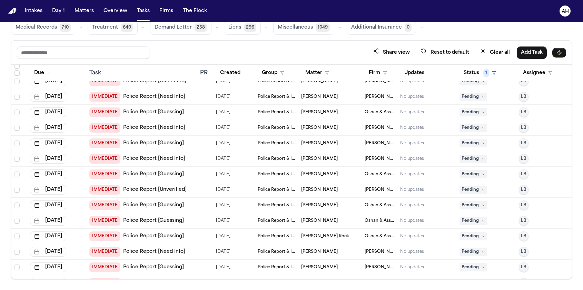
click at [311, 111] on span "[PERSON_NAME]" at bounding box center [319, 113] width 37 height 6
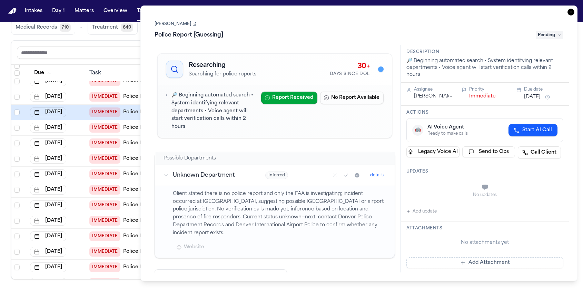
click at [166, 25] on link "[PERSON_NAME]" at bounding box center [175, 24] width 42 height 6
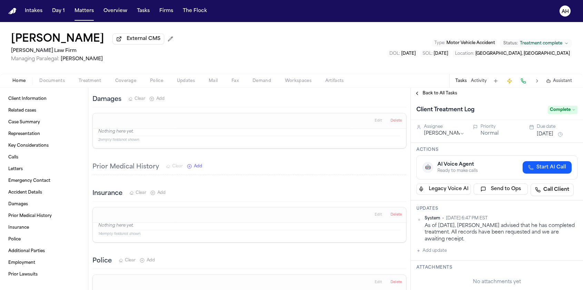
scroll to position [910, 0]
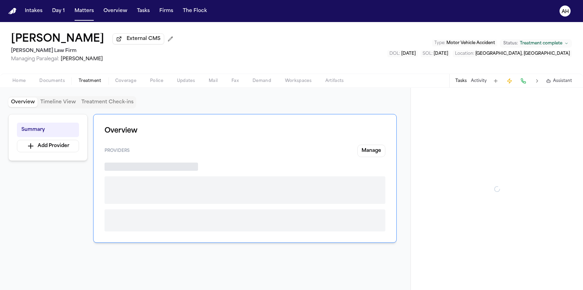
click at [90, 79] on span "Treatment" at bounding box center [90, 81] width 23 height 6
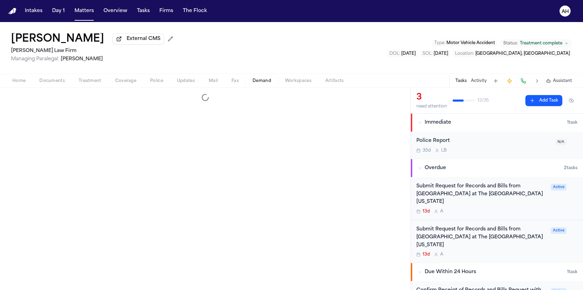
click at [257, 84] on span "Demand" at bounding box center [261, 81] width 19 height 6
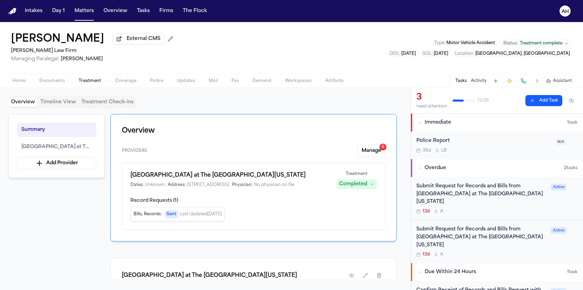
click at [83, 84] on span "Treatment" at bounding box center [90, 81] width 23 height 6
click at [369, 154] on button "Manage 6" at bounding box center [371, 151] width 28 height 12
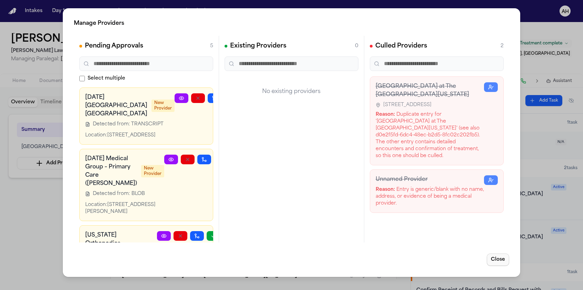
click at [500, 258] on button "Close" at bounding box center [497, 260] width 22 height 12
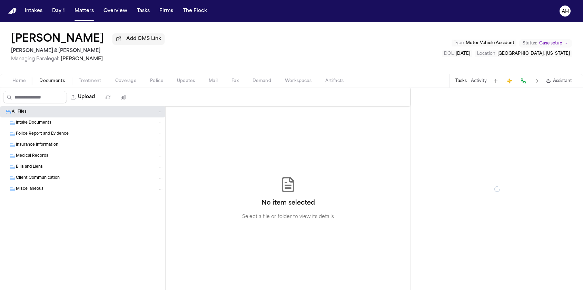
click at [48, 81] on span "Documents" at bounding box center [52, 81] width 26 height 6
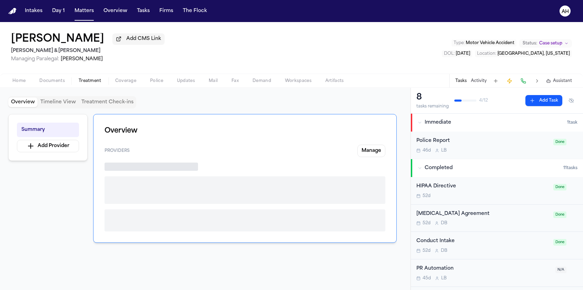
click at [87, 83] on span "Treatment" at bounding box center [90, 81] width 23 height 6
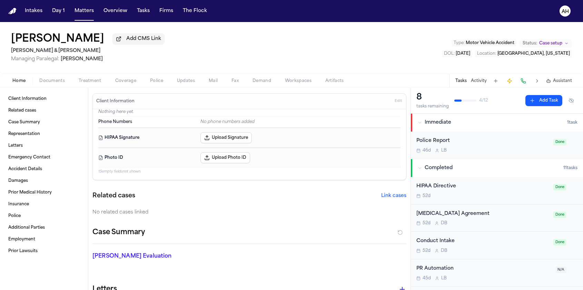
click at [17, 83] on span "Home" at bounding box center [18, 81] width 13 height 6
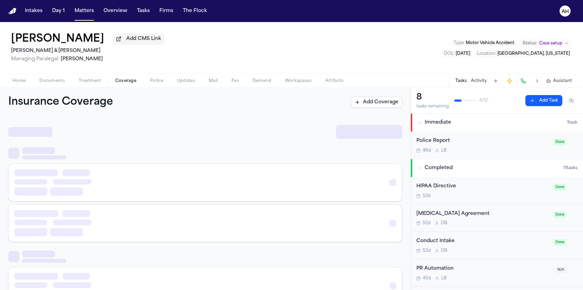
click at [129, 83] on span "Coverage" at bounding box center [125, 81] width 21 height 6
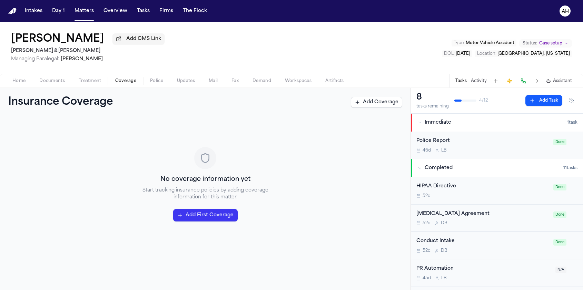
click at [160, 84] on span "Police" at bounding box center [156, 81] width 13 height 6
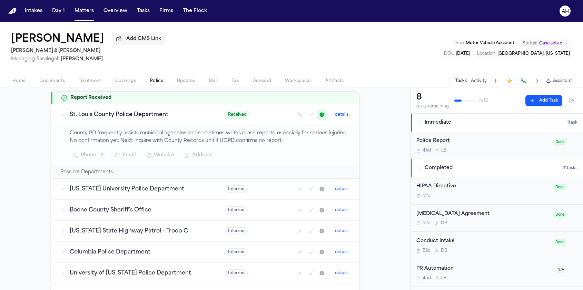
scroll to position [160, 0]
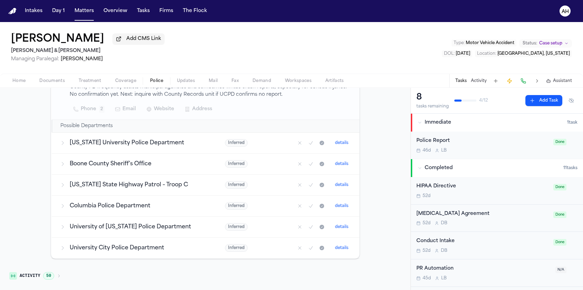
click at [58, 276] on icon "button" at bounding box center [59, 276] width 4 height 4
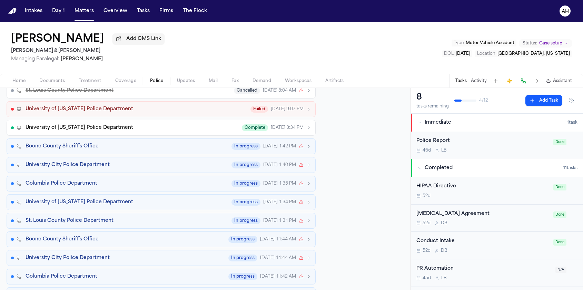
scroll to position [439, 0]
click at [178, 148] on div "Boone County Sheriff’s Office In progress [DATE] 1:42 PM" at bounding box center [168, 147] width 285 height 7
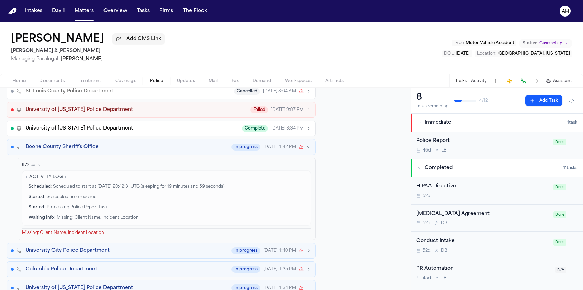
click at [134, 151] on div "Boone County Sheriff’s Office In progress [DATE] 1:42 PM" at bounding box center [168, 147] width 285 height 7
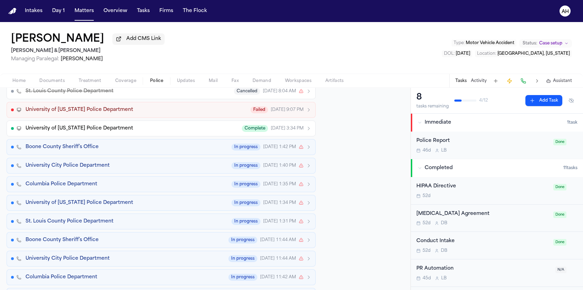
click at [123, 183] on div "Columbia Police Department In progress [DATE] 1:35 PM" at bounding box center [168, 184] width 285 height 7
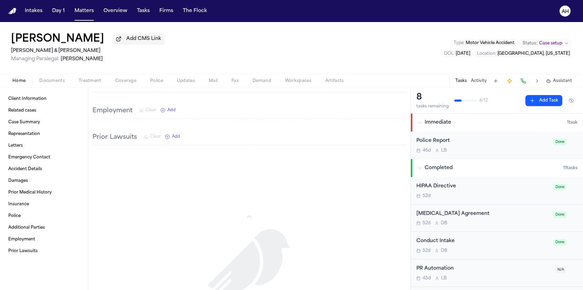
click at [18, 83] on span "Home" at bounding box center [18, 81] width 13 height 6
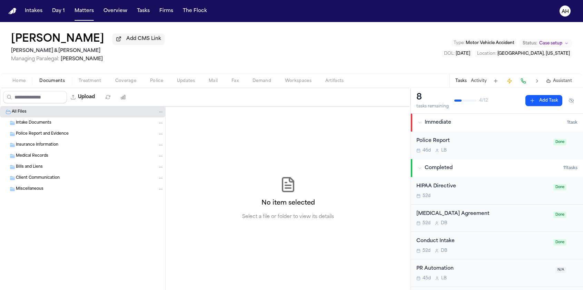
click at [57, 85] on button "Documents" at bounding box center [51, 81] width 39 height 8
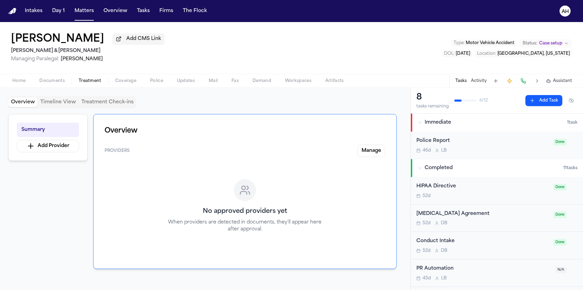
click at [83, 84] on span "Treatment" at bounding box center [90, 81] width 23 height 6
click at [119, 83] on span "Coverage" at bounding box center [125, 81] width 21 height 6
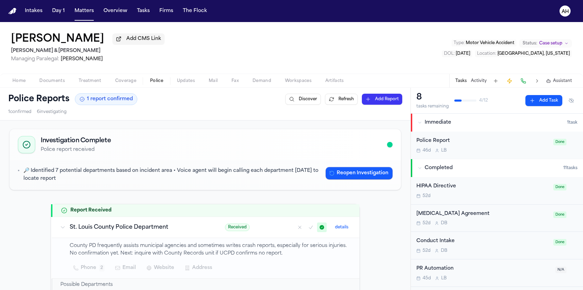
click at [153, 84] on span "Police" at bounding box center [156, 81] width 13 height 6
click at [184, 82] on span "Updates" at bounding box center [186, 81] width 18 height 6
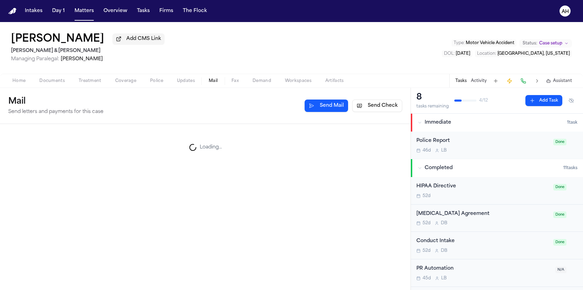
click at [220, 83] on button "Mail" at bounding box center [213, 81] width 23 height 8
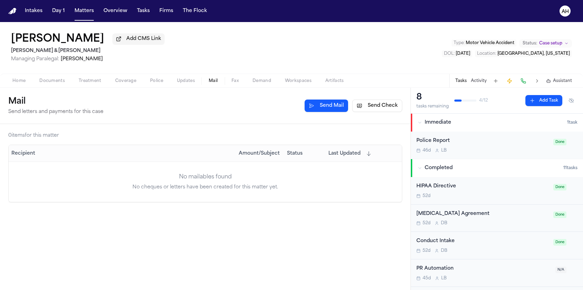
click at [236, 84] on span "Fax" at bounding box center [234, 81] width 7 height 6
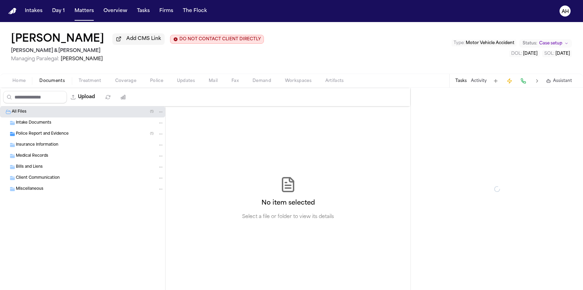
click at [50, 84] on span "Documents" at bounding box center [52, 81] width 26 height 6
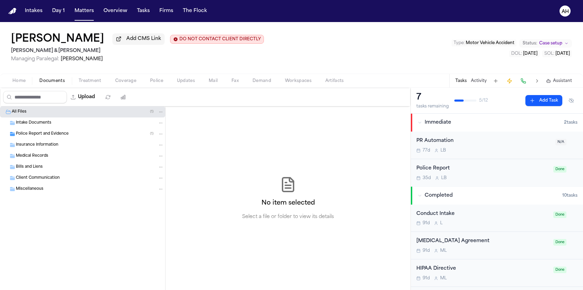
click at [483, 174] on div "Police Report 35d L B" at bounding box center [482, 173] width 133 height 16
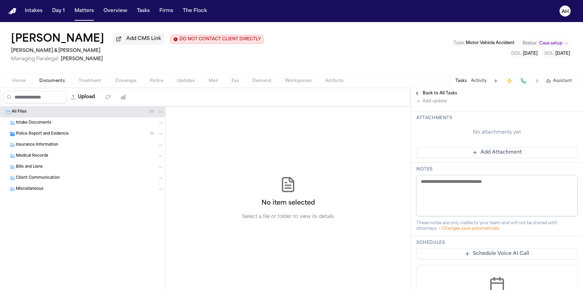
scroll to position [230, 0]
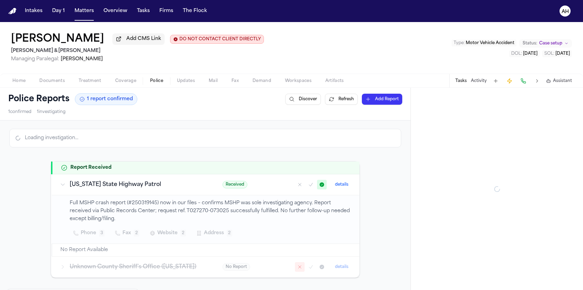
click at [155, 81] on span "Police" at bounding box center [156, 81] width 13 height 6
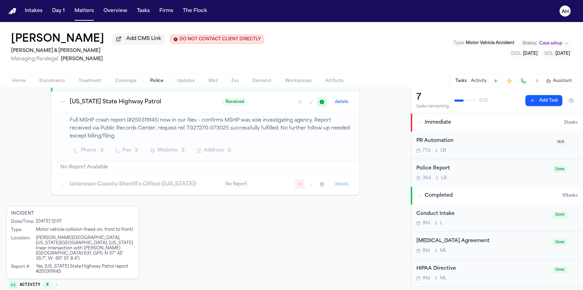
scroll to position [122, 0]
click at [57, 283] on icon "button" at bounding box center [56, 285] width 4 height 4
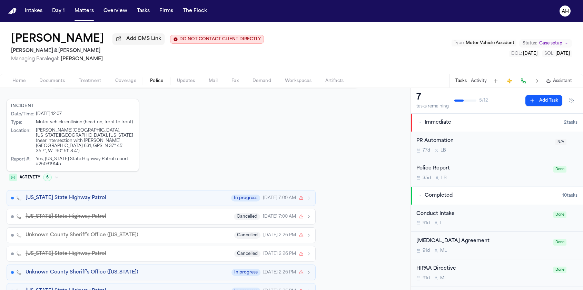
scroll to position [238, 0]
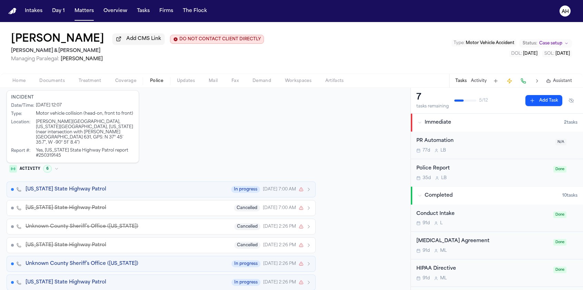
click at [195, 186] on button "Missouri State Highway Patrol In progress Jul 30, 7:00 AM" at bounding box center [161, 190] width 309 height 16
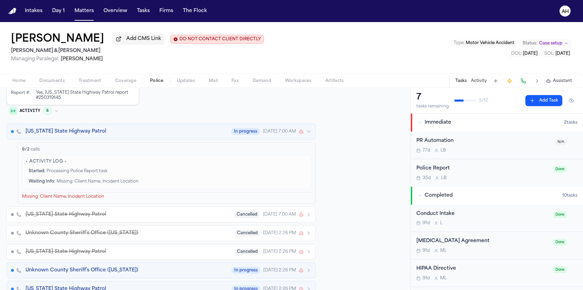
scroll to position [299, 0]
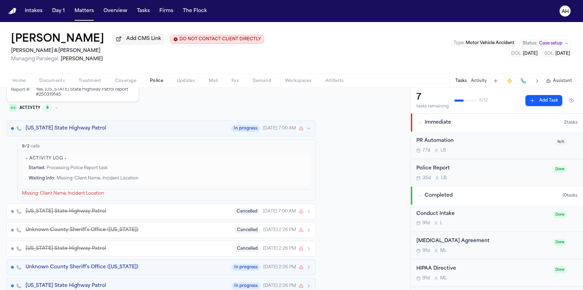
click at [311, 121] on button "Missouri State Highway Patrol In progress Jul 30, 7:00 AM" at bounding box center [161, 129] width 309 height 16
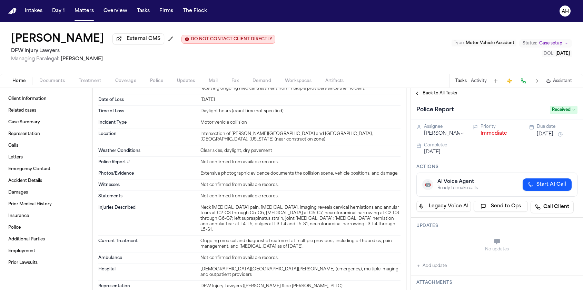
scroll to position [472, 0]
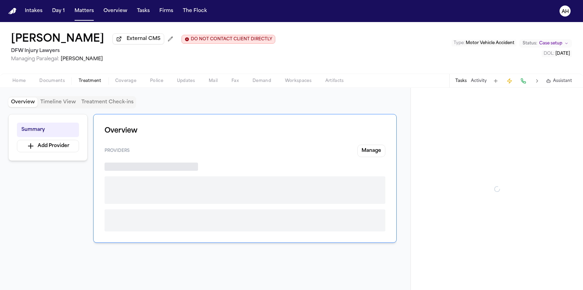
click at [91, 84] on span "Treatment" at bounding box center [90, 81] width 23 height 6
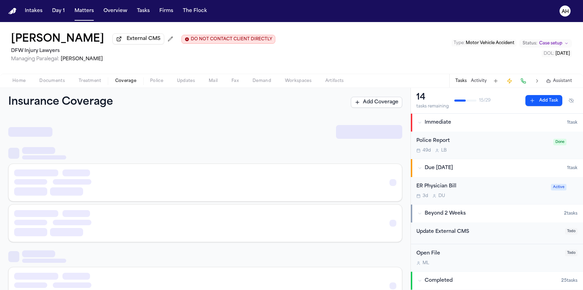
click at [126, 84] on span "Coverage" at bounding box center [125, 81] width 21 height 6
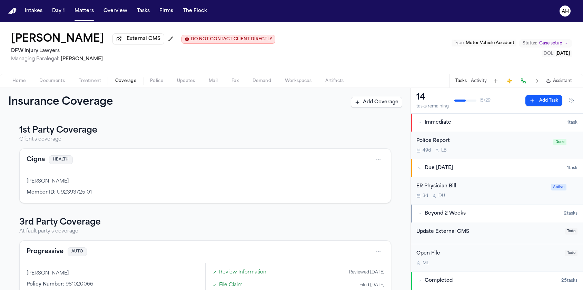
click at [546, 44] on span "Case setup" at bounding box center [550, 44] width 23 height 6
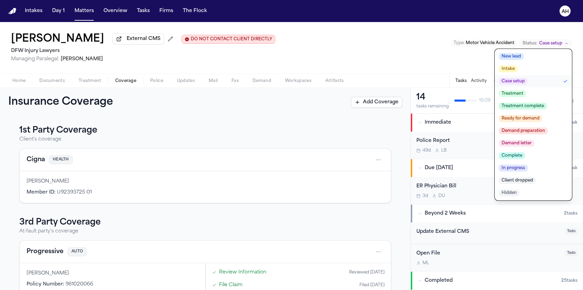
click at [389, 54] on div "[PERSON_NAME] External CMS DO NOT CONTACT CLIENT DIRECTLY DO NOT CONTACT DFW In…" at bounding box center [291, 48] width 583 height 52
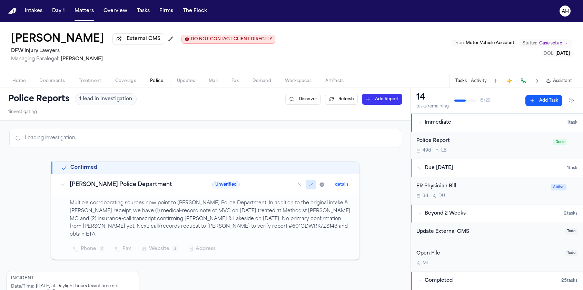
click at [151, 85] on span "button" at bounding box center [156, 84] width 21 height 1
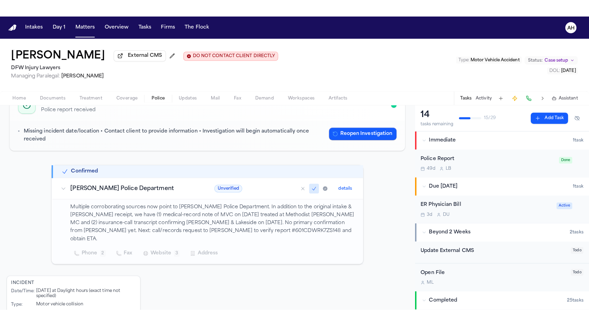
scroll to position [89, 0]
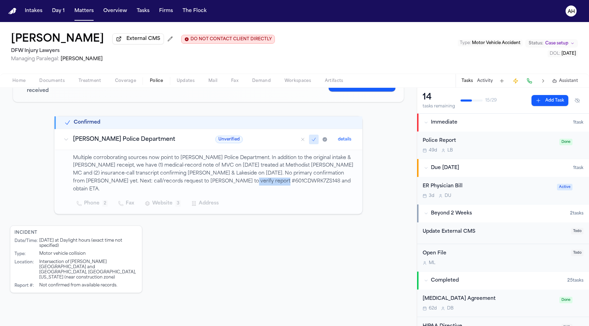
drag, startPoint x: 250, startPoint y: 180, endPoint x: 206, endPoint y: 179, distance: 43.4
click at [206, 179] on p "Multiple corroborating sources now point to Richardson Police Department. In ad…" at bounding box center [213, 173] width 281 height 39
copy p "601CDWRK7ZS148"
click at [244, 180] on p "Multiple corroborating sources now point to Richardson Police Department. In ad…" at bounding box center [213, 173] width 281 height 39
drag, startPoint x: 251, startPoint y: 178, endPoint x: 206, endPoint y: 178, distance: 45.5
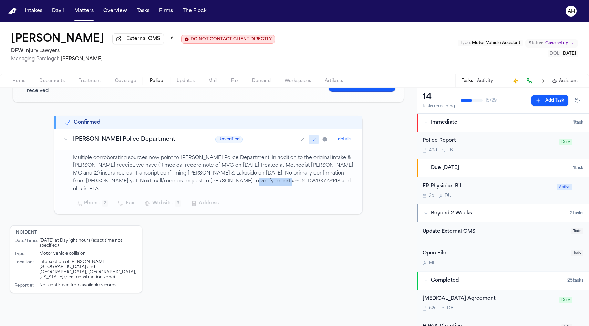
click at [206, 178] on p "Multiple corroborating sources now point to Richardson Police Department. In ad…" at bounding box center [213, 173] width 281 height 39
copy p "601CDWRK7ZS148"
click at [312, 50] on div "Deborah Fernandez External CMS DO NOT CONTACT CLIENT DIRECTLY DO NOT CONTACT DF…" at bounding box center [294, 48] width 589 height 52
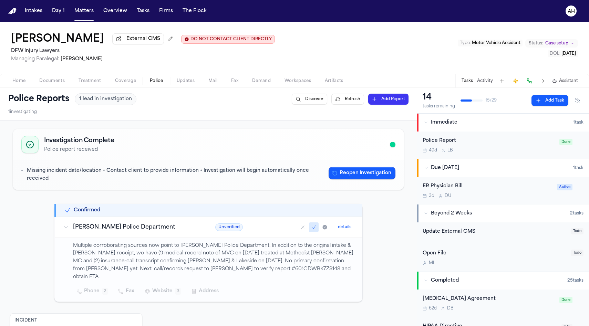
scroll to position [0, 0]
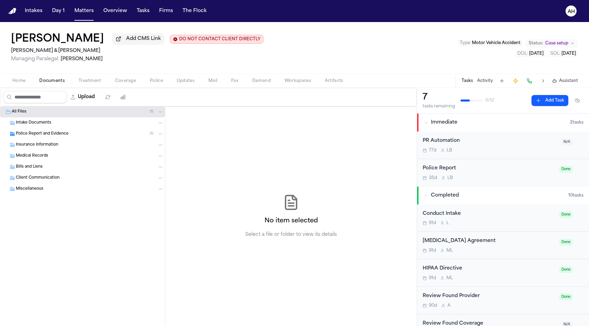
click at [56, 137] on span "Police Report and Evidence" at bounding box center [42, 134] width 53 height 6
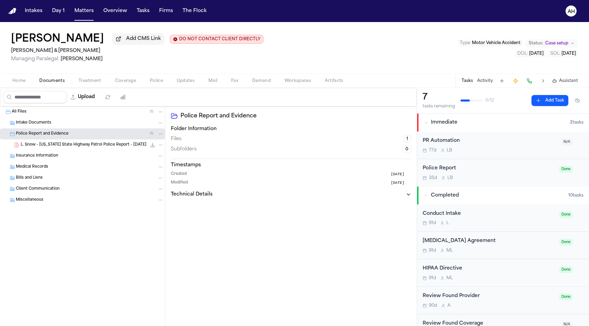
click at [219, 139] on div "Files 1" at bounding box center [291, 139] width 241 height 8
click at [0, 0] on span "8.8 MB • PDF" at bounding box center [0, 0] width 0 height 0
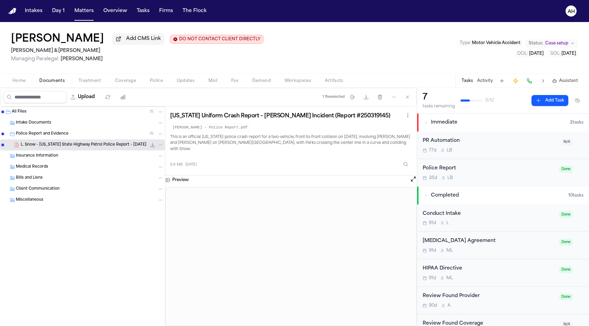
click at [103, 146] on span "L. Snow - Missouri State Highway Patrol Police Report - 7.2.25" at bounding box center [84, 145] width 126 height 6
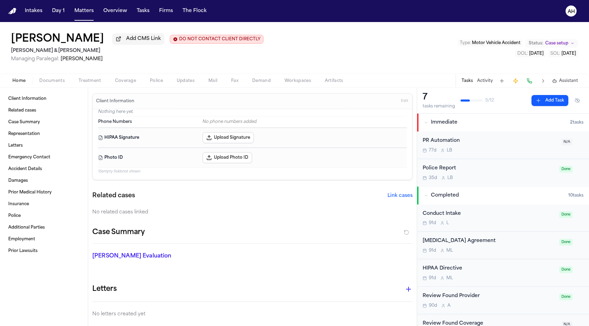
click at [18, 81] on span "Home" at bounding box center [18, 81] width 13 height 6
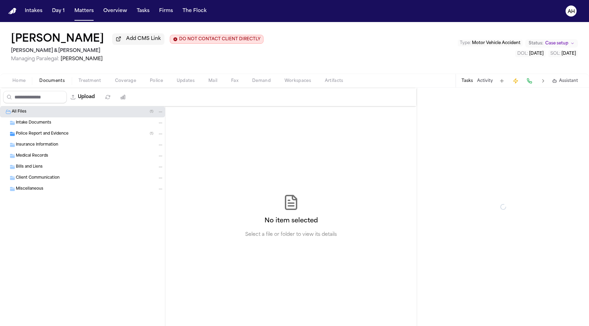
click at [59, 84] on span "Documents" at bounding box center [52, 81] width 26 height 6
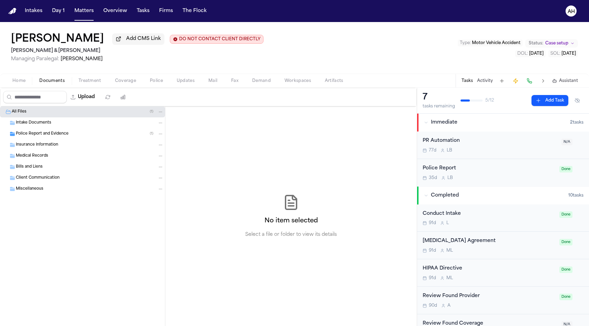
click at [26, 83] on button "Home" at bounding box center [19, 81] width 27 height 8
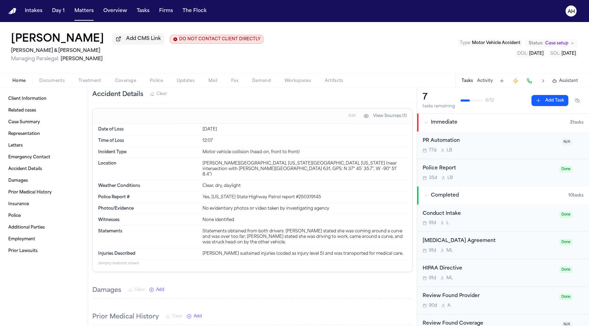
scroll to position [296, 0]
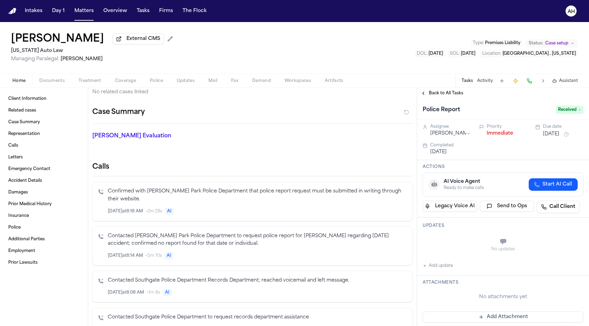
scroll to position [234, 0]
click at [257, 207] on div "[DATE] 8:18 AM • 2m 29s AI" at bounding box center [257, 211] width 299 height 8
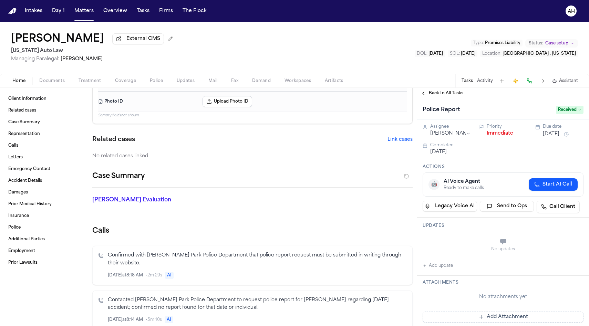
click at [157, 83] on span "Police" at bounding box center [156, 81] width 13 height 6
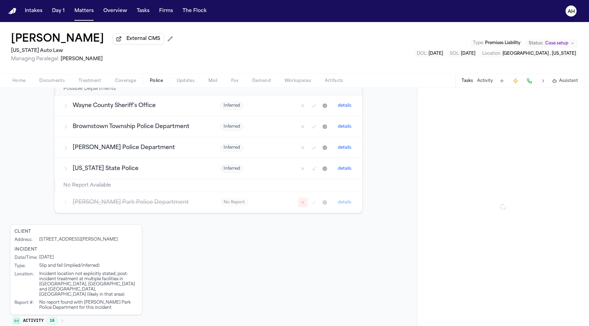
scroll to position [212, 0]
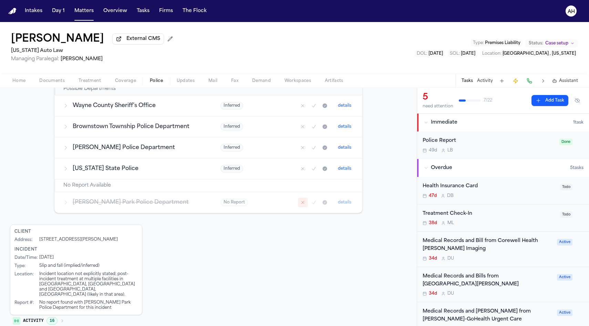
click at [63, 319] on icon "button" at bounding box center [62, 321] width 4 height 4
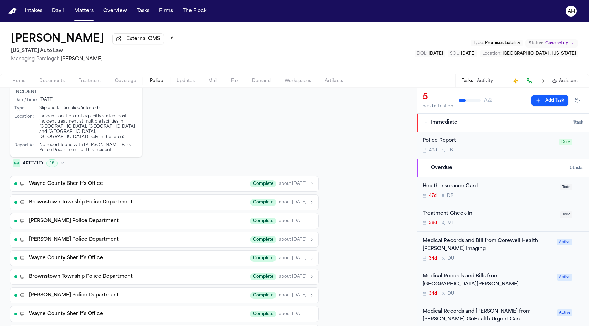
scroll to position [372, 0]
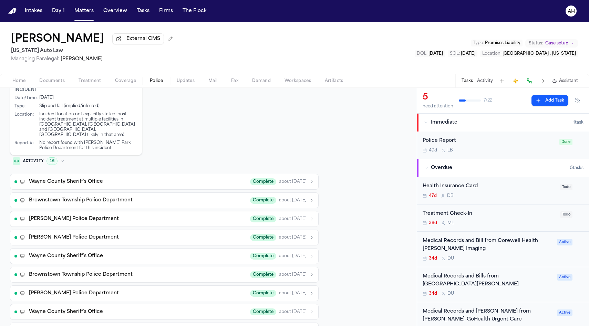
click at [198, 178] on button "Wayne County Sheriff’s Office Complete about [DATE]" at bounding box center [164, 182] width 309 height 16
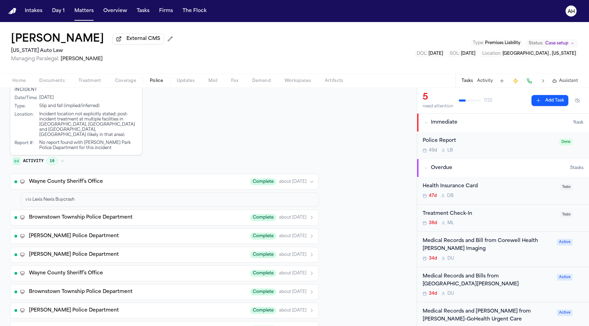
click at [191, 197] on div "via Lexis Nexis Buycrash" at bounding box center [170, 200] width 289 height 6
click at [183, 214] on div "Brownstown Township Police Department Complete about [DATE]" at bounding box center [171, 217] width 285 height 7
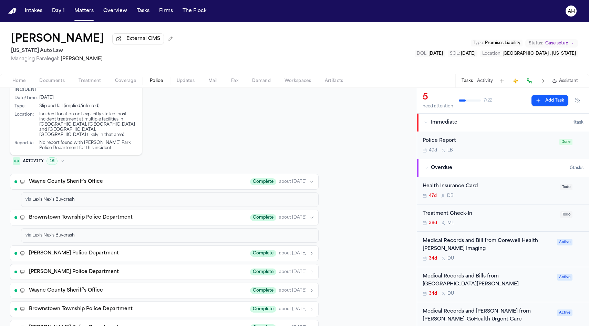
click at [174, 250] on div "[PERSON_NAME] Police Department Complete about [DATE]" at bounding box center [171, 253] width 285 height 7
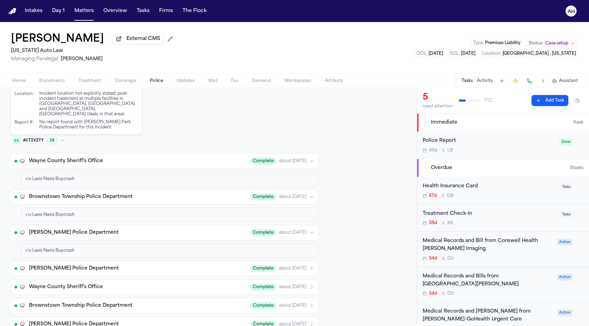
scroll to position [393, 0]
click at [145, 284] on button "Wayne County Sheriff’s Office Complete about [DATE]" at bounding box center [164, 287] width 309 height 16
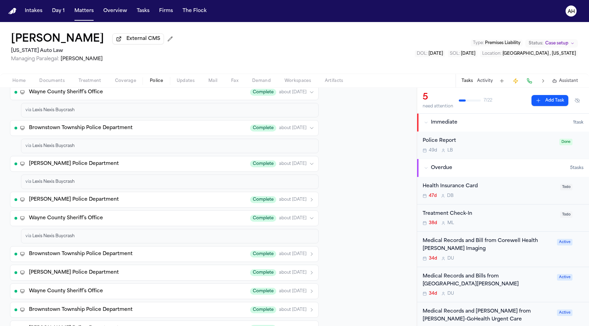
scroll to position [461, 0]
click at [171, 252] on div "Brownstown Township Police Department Complete about [DATE]" at bounding box center [171, 255] width 285 height 7
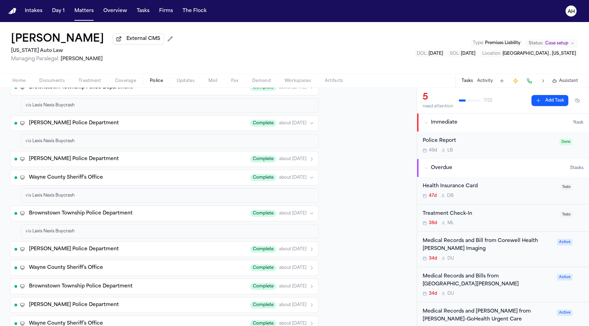
scroll to position [504, 0]
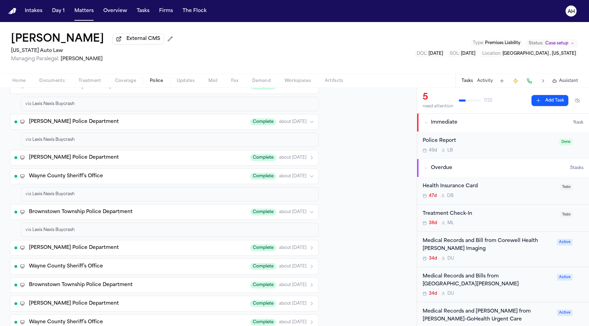
click at [171, 245] on div "[PERSON_NAME] Police Department Complete about [DATE]" at bounding box center [171, 248] width 285 height 7
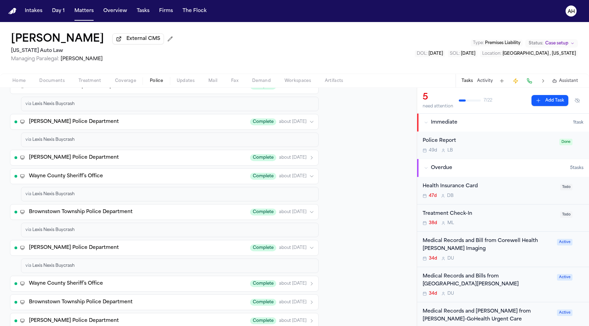
click at [19, 84] on span "Home" at bounding box center [18, 81] width 13 height 6
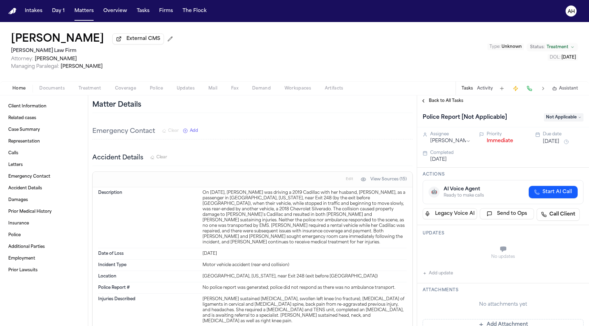
scroll to position [998, 0]
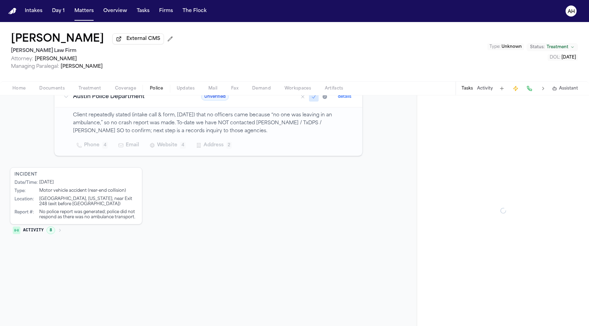
scroll to position [97, 0]
click at [154, 91] on span "Police" at bounding box center [156, 89] width 13 height 6
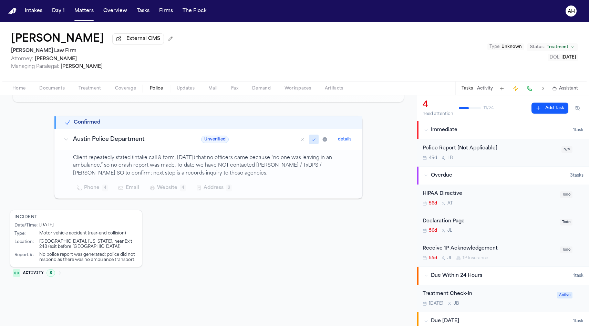
click at [59, 271] on icon "button" at bounding box center [60, 273] width 4 height 4
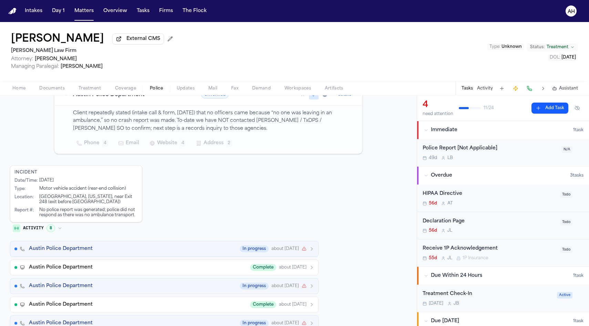
scroll to position [151, 0]
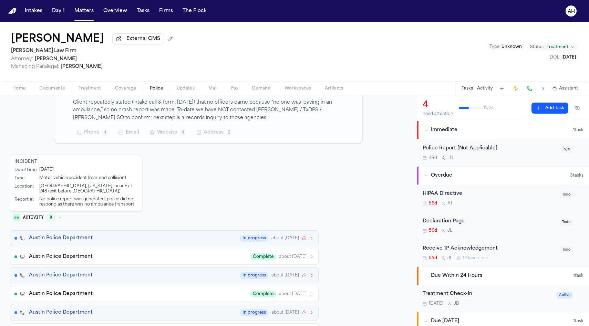
click at [137, 237] on div "Austin Police Department In progress about 1 month ago" at bounding box center [171, 238] width 285 height 7
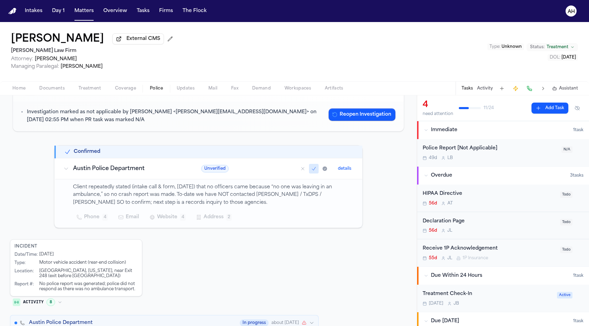
scroll to position [64, 0]
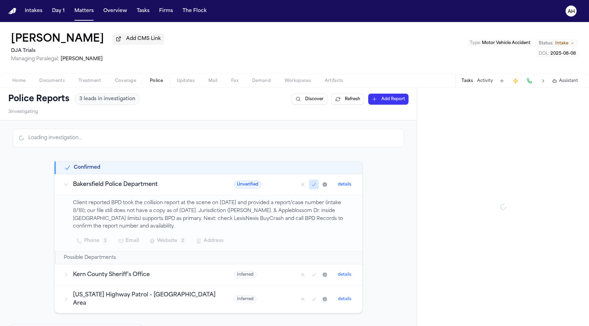
click at [160, 83] on span "Police" at bounding box center [156, 81] width 13 height 6
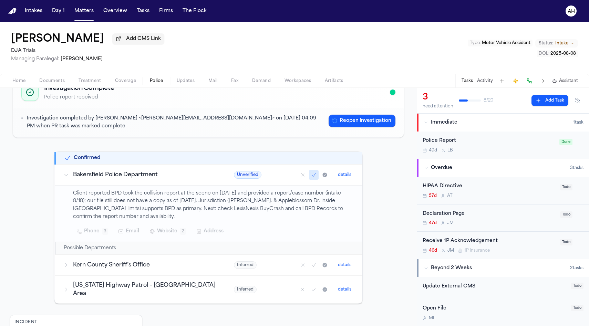
scroll to position [72, 0]
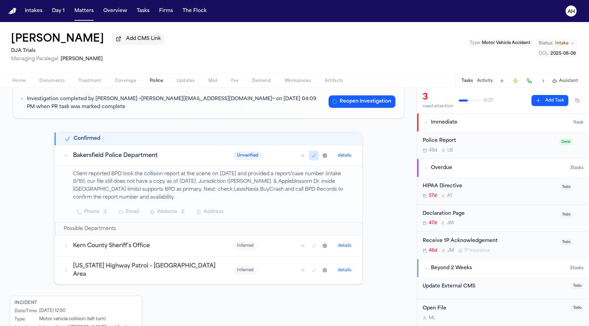
click at [64, 248] on icon at bounding box center [66, 246] width 6 height 6
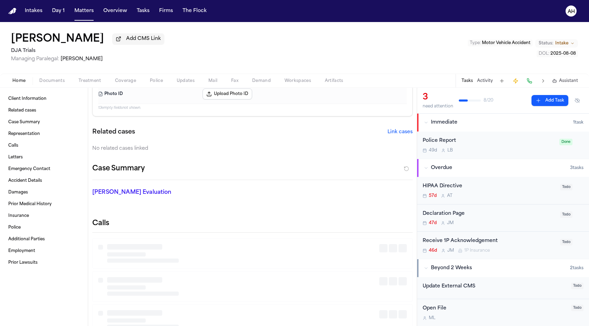
click at [18, 81] on span "Home" at bounding box center [18, 81] width 13 height 6
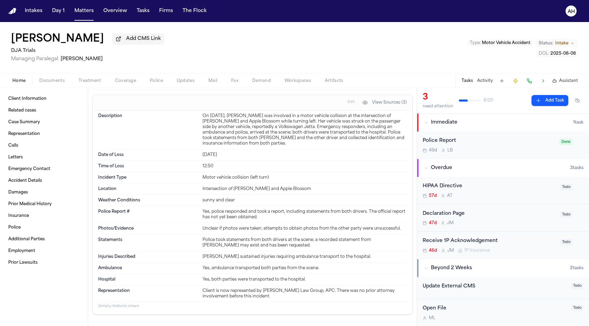
scroll to position [650, 0]
click at [58, 88] on div "Home Documents Treatment Coverage Police Updates Mail Fax Demand Workspaces Art…" at bounding box center [294, 81] width 589 height 14
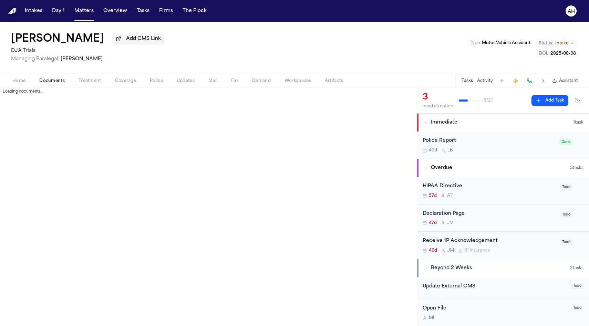
click at [58, 84] on span "Documents" at bounding box center [52, 81] width 26 height 6
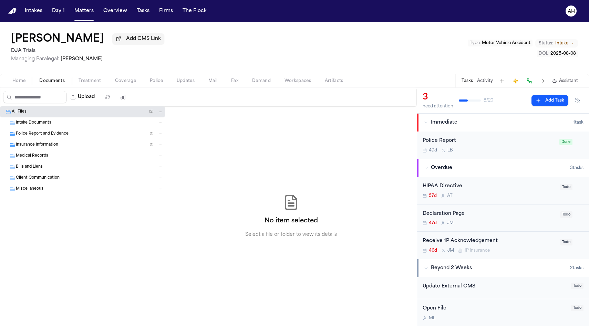
click at [36, 137] on span "Police Report and Evidence" at bounding box center [42, 134] width 53 height 6
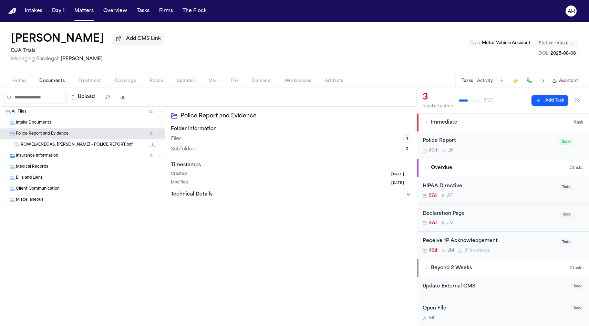
click at [39, 145] on span "ROWELVENEGAS, [PERSON_NAME] - POLICE REPORT.pdf" at bounding box center [77, 145] width 112 height 6
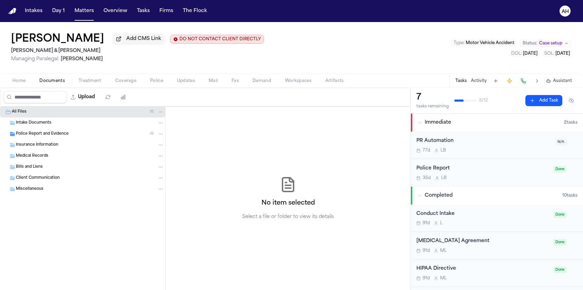
click at [72, 141] on div "Insurance Information" at bounding box center [82, 145] width 165 height 11
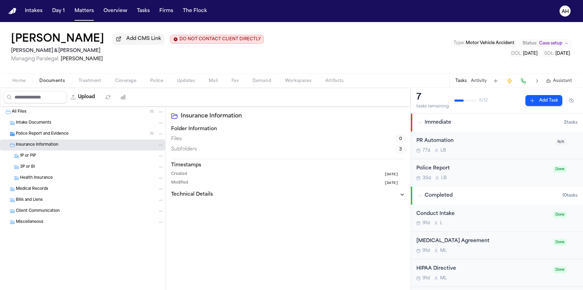
click at [72, 134] on div "Police Report and Evidence ( 1 )" at bounding box center [90, 134] width 148 height 6
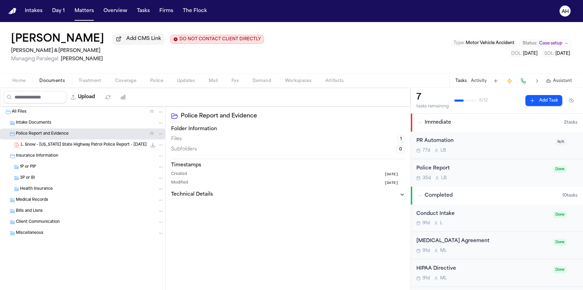
click at [68, 142] on div "L. Snow - Missouri State Highway Patrol Police Report - 7.2.25 8.8 MB • PDF" at bounding box center [82, 145] width 165 height 11
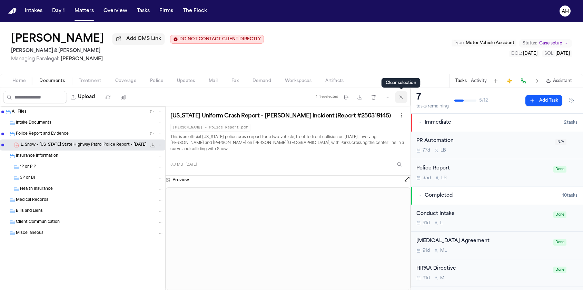
click at [402, 98] on icon "button" at bounding box center [401, 97] width 6 height 6
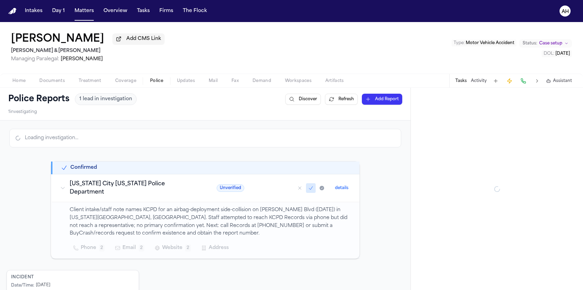
click at [159, 82] on span "Police" at bounding box center [156, 81] width 13 height 6
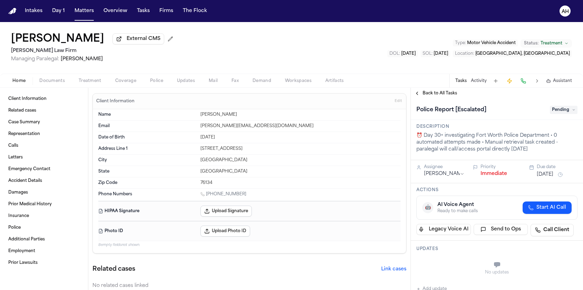
click at [159, 83] on span "Police" at bounding box center [156, 81] width 13 height 6
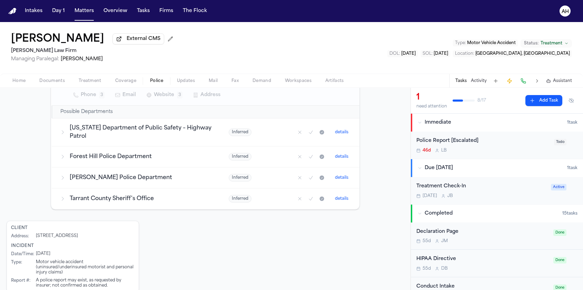
scroll to position [205, 0]
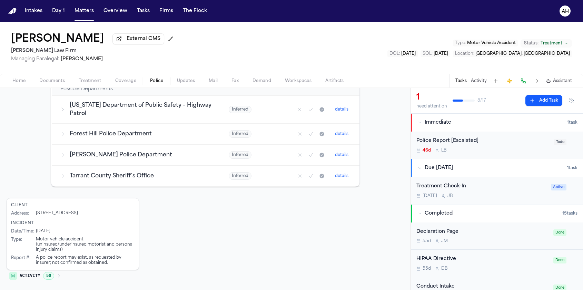
click at [56, 276] on button "Activity 50" at bounding box center [35, 276] width 57 height 12
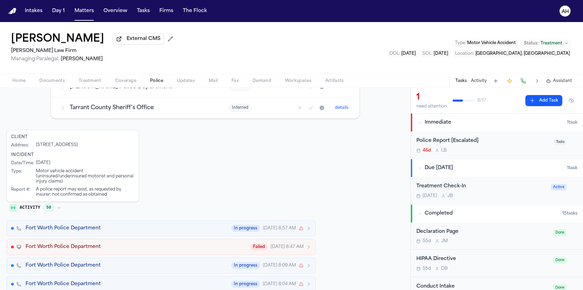
scroll to position [284, 0]
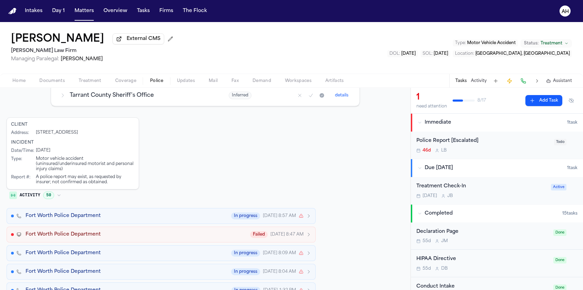
click at [182, 216] on div "Fort Worth Police Department In progress [DATE] 8:57 AM" at bounding box center [168, 216] width 285 height 7
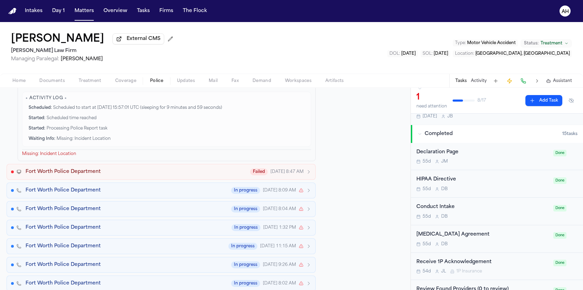
scroll to position [87, 0]
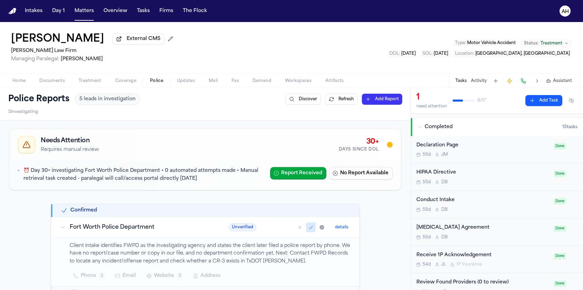
click at [50, 83] on span "Documents" at bounding box center [52, 81] width 26 height 6
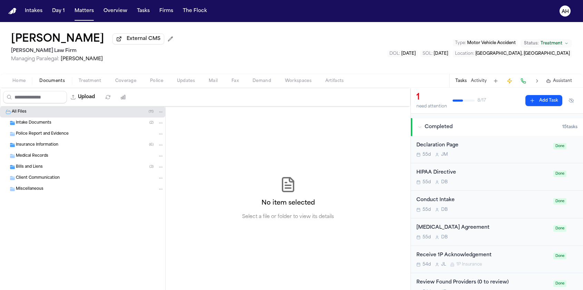
click at [24, 84] on span "Home" at bounding box center [18, 81] width 13 height 6
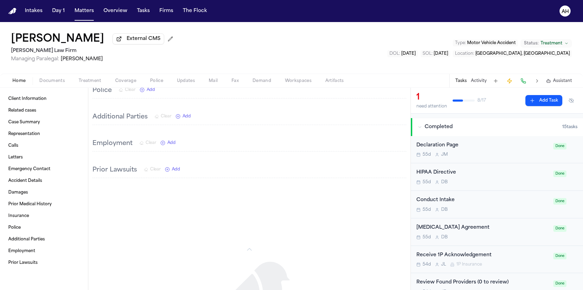
scroll to position [897, 0]
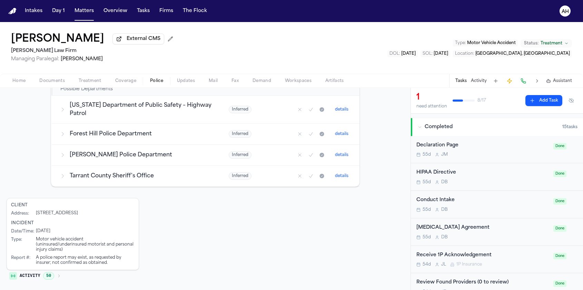
scroll to position [205, 0]
click at [159, 83] on span "Police" at bounding box center [156, 81] width 13 height 6
click at [60, 277] on icon "button" at bounding box center [59, 276] width 4 height 4
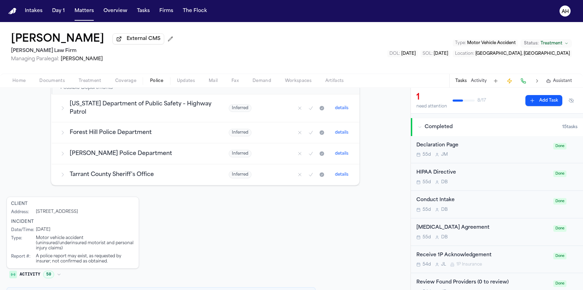
click at [58, 277] on icon "button" at bounding box center [59, 275] width 4 height 4
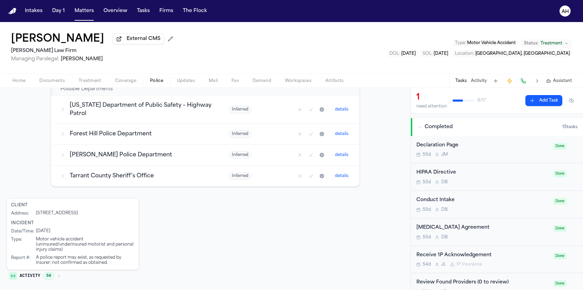
click at [55, 274] on button "Activity 50" at bounding box center [35, 276] width 57 height 12
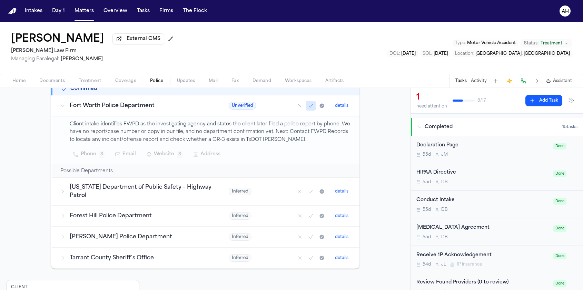
scroll to position [120, 0]
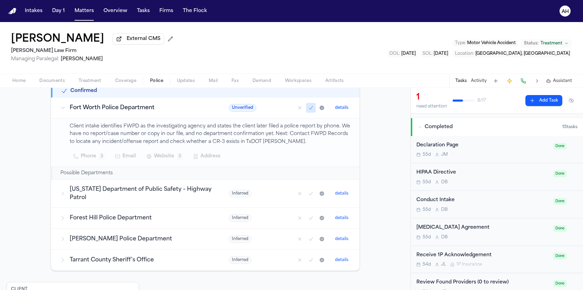
click at [156, 193] on h3 "[US_STATE] Department of Public Safety – Highway Patrol" at bounding box center [141, 193] width 142 height 17
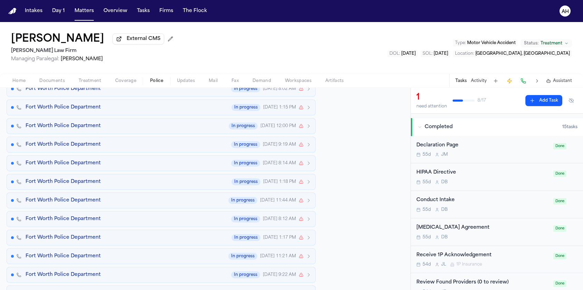
scroll to position [590, 0]
click at [155, 184] on div "Fort Worth Police Department In progress [DATE] 1:18 PM" at bounding box center [168, 182] width 285 height 7
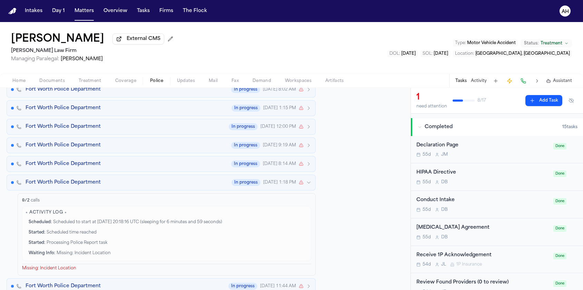
click at [133, 165] on div "Fort Worth Police Department In progress [DATE] 8:14 AM" at bounding box center [168, 164] width 285 height 7
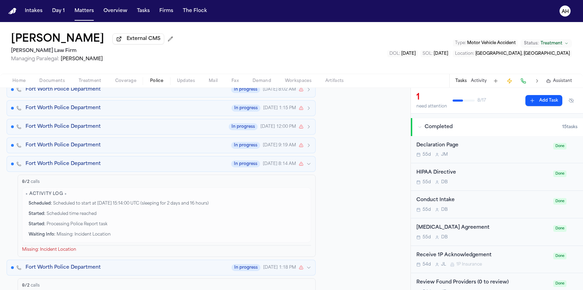
click at [139, 147] on div "Fort Worth Police Department In progress [DATE] 9:19 AM" at bounding box center [168, 145] width 285 height 7
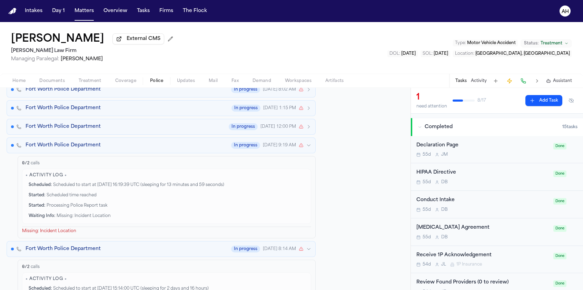
scroll to position [0, 0]
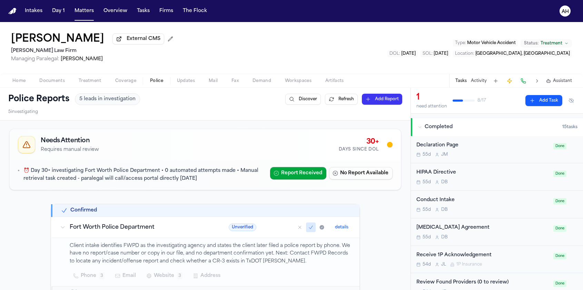
click at [22, 81] on span "Home" at bounding box center [18, 81] width 13 height 6
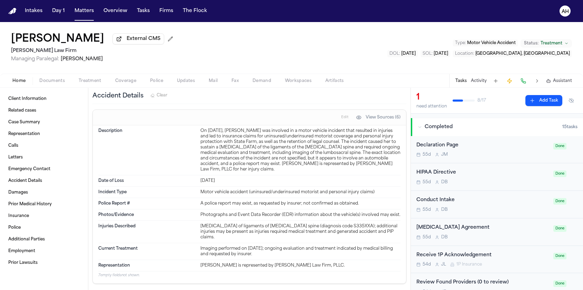
scroll to position [602, 0]
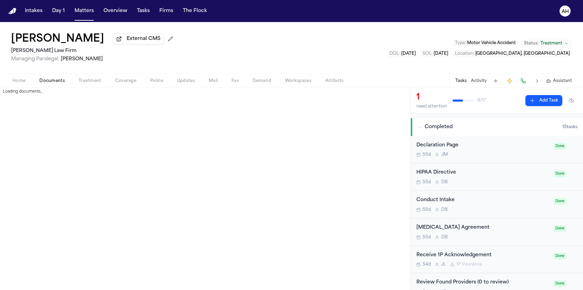
click at [55, 83] on span "Documents" at bounding box center [52, 81] width 26 height 6
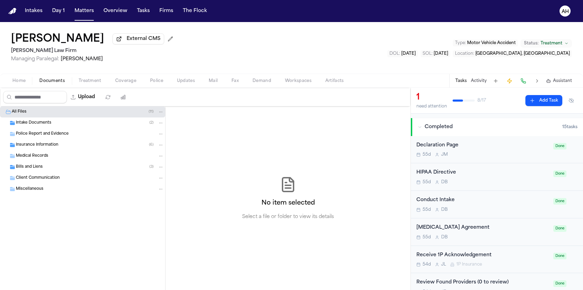
click at [65, 124] on div "Intake Documents ( 2 )" at bounding box center [90, 123] width 148 height 6
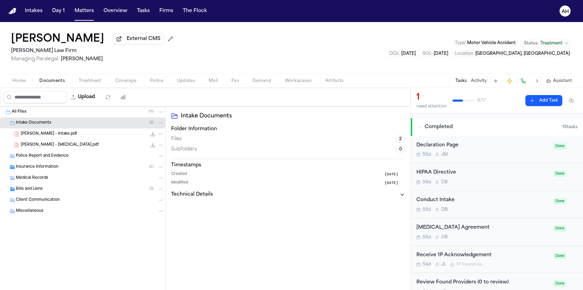
click at [65, 137] on div "K. Agee - Intake.pdf 2.0 MB • PDF" at bounding box center [92, 134] width 143 height 7
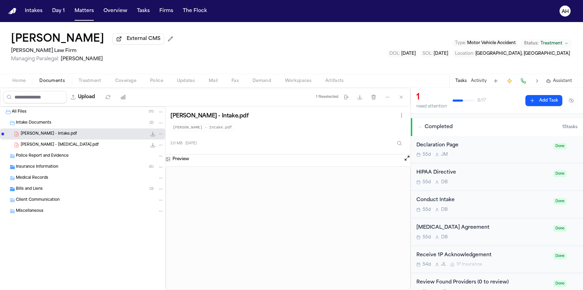
click at [155, 84] on span "Police" at bounding box center [156, 81] width 13 height 6
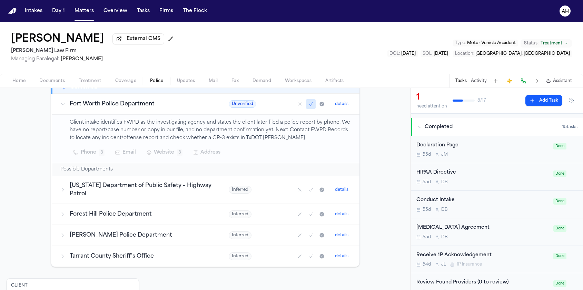
scroll to position [123, 0]
click at [88, 159] on button "Phone 3" at bounding box center [89, 153] width 39 height 12
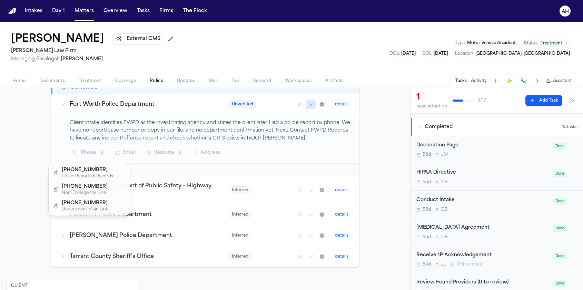
click at [20, 82] on div "Kimberly Agee External CMS Ruy Mireles Law Firm Managing Paralegal: Jessica Bar…" at bounding box center [291, 156] width 583 height 268
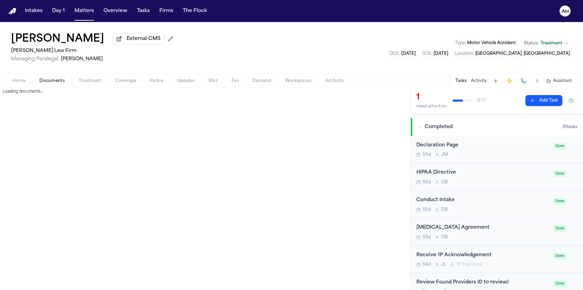
click at [50, 84] on span "Documents" at bounding box center [52, 81] width 26 height 6
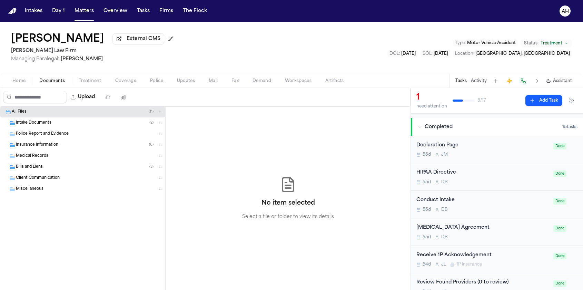
click at [61, 148] on div "Insurance Information ( 6 )" at bounding box center [90, 145] width 148 height 6
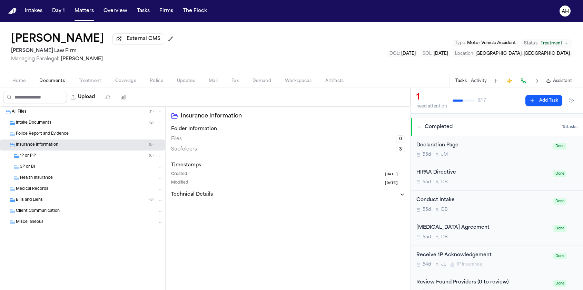
click at [55, 156] on div "1P or PIP ( 6 )" at bounding box center [92, 156] width 144 height 6
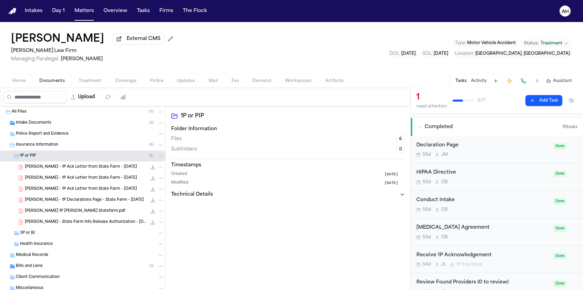
click at [39, 268] on span "Bills and Liens" at bounding box center [29, 267] width 27 height 6
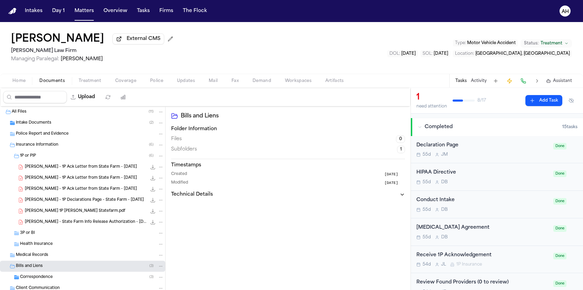
click at [68, 128] on div "Intake Documents ( 2 )" at bounding box center [82, 123] width 165 height 11
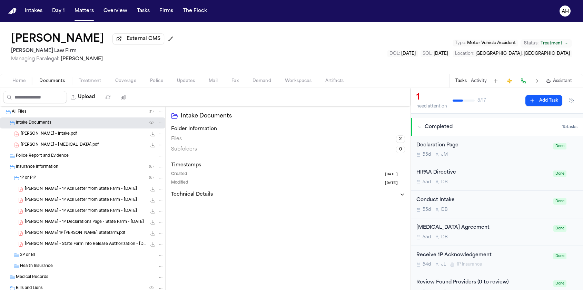
click at [64, 138] on div "K. Agee - Intake.pdf 2.0 MB • PDF" at bounding box center [92, 134] width 143 height 7
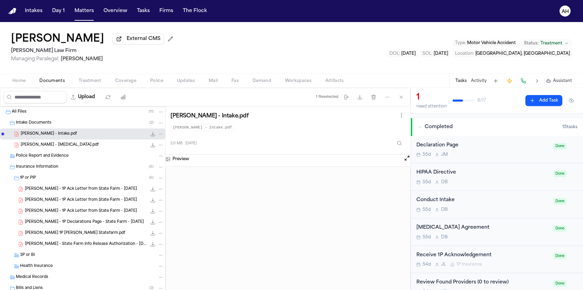
click at [107, 137] on div "K. Agee - Intake.pdf 2.0 MB • PDF" at bounding box center [92, 134] width 143 height 7
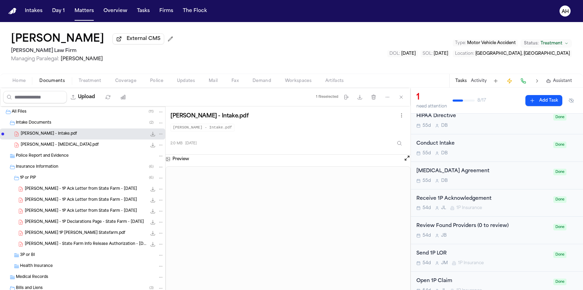
scroll to position [149, 0]
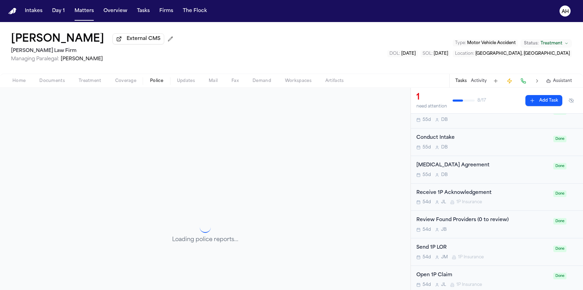
click at [151, 82] on span "Police" at bounding box center [156, 81] width 13 height 6
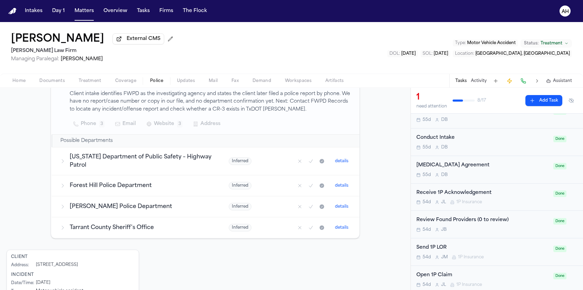
scroll to position [153, 0]
click at [164, 210] on h3 "Everman Police Department" at bounding box center [141, 206] width 142 height 8
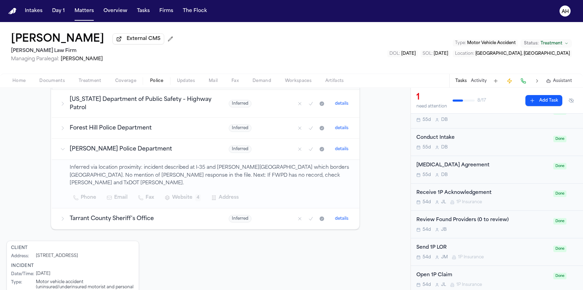
scroll to position [246, 0]
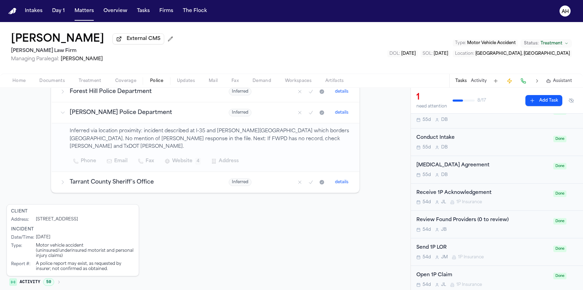
click at [55, 276] on button "Activity 50" at bounding box center [35, 282] width 57 height 12
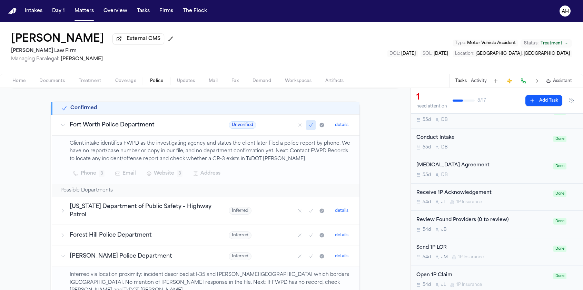
scroll to position [105, 0]
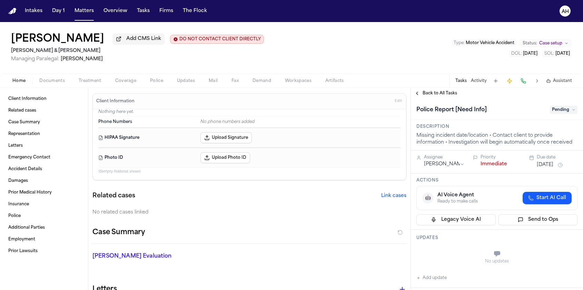
click at [53, 81] on span "Documents" at bounding box center [52, 81] width 26 height 6
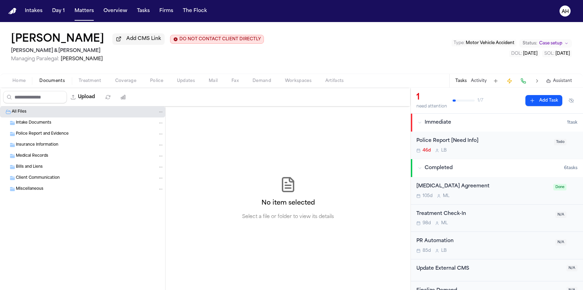
click at [20, 84] on span "Home" at bounding box center [18, 81] width 13 height 6
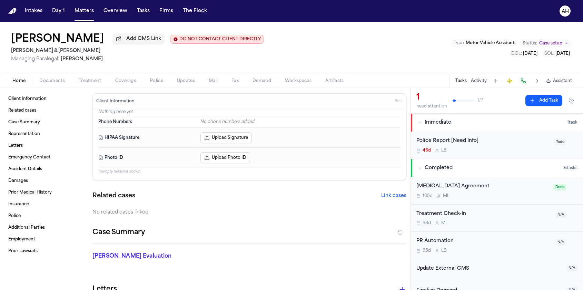
click at [95, 85] on span "button" at bounding box center [89, 84] width 31 height 1
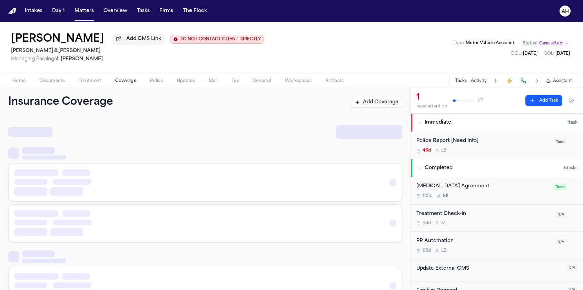
click at [127, 84] on span "Coverage" at bounding box center [125, 81] width 21 height 6
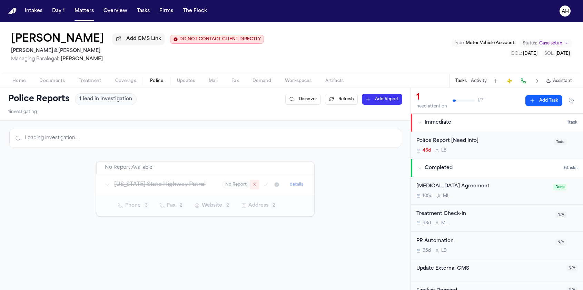
click at [163, 82] on button "Police" at bounding box center [156, 81] width 27 height 8
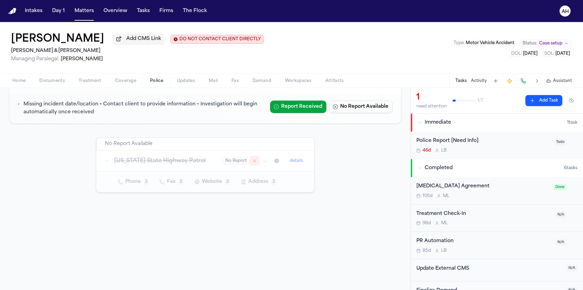
scroll to position [75, 0]
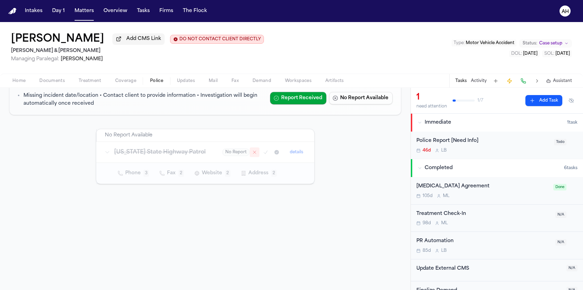
click at [292, 155] on button "details" at bounding box center [296, 152] width 19 height 8
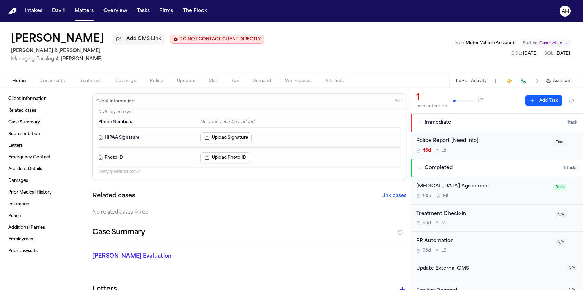
click at [22, 80] on span "Home" at bounding box center [18, 81] width 13 height 6
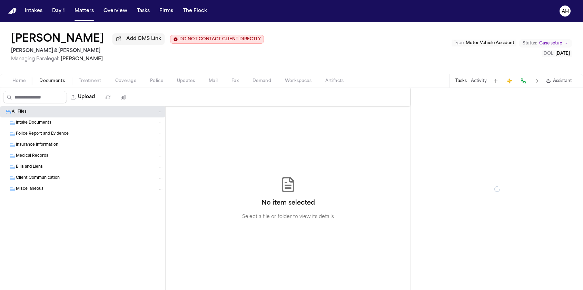
click at [54, 85] on span "button" at bounding box center [52, 84] width 34 height 1
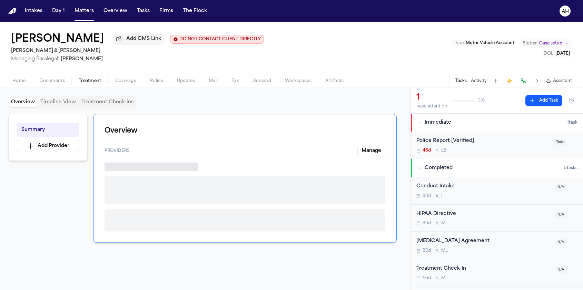
click at [84, 82] on span "Treatment" at bounding box center [90, 81] width 23 height 6
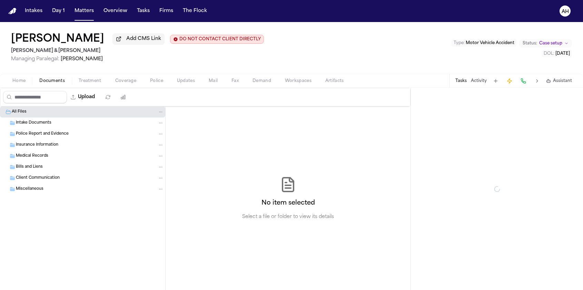
click at [50, 82] on span "Documents" at bounding box center [52, 81] width 26 height 6
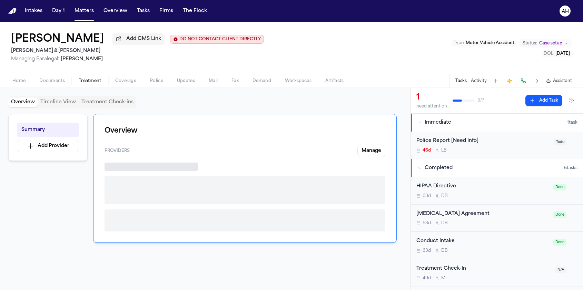
click at [87, 85] on button "Treatment" at bounding box center [90, 81] width 37 height 8
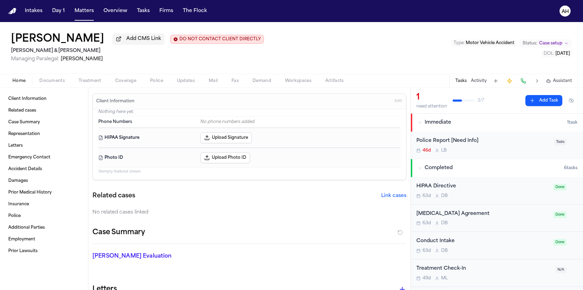
click at [22, 84] on span "Home" at bounding box center [18, 81] width 13 height 6
click at [153, 82] on span "Police" at bounding box center [156, 81] width 13 height 6
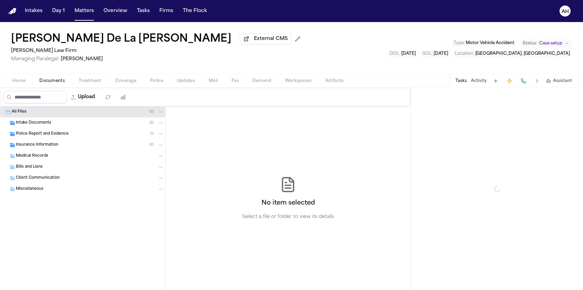
click at [44, 83] on span "Documents" at bounding box center [52, 81] width 26 height 6
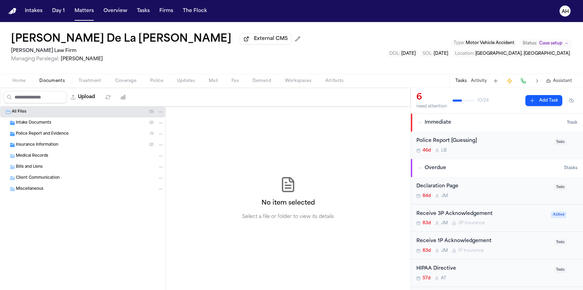
click at [44, 134] on span "Police Report and Evidence" at bounding box center [42, 134] width 53 height 6
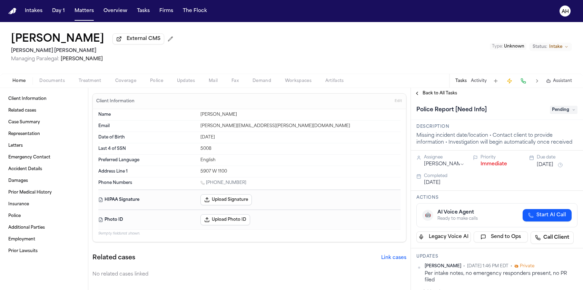
click at [155, 84] on span "Police" at bounding box center [156, 81] width 13 height 6
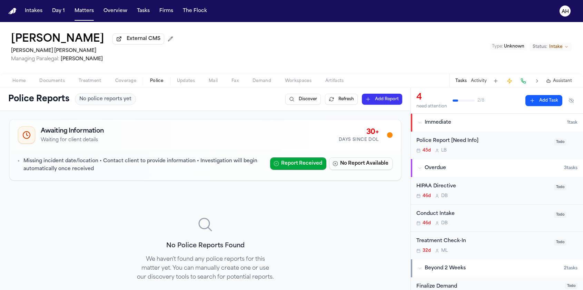
click at [19, 87] on div "Home Documents Treatment Coverage Police Updates Mail Fax Demand Workspaces Art…" at bounding box center [291, 81] width 583 height 14
click at [20, 83] on span "Home" at bounding box center [18, 81] width 13 height 6
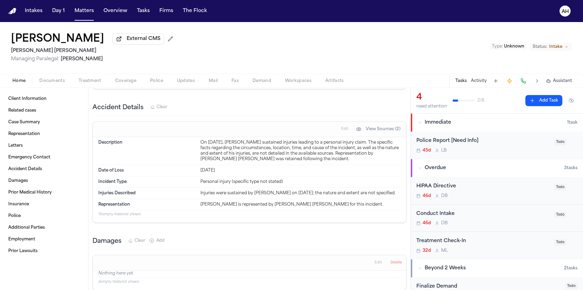
scroll to position [402, 0]
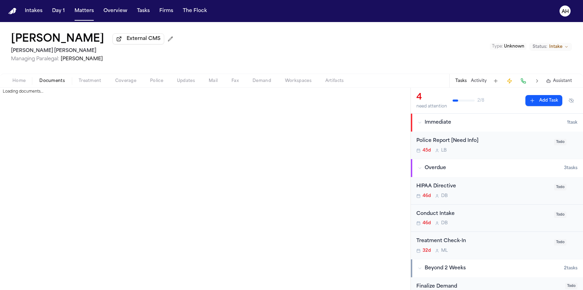
click at [56, 80] on span "Documents" at bounding box center [52, 81] width 26 height 6
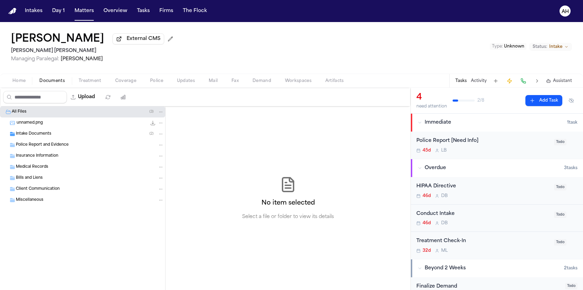
click at [47, 136] on span "Intake Documents" at bounding box center [34, 134] width 36 height 6
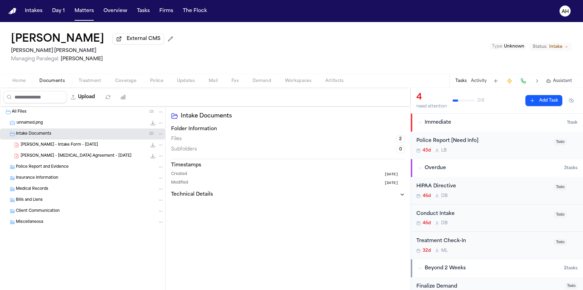
click at [56, 145] on span "G. Clifford - Intake Form - 8.22.25" at bounding box center [59, 145] width 77 height 6
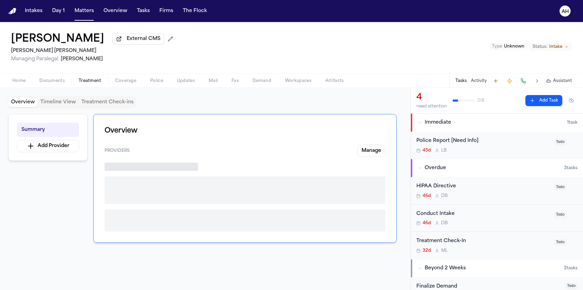
click at [85, 79] on span "Treatment" at bounding box center [90, 81] width 23 height 6
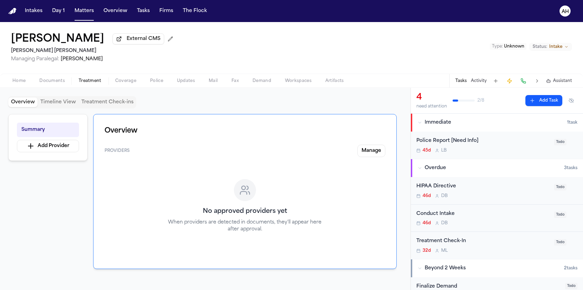
click at [17, 82] on span "Home" at bounding box center [18, 81] width 13 height 6
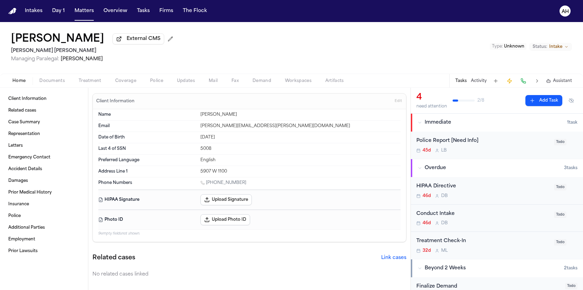
click at [49, 80] on span "Documents" at bounding box center [52, 81] width 26 height 6
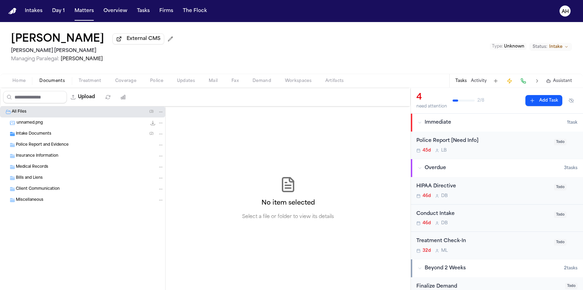
click at [63, 133] on div "Intake Documents ( 2 )" at bounding box center [90, 134] width 148 height 6
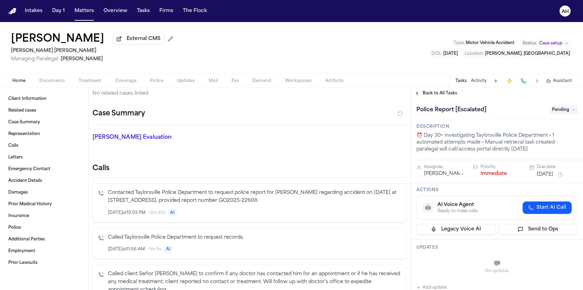
scroll to position [169, 0]
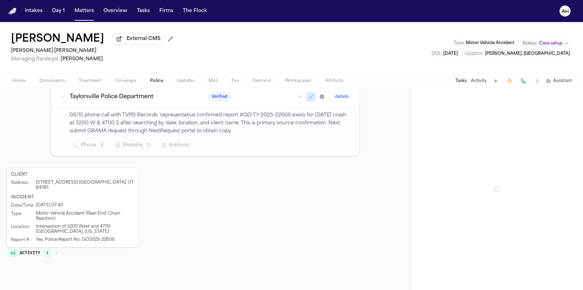
scroll to position [104, 0]
click at [153, 84] on span "Police" at bounding box center [156, 81] width 13 height 6
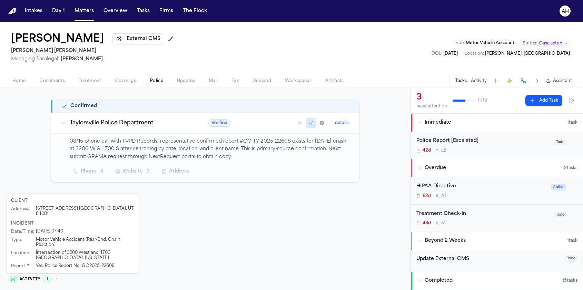
click at [55, 277] on icon "button" at bounding box center [56, 279] width 4 height 4
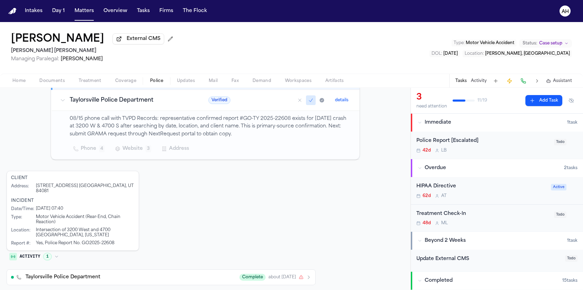
click at [162, 274] on div "Taylorsville Police Department Complete about [DATE]" at bounding box center [168, 277] width 285 height 7
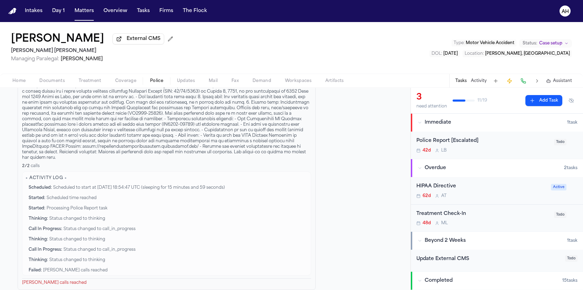
scroll to position [13, 0]
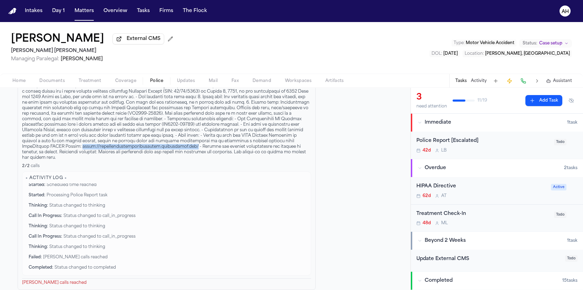
drag, startPoint x: 123, startPoint y: 143, endPoint x: 23, endPoint y: 142, distance: 100.0
click at [23, 142] on div at bounding box center [166, 121] width 289 height 77
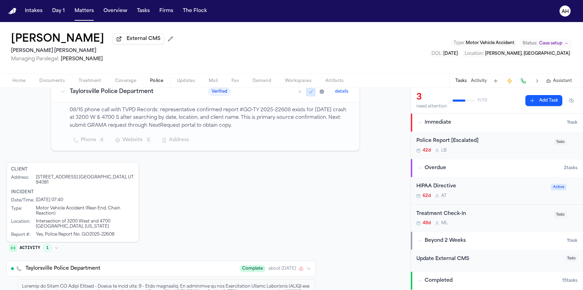
scroll to position [136, 0]
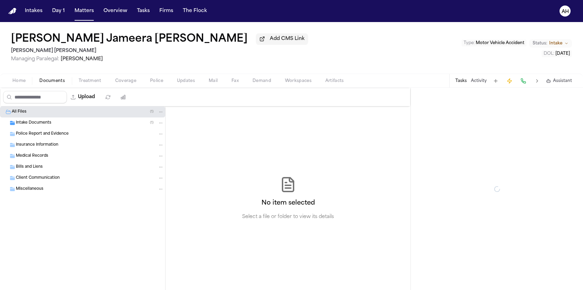
click at [57, 83] on span "Documents" at bounding box center [52, 81] width 26 height 6
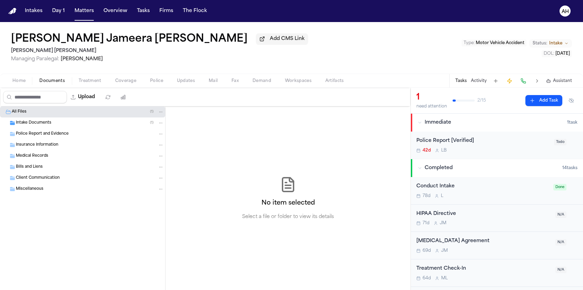
click at [158, 84] on span "Police" at bounding box center [156, 81] width 13 height 6
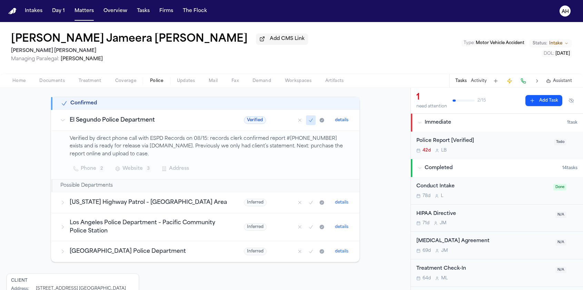
scroll to position [182, 0]
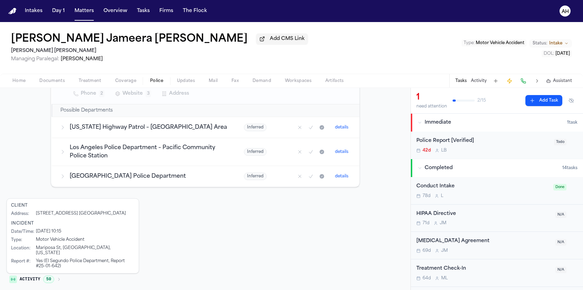
click at [51, 276] on span "50" at bounding box center [48, 280] width 11 height 8
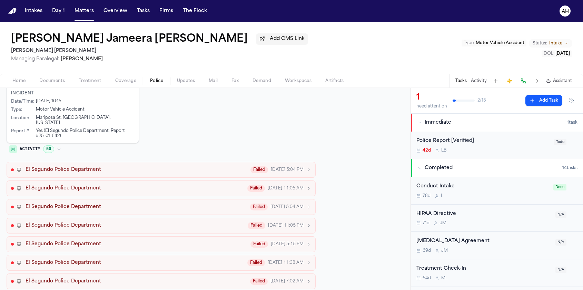
scroll to position [314, 0]
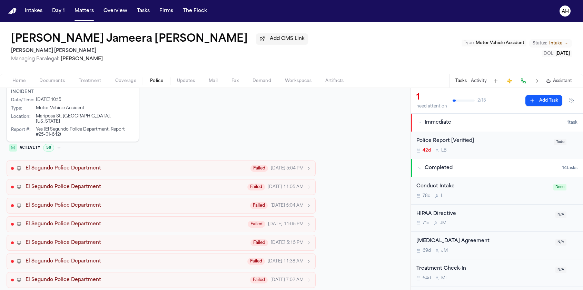
click at [130, 166] on div "El Segundo Police Department Failed [DATE] 5:04 PM" at bounding box center [168, 168] width 285 height 7
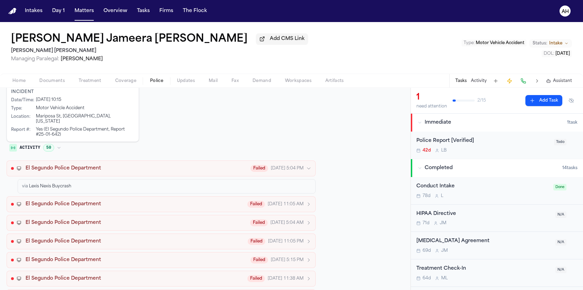
click at [130, 166] on div "El Segundo Police Department Failed [DATE] 5:04 PM" at bounding box center [168, 168] width 285 height 7
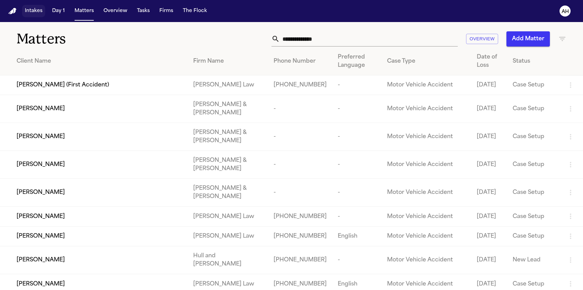
click at [38, 11] on button "Intakes" at bounding box center [33, 11] width 23 height 12
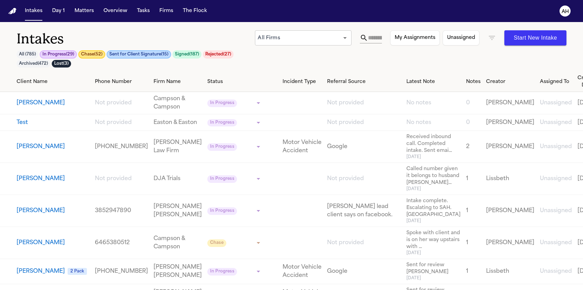
click at [369, 37] on input "text" at bounding box center [375, 37] width 14 height 11
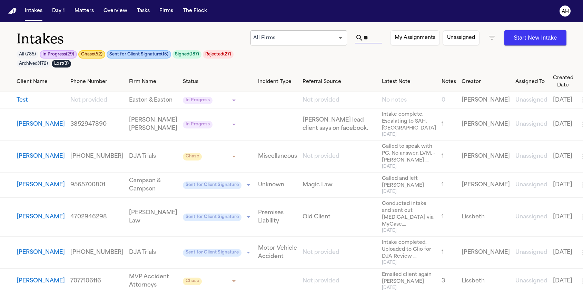
type input "*"
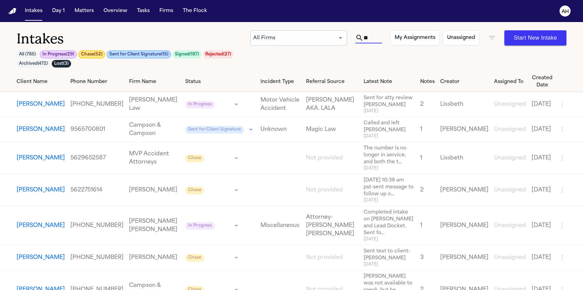
type input "*"
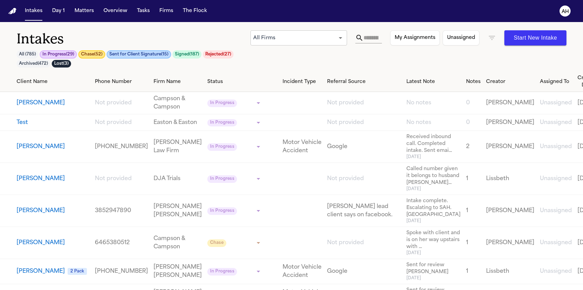
click at [421, 36] on button "My Assignments" at bounding box center [415, 37] width 50 height 15
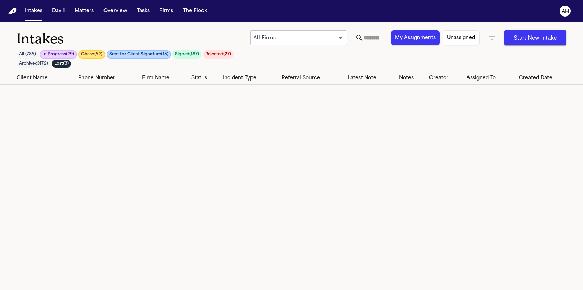
click at [15, 13] on img "Home" at bounding box center [12, 11] width 8 height 7
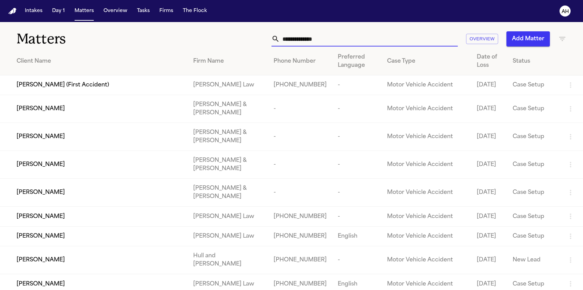
click at [324, 37] on input "text" at bounding box center [369, 38] width 178 height 15
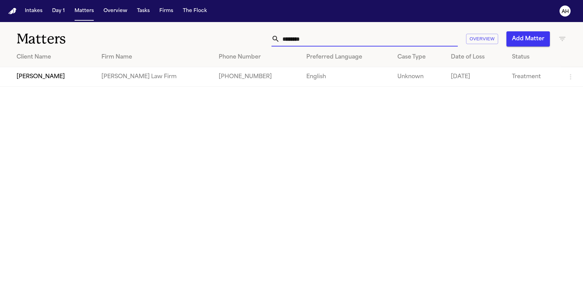
type input "********"
click at [17, 81] on span "Tonia Johnson" at bounding box center [41, 77] width 48 height 8
click at [315, 39] on input "********" at bounding box center [369, 38] width 178 height 15
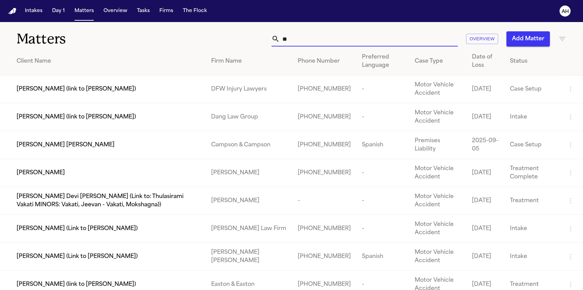
type input "*"
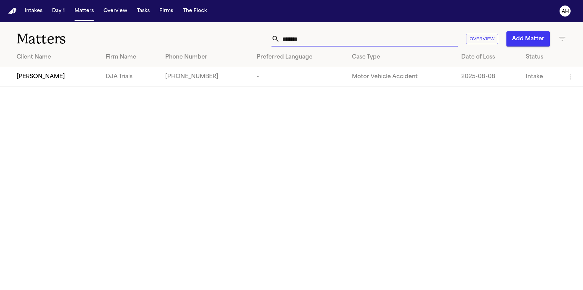
type input "*******"
click at [95, 72] on td "Jocelyn Rowel-Venegas" at bounding box center [50, 77] width 100 height 20
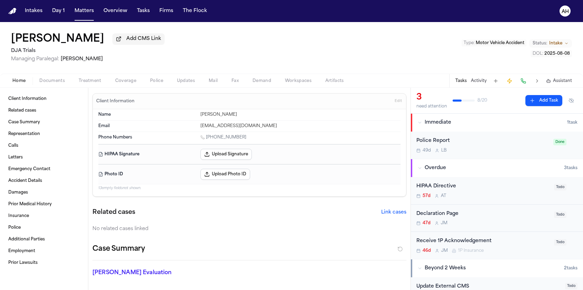
click at [467, 148] on div "Police Report 49d L B" at bounding box center [482, 145] width 133 height 16
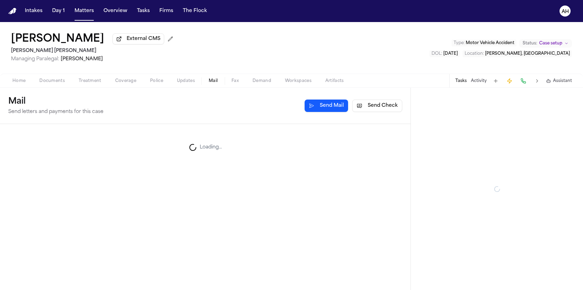
click at [214, 83] on span "Mail" at bounding box center [213, 81] width 9 height 6
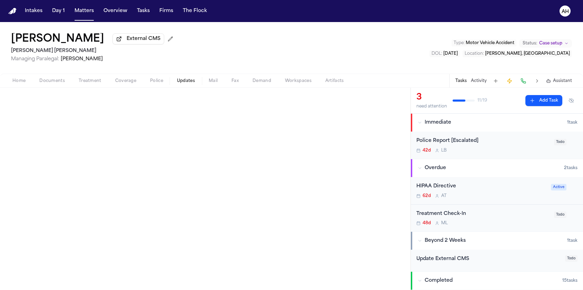
click at [191, 85] on span "button" at bounding box center [186, 84] width 26 height 1
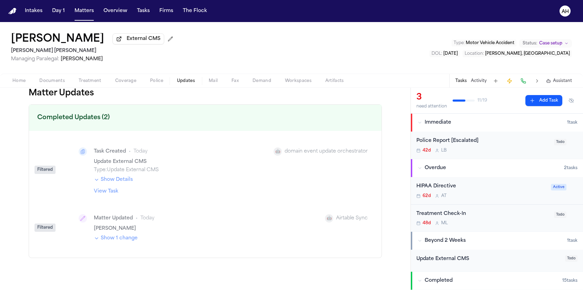
click at [155, 83] on span "Police" at bounding box center [156, 81] width 13 height 6
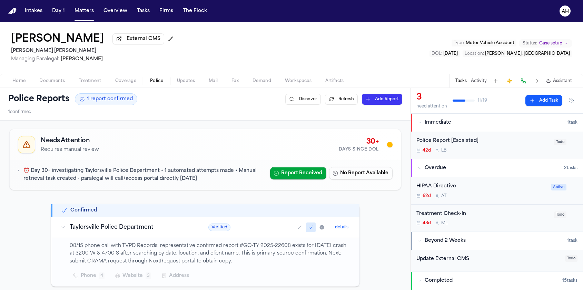
click at [240, 160] on div "Needs Attention Requires manual review 30+ Days Since DOL" at bounding box center [205, 144] width 391 height 31
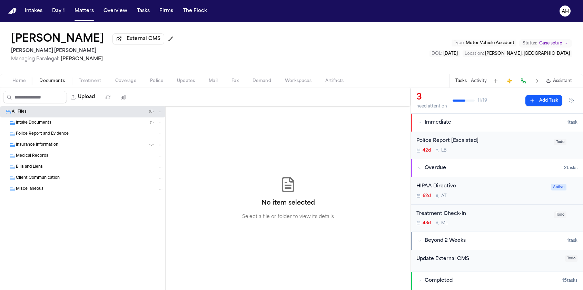
click at [54, 81] on span "Documents" at bounding box center [52, 81] width 26 height 6
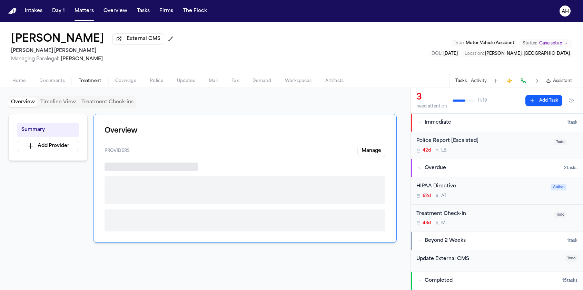
click at [92, 83] on span "Treatment" at bounding box center [90, 81] width 23 height 6
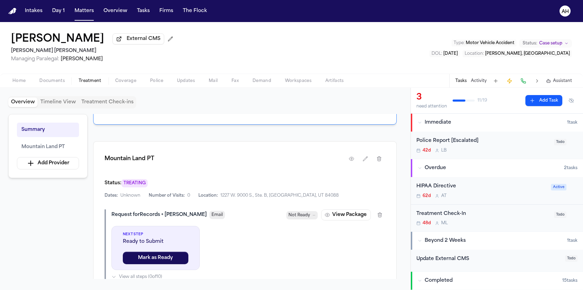
scroll to position [128, 0]
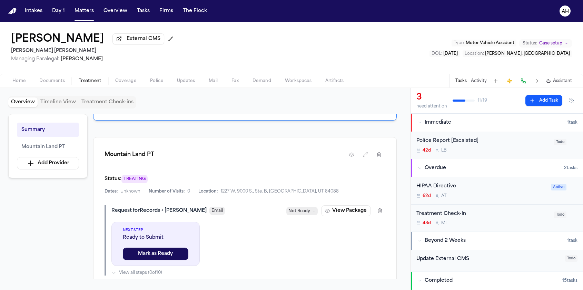
click at [543, 46] on span "Case setup" at bounding box center [550, 44] width 23 height 6
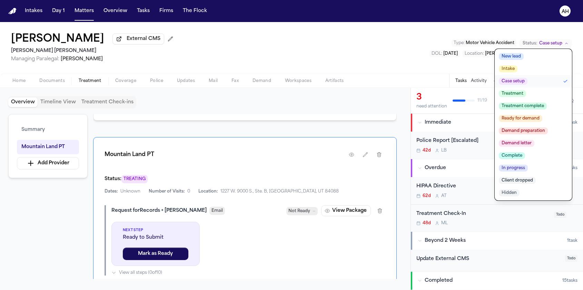
click at [154, 82] on span "Police" at bounding box center [156, 81] width 13 height 6
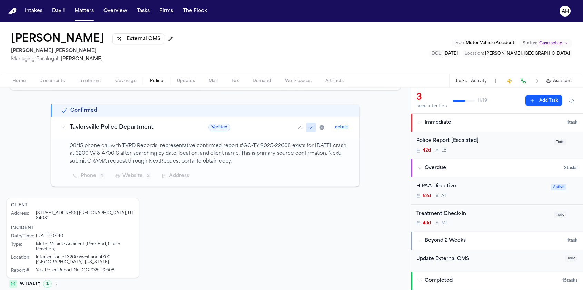
scroll to position [104, 0]
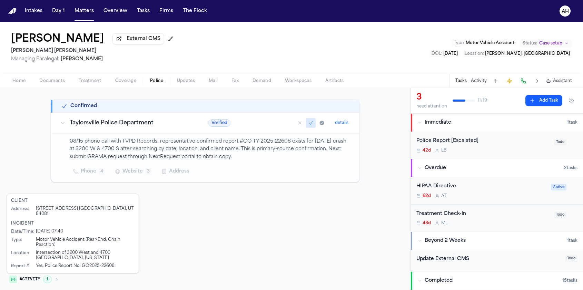
click at [56, 277] on icon "button" at bounding box center [56, 279] width 4 height 4
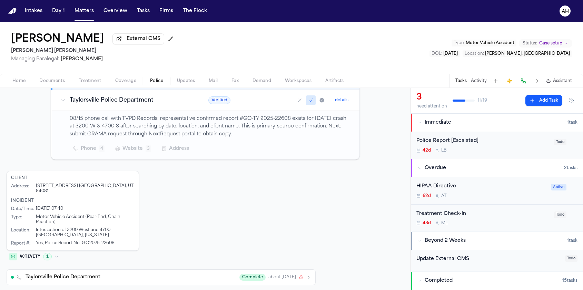
click at [176, 274] on div "Taylorsville Police Department Complete about 2 months ago" at bounding box center [168, 277] width 285 height 7
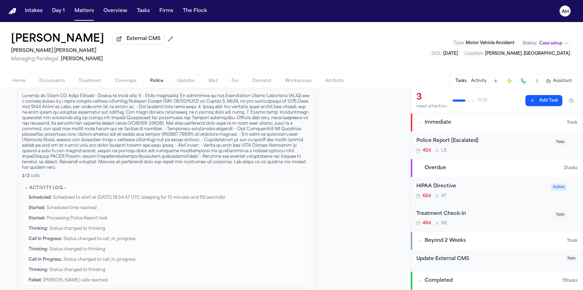
scroll to position [336, 0]
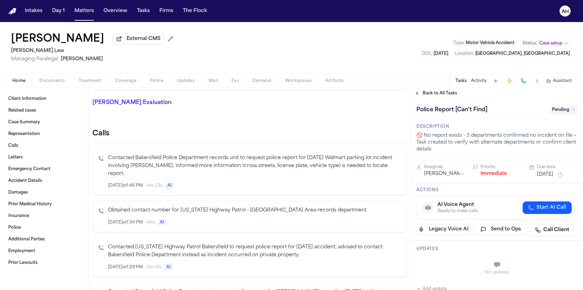
scroll to position [188, 0]
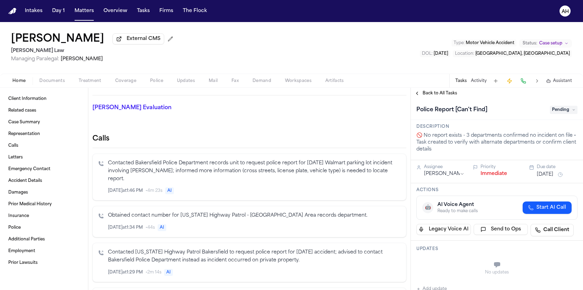
click at [58, 83] on span "Documents" at bounding box center [52, 81] width 26 height 6
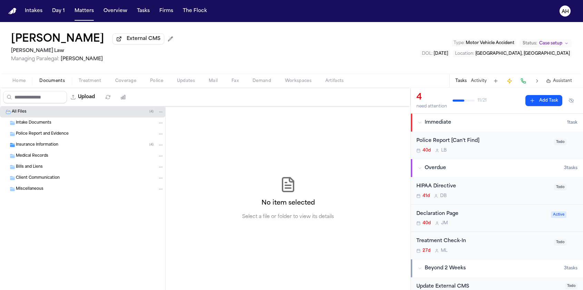
click at [57, 146] on span "Insurance Information" at bounding box center [37, 145] width 42 height 6
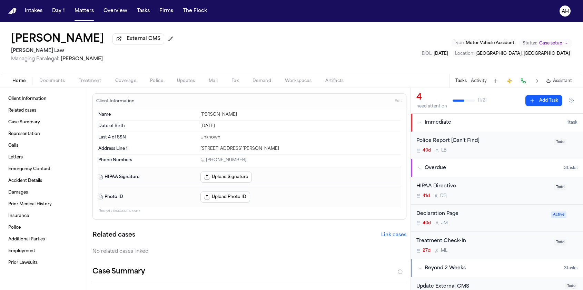
click at [24, 83] on span "Home" at bounding box center [18, 81] width 13 height 6
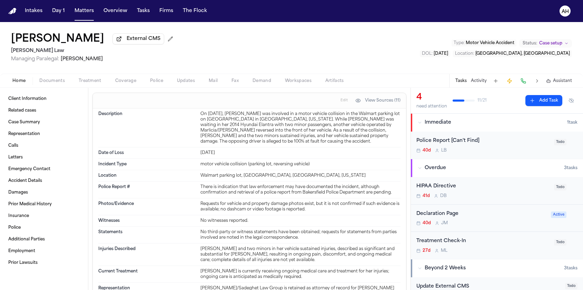
scroll to position [1080, 0]
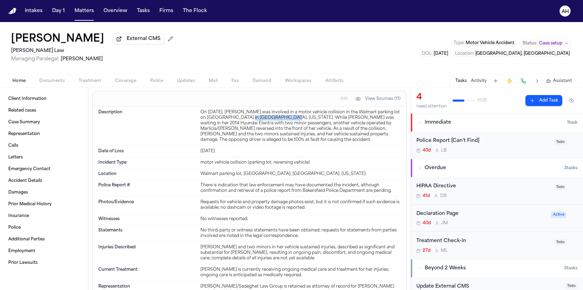
drag, startPoint x: 232, startPoint y: 127, endPoint x: 272, endPoint y: 126, distance: 40.3
click at [272, 126] on div "On [DATE], [PERSON_NAME] was involved in a motor vehicle collision in the Walma…" at bounding box center [300, 126] width 200 height 33
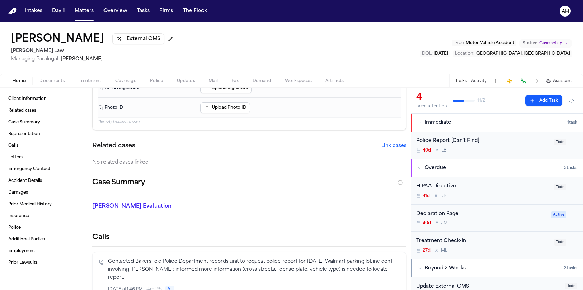
click at [162, 81] on span "Police" at bounding box center [156, 81] width 13 height 6
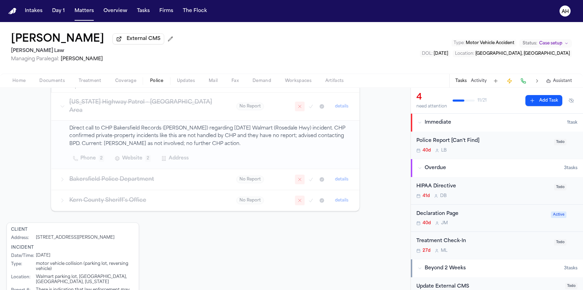
scroll to position [167, 0]
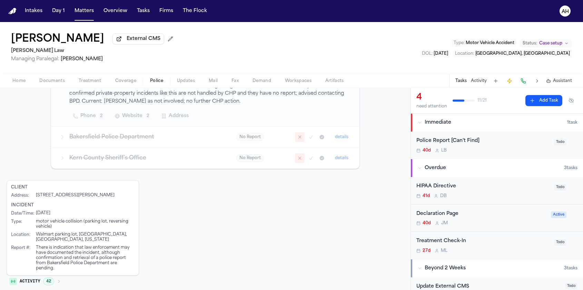
click at [56, 276] on button "Activity 42" at bounding box center [35, 282] width 57 height 12
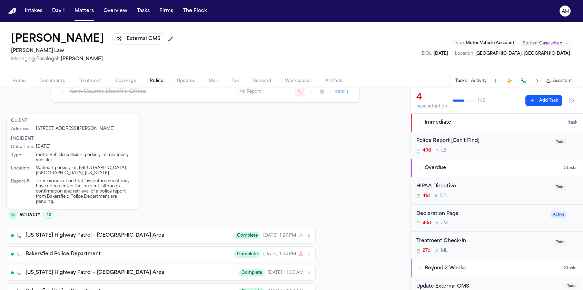
scroll to position [234, 0]
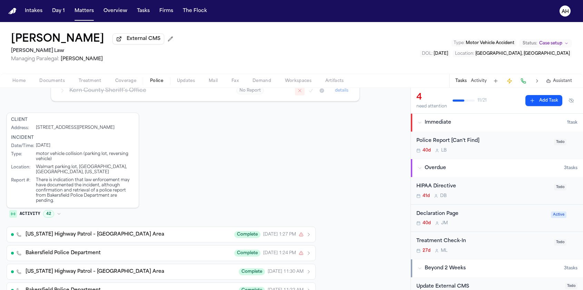
click at [185, 231] on div "[US_STATE] Highway Patrol – [GEOGRAPHIC_DATA] Area Complete [DATE] 1:27 PM" at bounding box center [168, 234] width 285 height 7
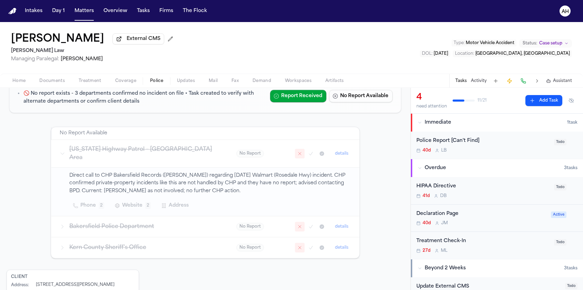
scroll to position [81, 0]
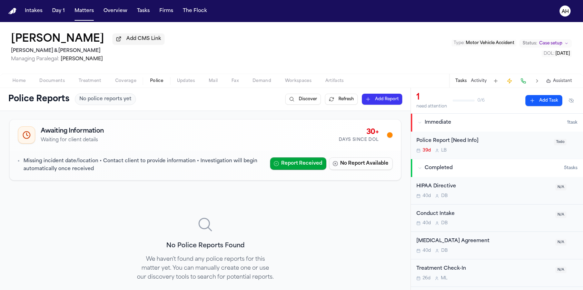
click at [26, 81] on button "Home" at bounding box center [19, 81] width 27 height 8
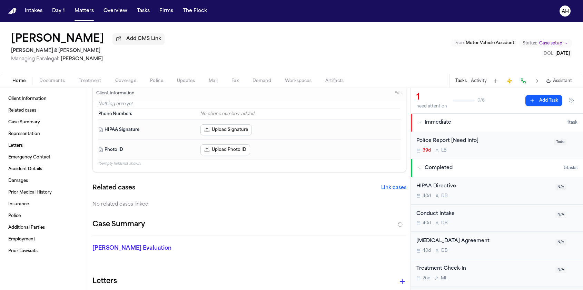
scroll to position [8, 0]
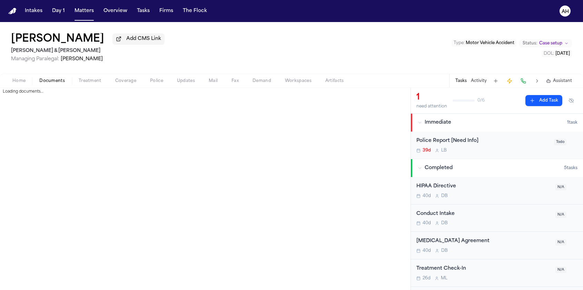
click at [61, 84] on span "Documents" at bounding box center [52, 81] width 26 height 6
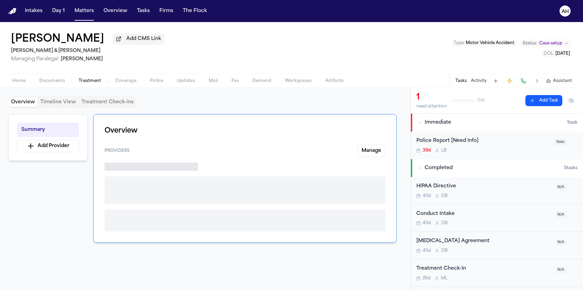
click at [92, 81] on span "Treatment" at bounding box center [90, 81] width 23 height 6
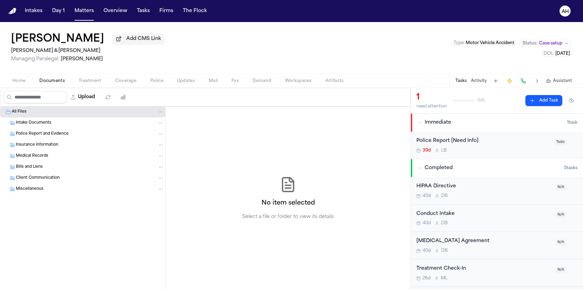
click at [70, 81] on button "Documents" at bounding box center [51, 81] width 39 height 8
click at [115, 84] on span "Coverage" at bounding box center [125, 81] width 21 height 6
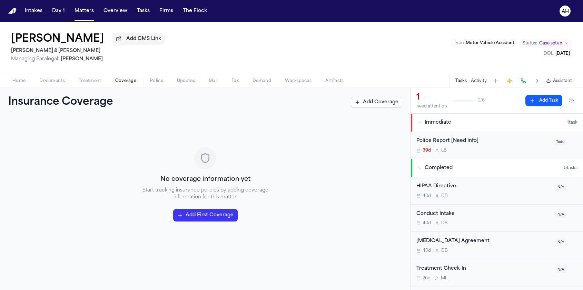
click at [152, 85] on span "button" at bounding box center [156, 84] width 21 height 1
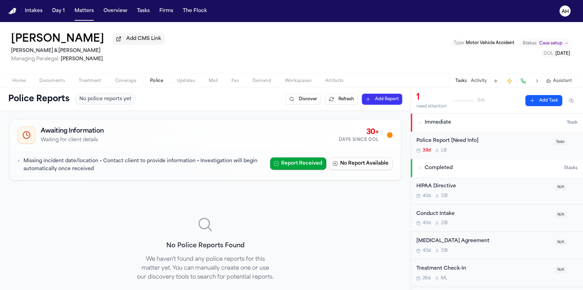
click at [21, 84] on span "Home" at bounding box center [18, 81] width 13 height 6
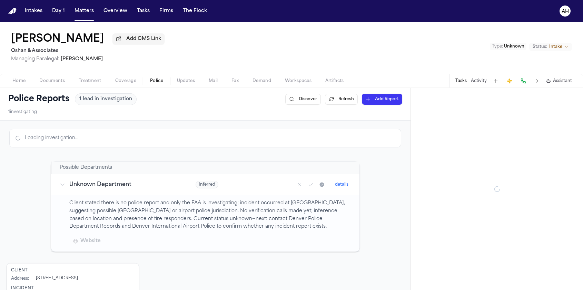
click at [155, 82] on span "Police" at bounding box center [156, 81] width 13 height 6
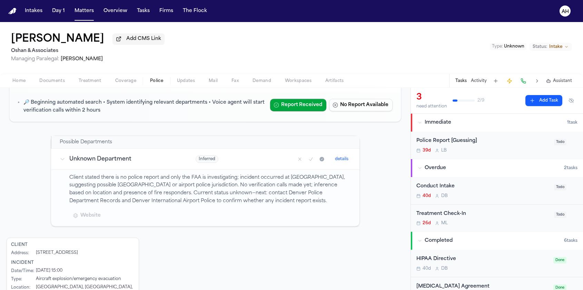
scroll to position [93, 0]
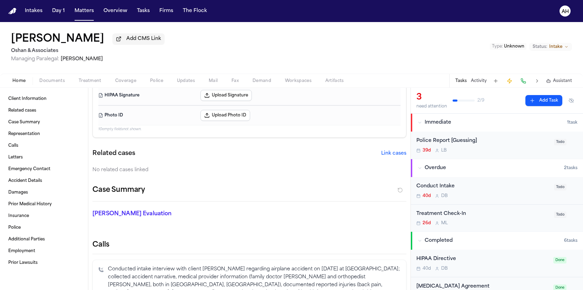
click at [23, 84] on span "Home" at bounding box center [18, 81] width 13 height 6
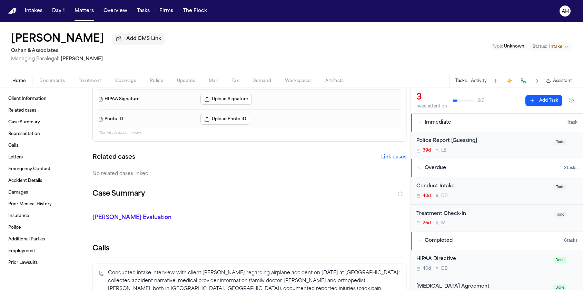
click at [159, 84] on span "Police" at bounding box center [156, 81] width 13 height 6
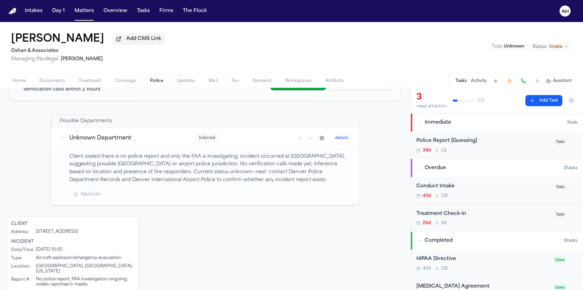
scroll to position [93, 0]
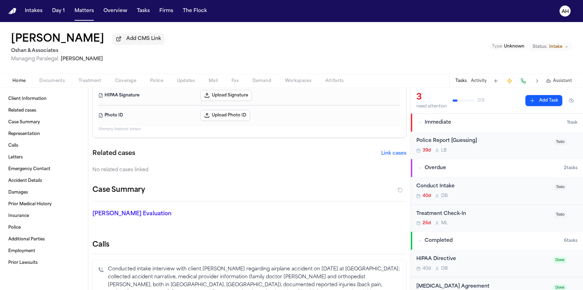
click at [14, 84] on span "Home" at bounding box center [18, 81] width 13 height 6
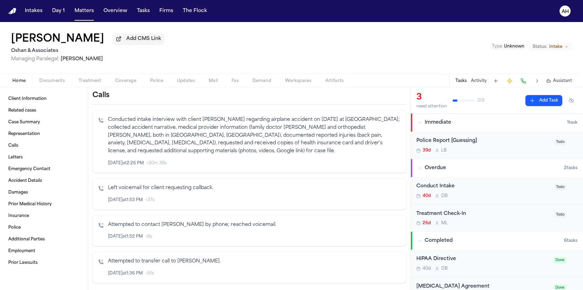
scroll to position [245, 0]
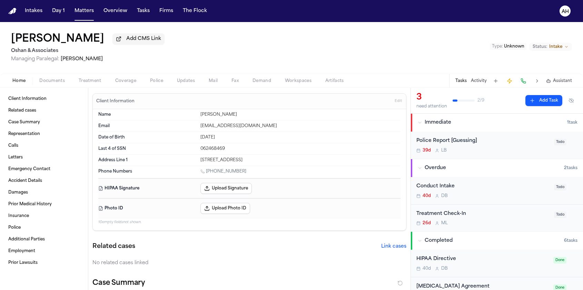
click at [48, 84] on span "Documents" at bounding box center [52, 81] width 26 height 6
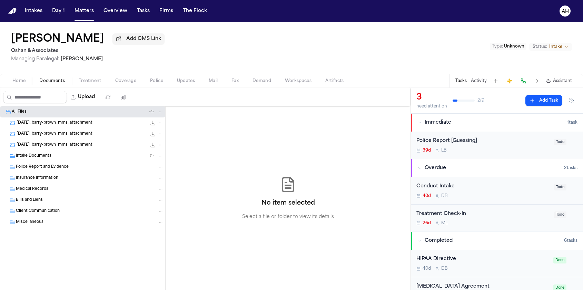
click at [47, 123] on span "[DATE]_barry-brown_mms_attachment" at bounding box center [55, 123] width 76 height 6
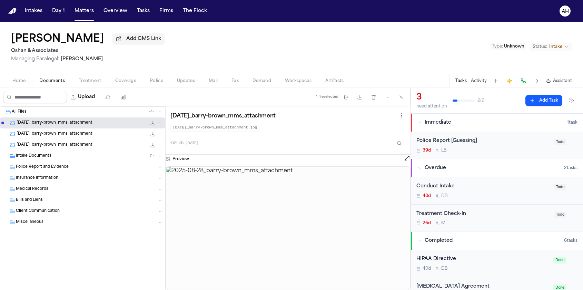
click at [47, 133] on span "[DATE]_barry-brown_mms_attachment" at bounding box center [55, 134] width 76 height 6
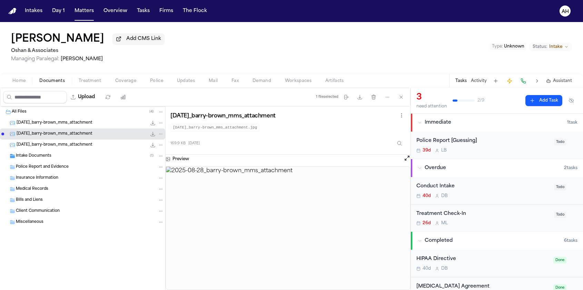
click at [47, 145] on span "[DATE]_barry-brown_mms_attachment" at bounding box center [55, 145] width 76 height 6
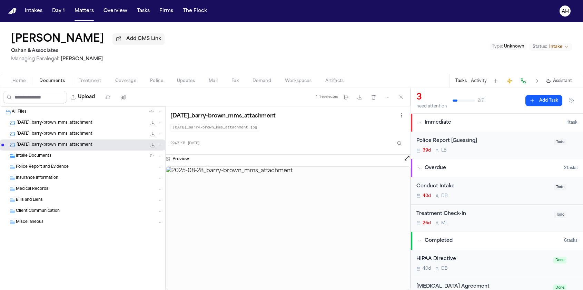
click at [47, 159] on span "Intake Documents" at bounding box center [34, 156] width 36 height 6
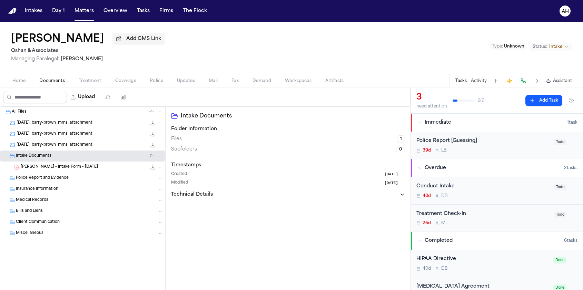
click at [50, 168] on span "[PERSON_NAME] - Intake Form - [DATE]" at bounding box center [59, 167] width 77 height 6
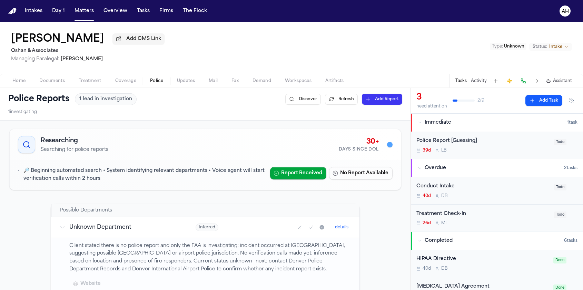
click at [155, 84] on span "Police" at bounding box center [156, 81] width 13 height 6
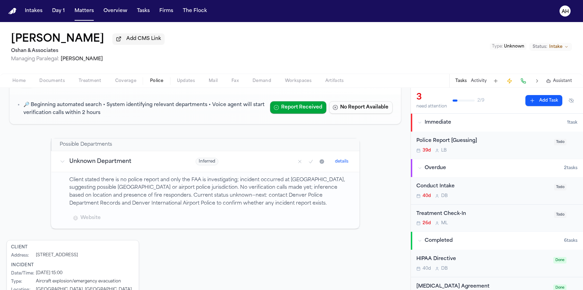
scroll to position [93, 0]
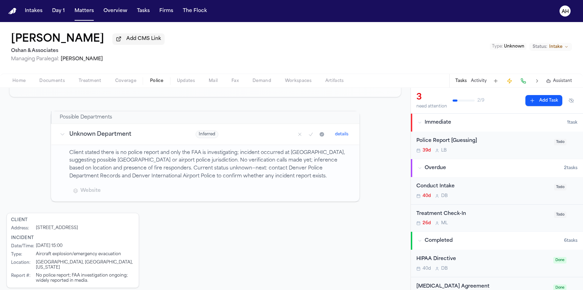
click at [421, 1] on nav "Intakes Day 1 Matters Overview Tasks Firms The Flock AH" at bounding box center [291, 11] width 583 height 22
